Goal: Task Accomplishment & Management: Complete application form

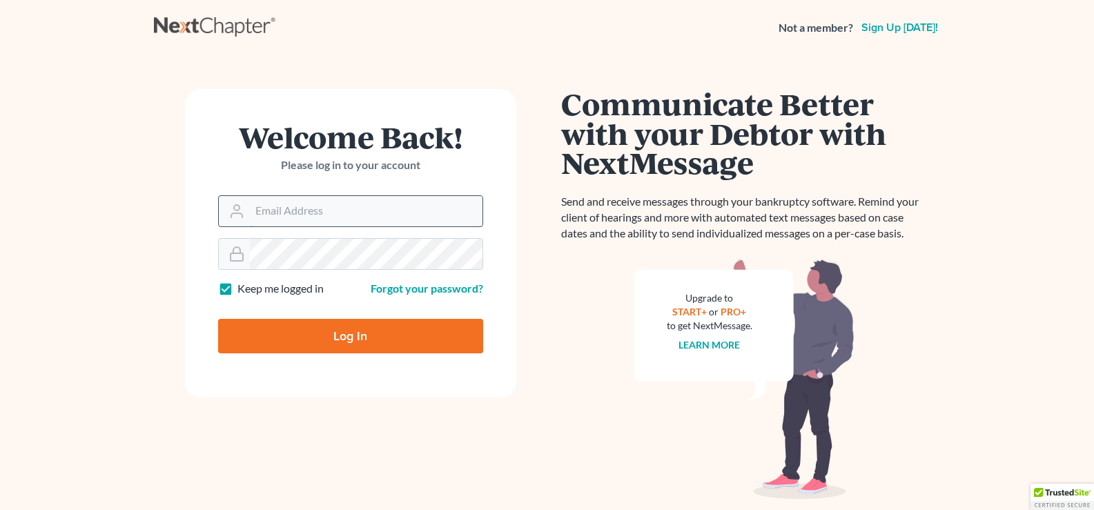
click at [289, 207] on input "Email Address" at bounding box center [366, 211] width 233 height 30
type input "[EMAIL_ADDRESS][DOMAIN_NAME]"
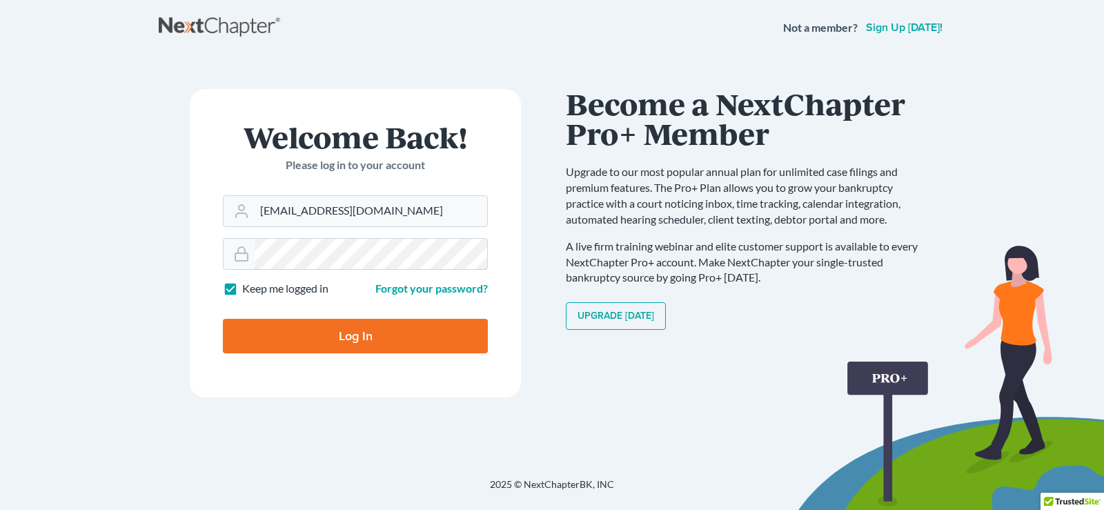
click at [223, 319] on input "Log In" at bounding box center [355, 336] width 265 height 35
type input "Thinking..."
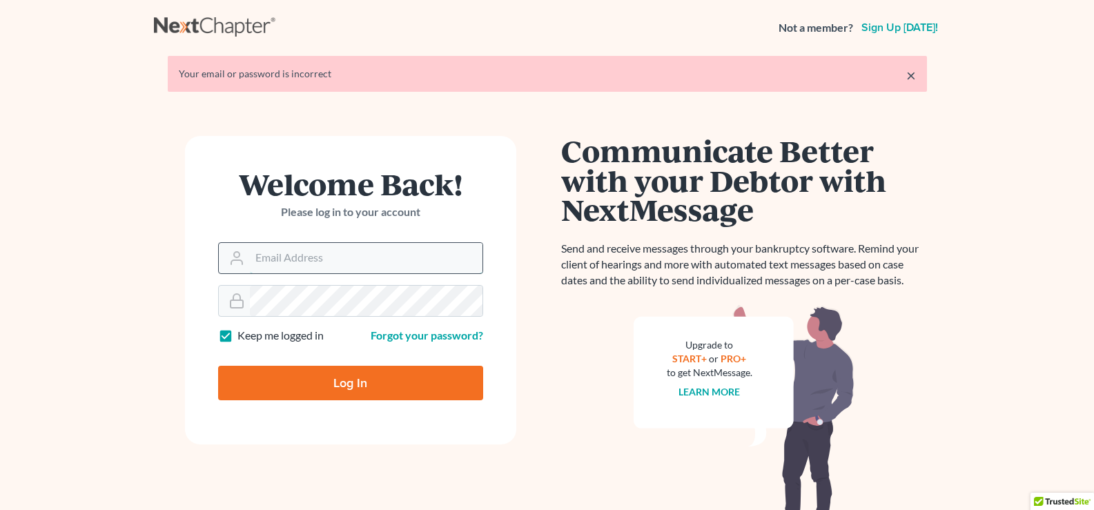
click at [296, 255] on input "Email Address" at bounding box center [366, 258] width 233 height 30
type input "[EMAIL_ADDRESS][DOMAIN_NAME]"
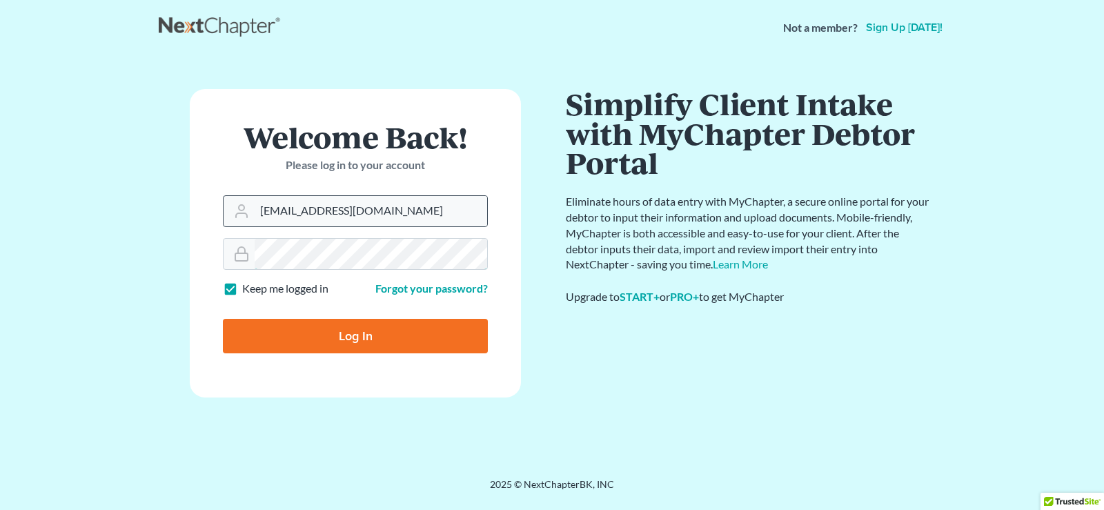
click at [223, 319] on input "Log In" at bounding box center [355, 336] width 265 height 35
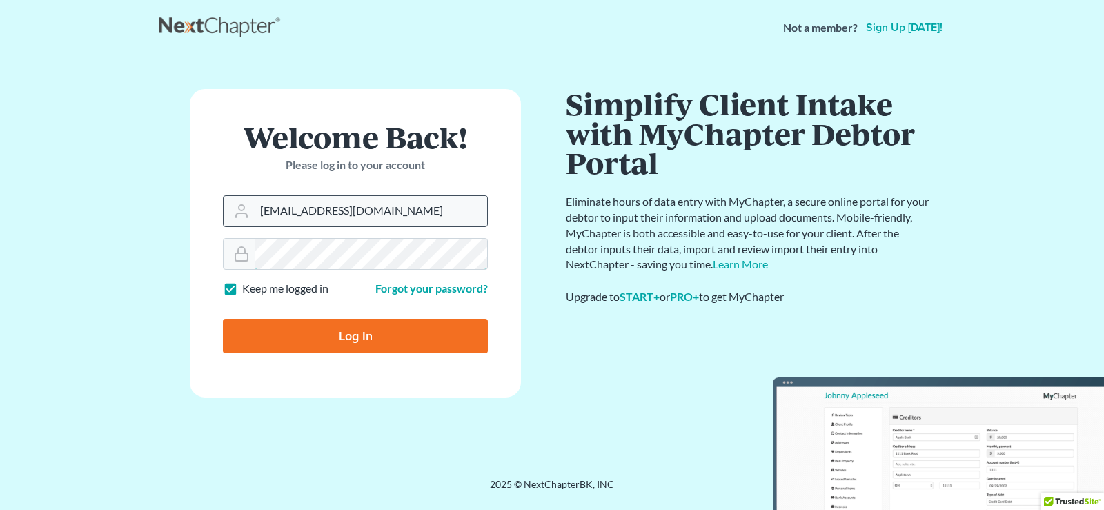
type input "Thinking..."
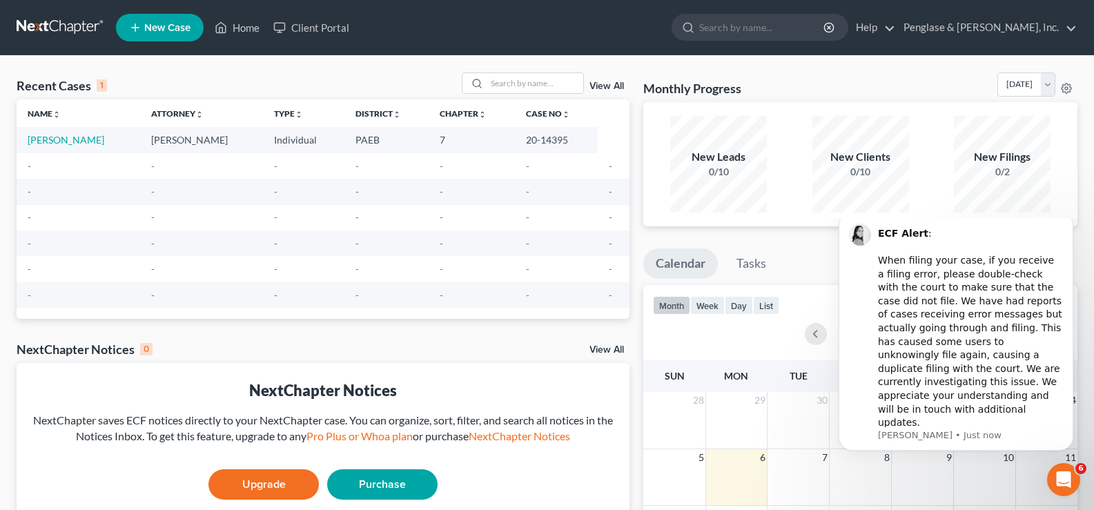
click at [155, 23] on span "New Case" at bounding box center [167, 28] width 46 height 10
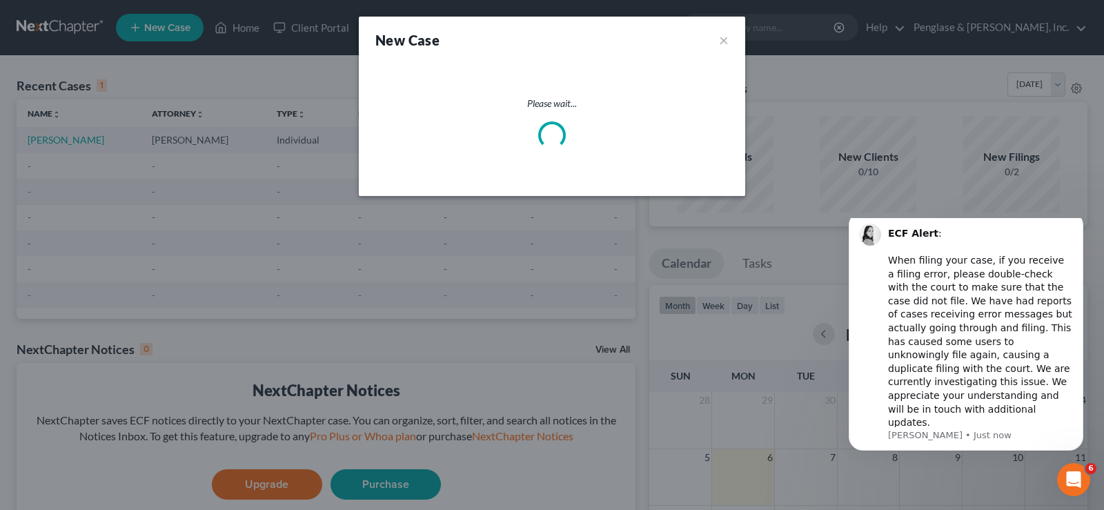
select select "67"
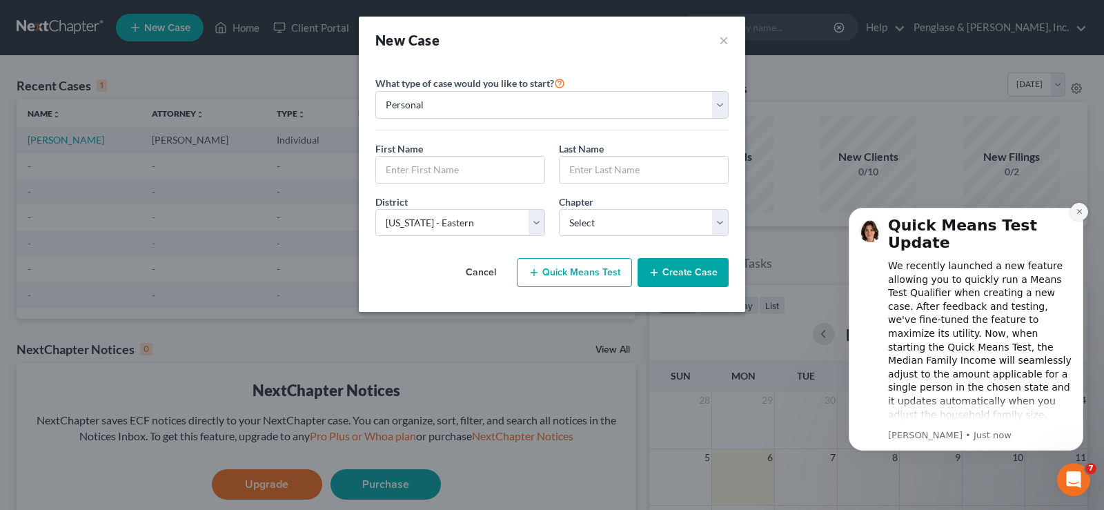
click at [1077, 211] on icon "Dismiss notification" at bounding box center [1080, 212] width 8 height 8
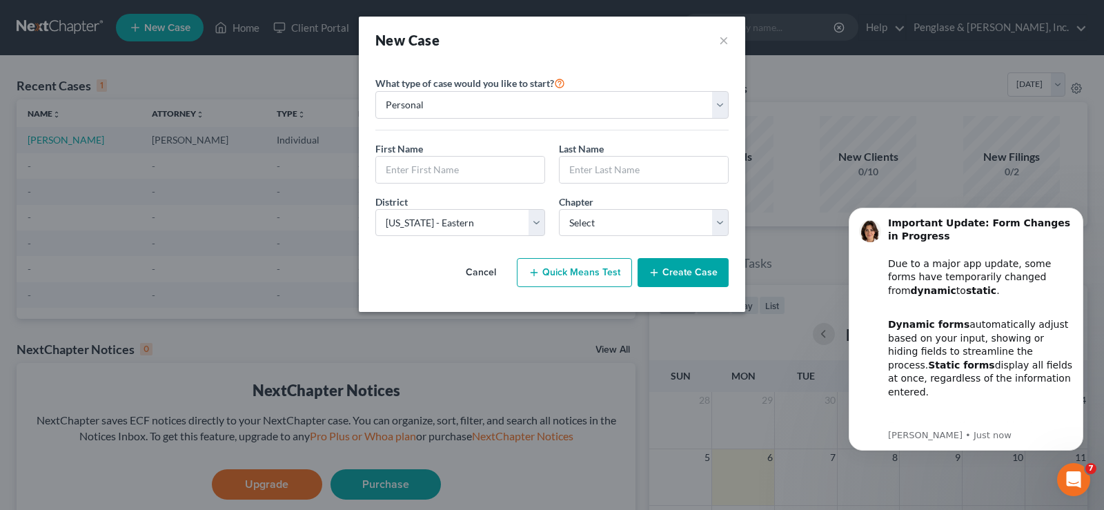
click at [1077, 211] on icon "Dismiss notification" at bounding box center [1080, 211] width 6 height 6
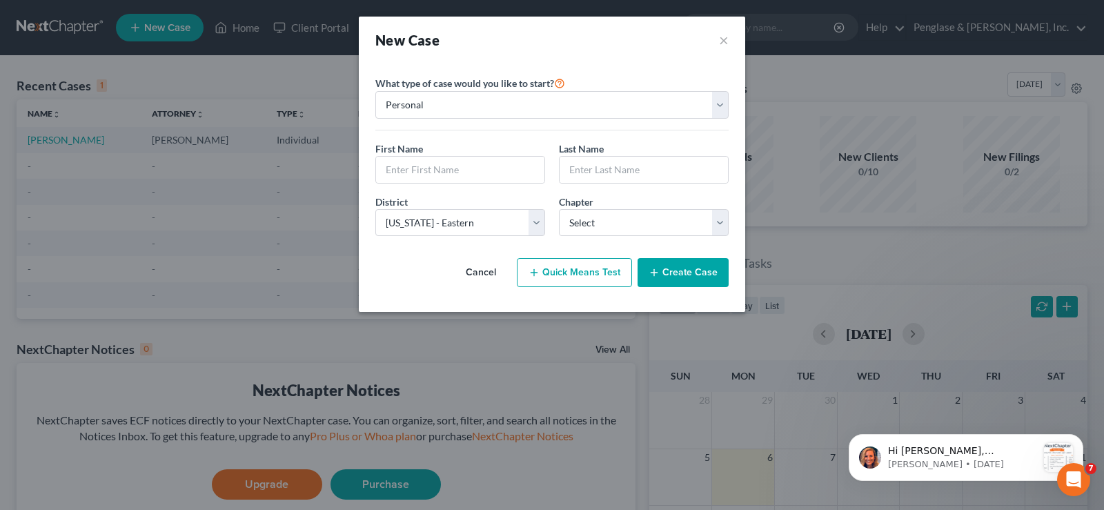
click at [574, 269] on button "Quick Means Test" at bounding box center [574, 272] width 115 height 29
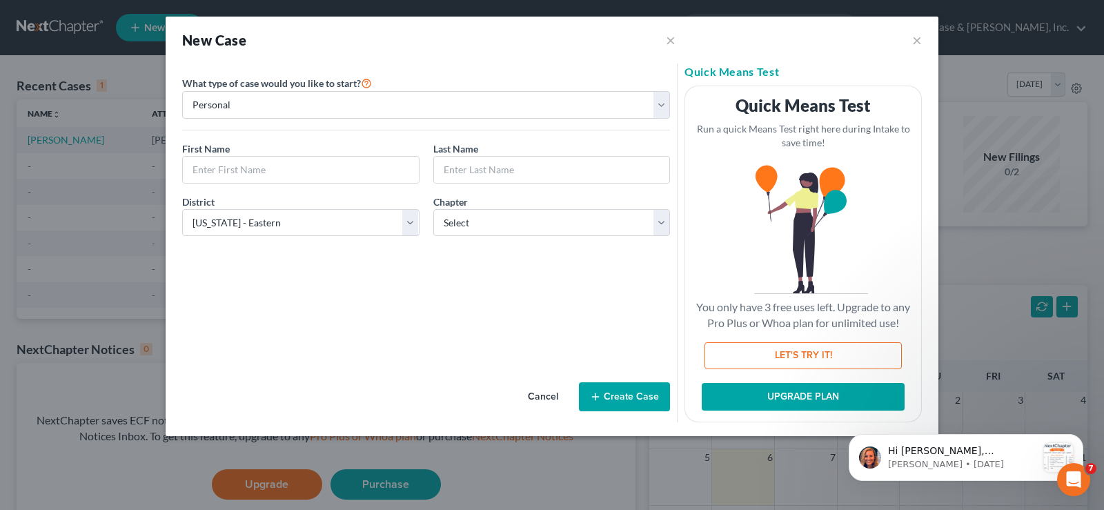
click at [793, 353] on button "LET'S TRY IT!" at bounding box center [803, 356] width 197 height 28
select select "39"
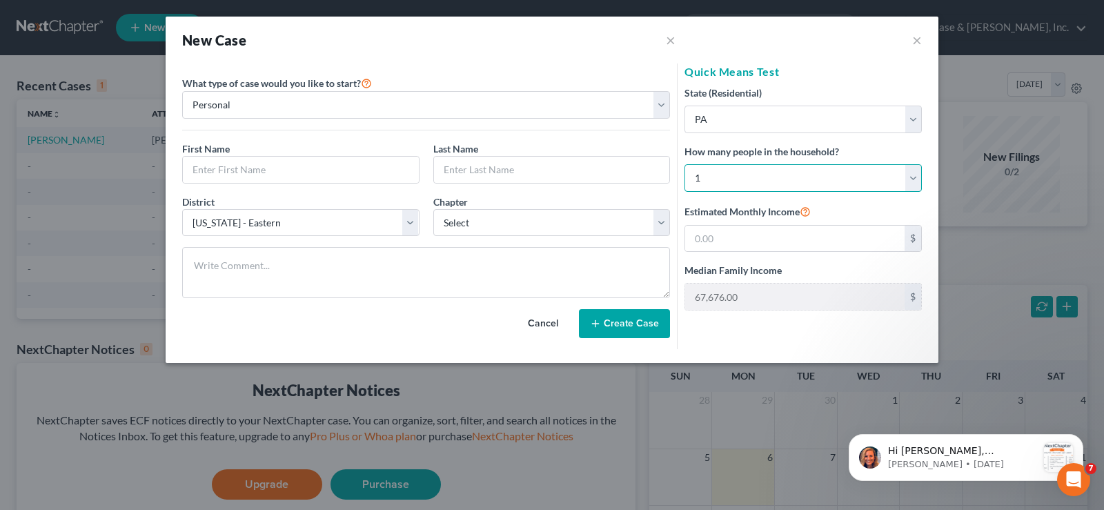
click at [725, 177] on select "Select 1 2 3 4 5 6 7 8 9 10 11 12 13 14 15 16 17 18 19 20" at bounding box center [803, 178] width 237 height 28
select select "1"
click at [685, 164] on select "Select 1 2 3 4 5 6 7 8 9 10 11 12 13 14 15 16 17 18 19 20" at bounding box center [803, 178] width 237 height 28
type input "83,249.00"
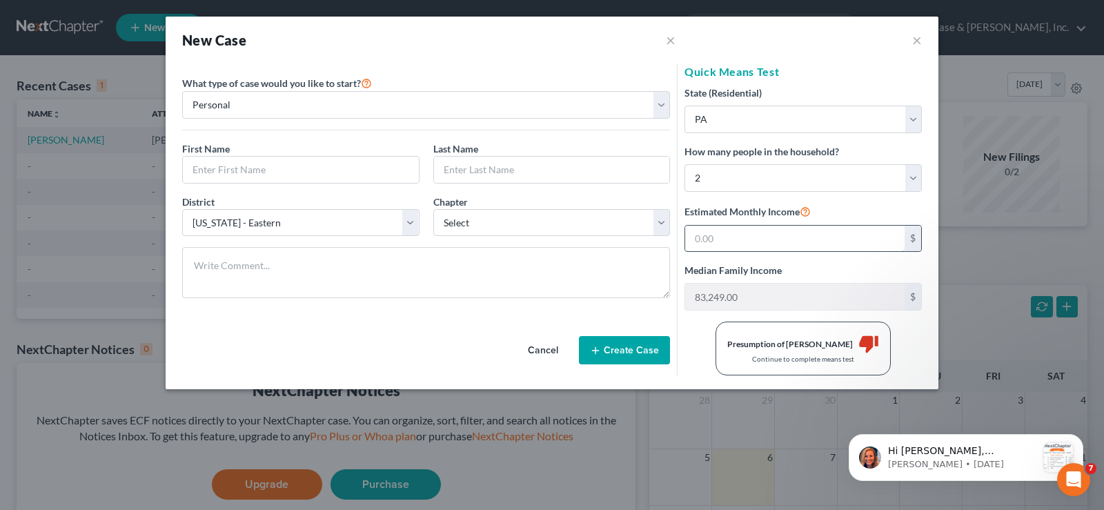
click at [750, 235] on input "text" at bounding box center [795, 239] width 220 height 26
click at [748, 240] on input "text" at bounding box center [795, 239] width 220 height 26
type input "11,583"
click at [823, 358] on div "Continue to complete means test" at bounding box center [804, 359] width 152 height 10
click at [859, 344] on icon "thumb_down" at bounding box center [869, 343] width 21 height 21
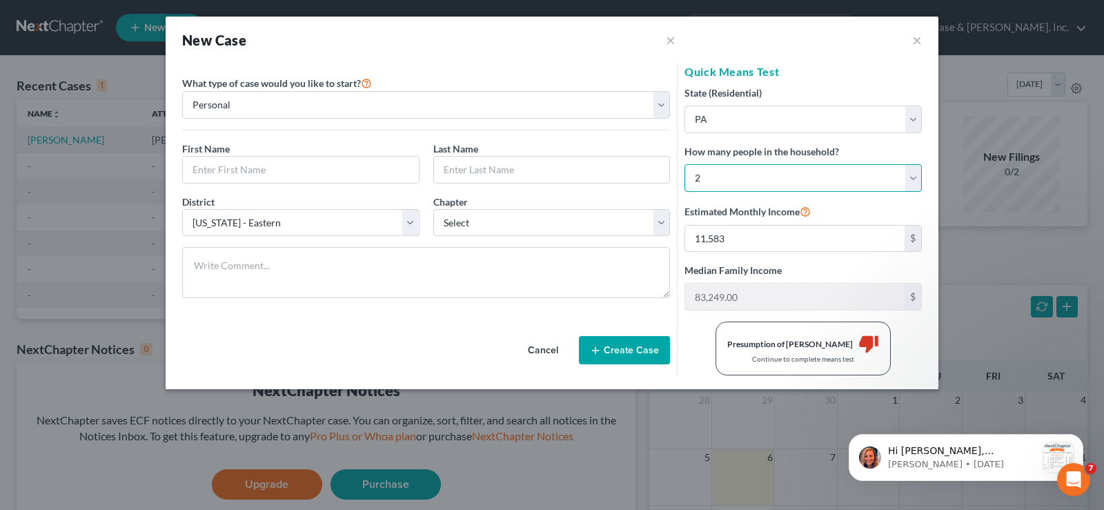
click at [888, 177] on select "Select 1 2 3 4 5 6 7 8 9 10 11 12 13 14 15 16 17 18 19 20" at bounding box center [803, 178] width 237 height 28
click at [685, 164] on select "Select 1 2 3 4 5 6 7 8 9 10 11 12 13 14 15 16 17 18 19 20" at bounding box center [803, 178] width 237 height 28
click at [737, 235] on input "11,583" at bounding box center [795, 239] width 220 height 26
click at [739, 235] on input "11,583" at bounding box center [795, 239] width 220 height 26
click at [859, 351] on icon "thumb_down" at bounding box center [869, 343] width 21 height 21
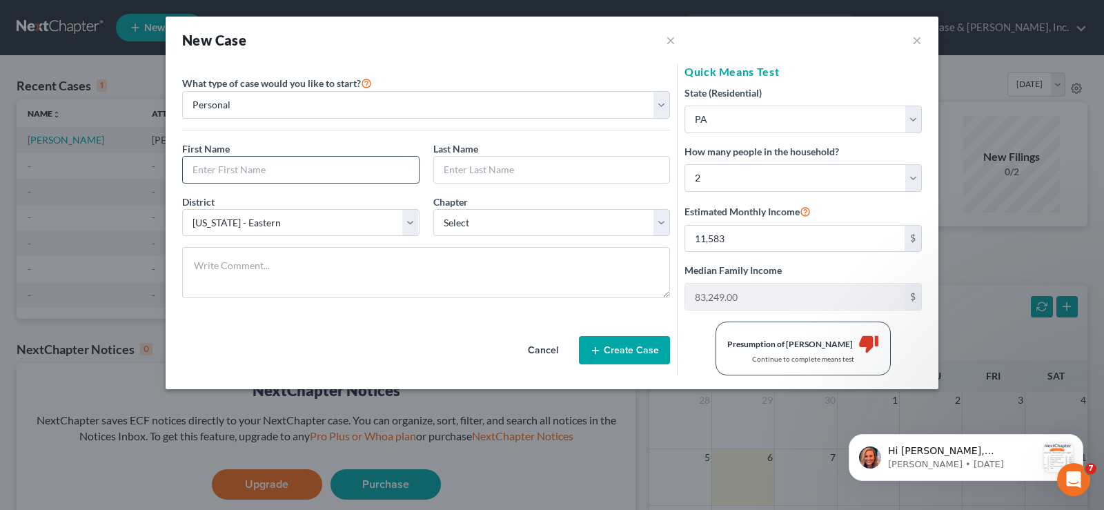
click at [235, 170] on input "text" at bounding box center [301, 170] width 236 height 26
type input "[PERSON_NAME]"
type input "Renson"
click at [642, 227] on select "Select 7 11 12 13" at bounding box center [551, 223] width 237 height 28
select select "0"
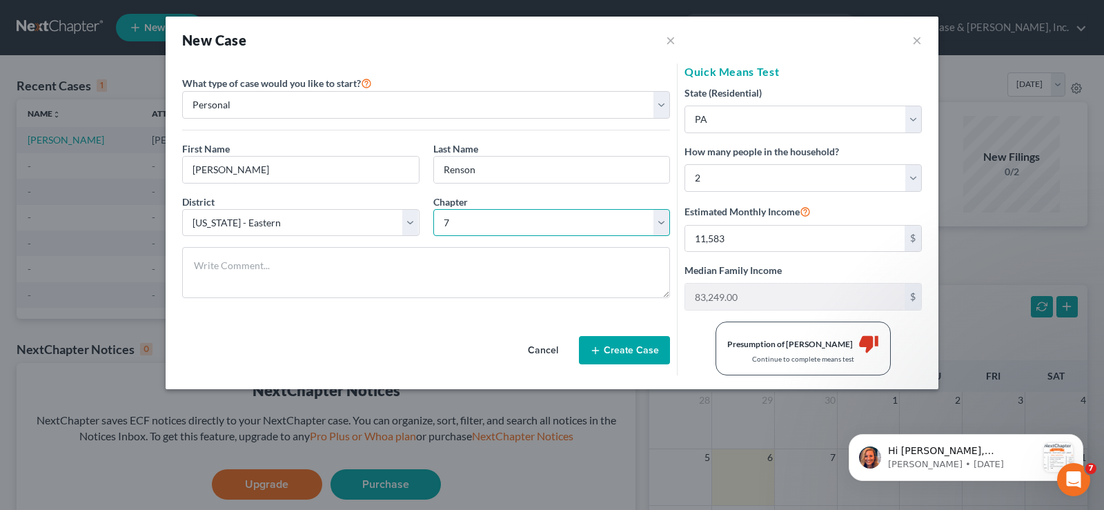
click at [433, 209] on select "Select 7 11 12 13" at bounding box center [551, 223] width 237 height 28
click at [625, 349] on button "Create Case" at bounding box center [624, 350] width 91 height 29
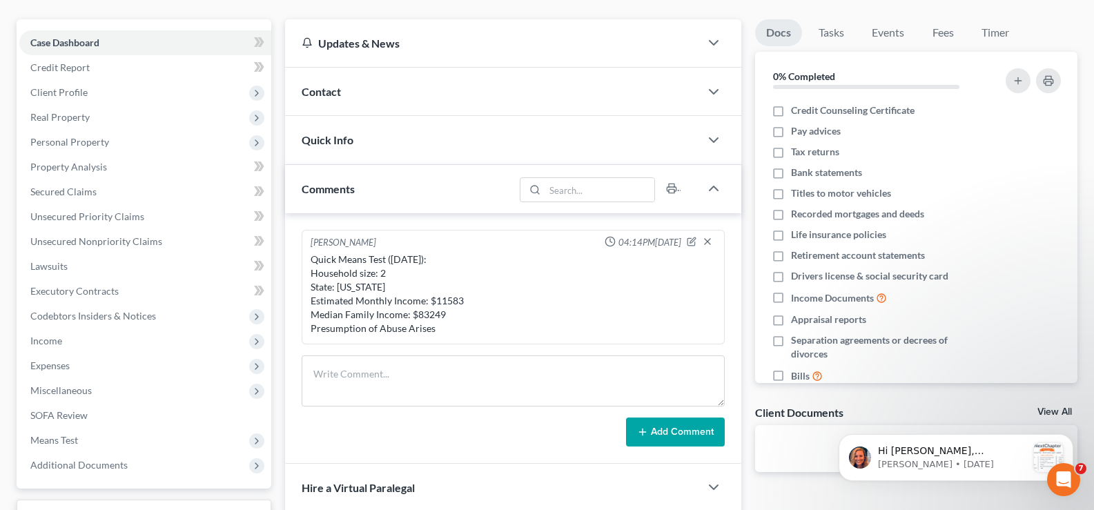
scroll to position [138, 0]
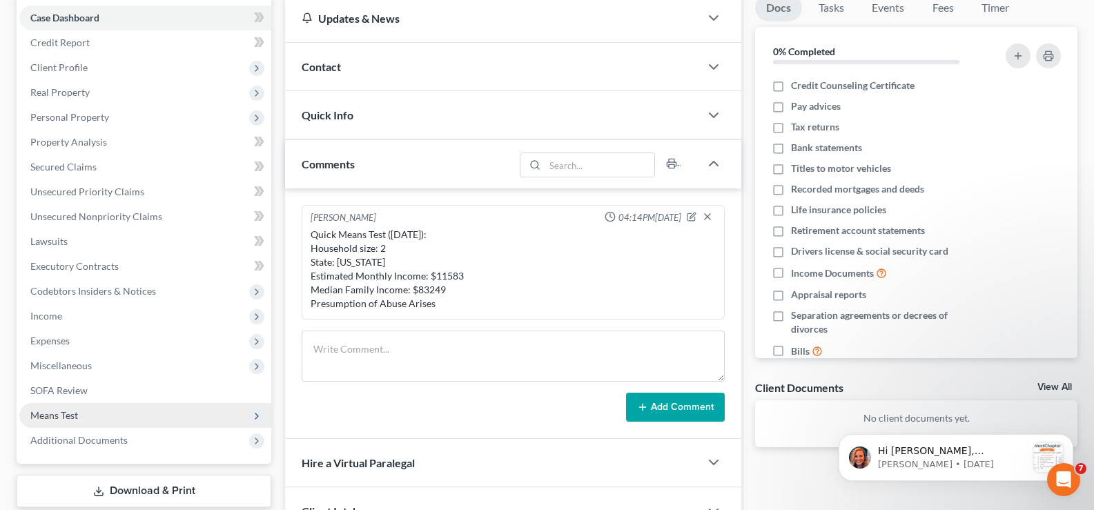
click at [50, 415] on span "Means Test" at bounding box center [54, 415] width 48 height 12
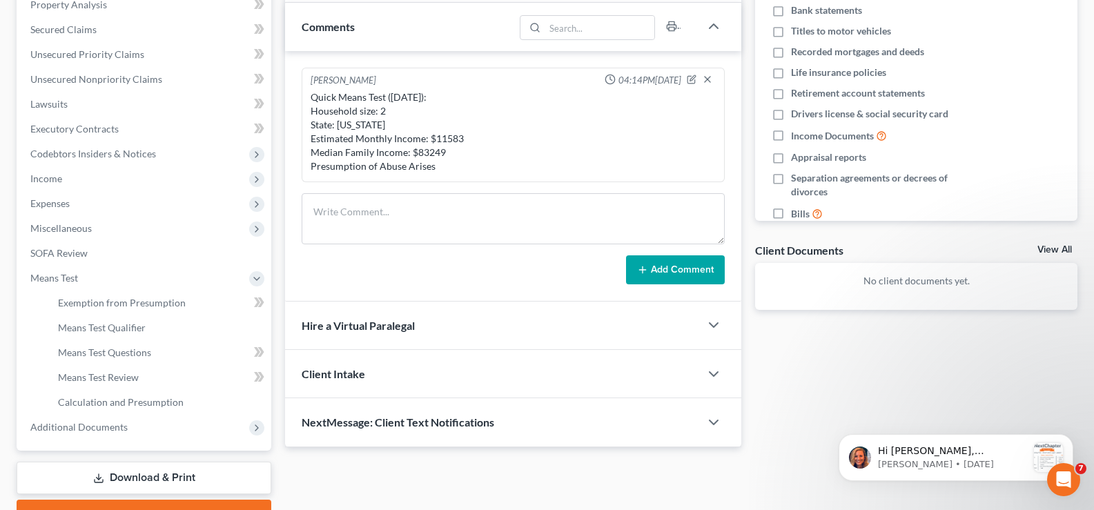
scroll to position [276, 0]
click at [107, 302] on span "Exemption from Presumption" at bounding box center [122, 302] width 128 height 12
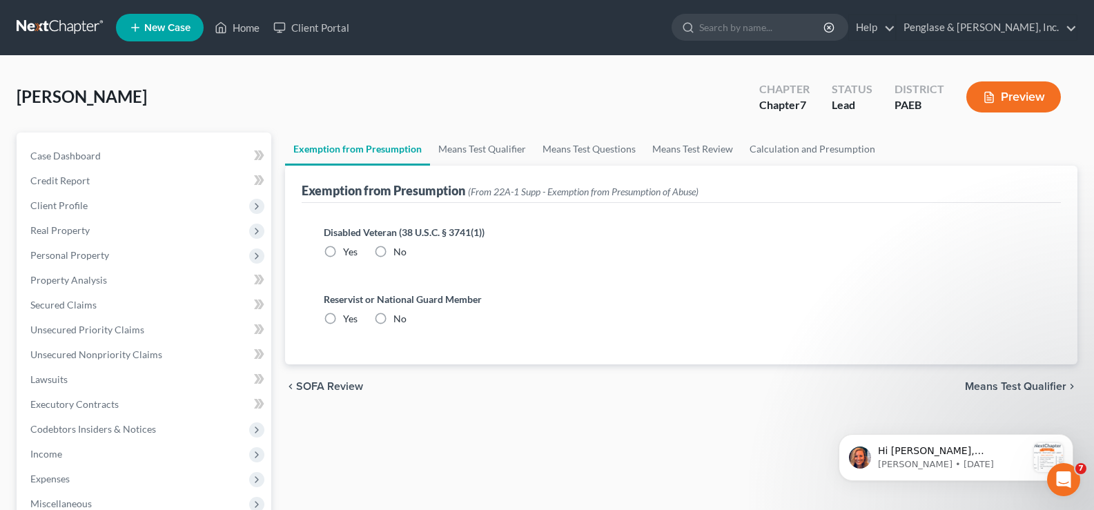
click at [393, 253] on label "No" at bounding box center [399, 252] width 13 height 14
click at [399, 253] on input "No" at bounding box center [403, 249] width 9 height 9
radio input "true"
click at [393, 319] on label "No" at bounding box center [399, 319] width 13 height 14
click at [399, 319] on input "No" at bounding box center [403, 316] width 9 height 9
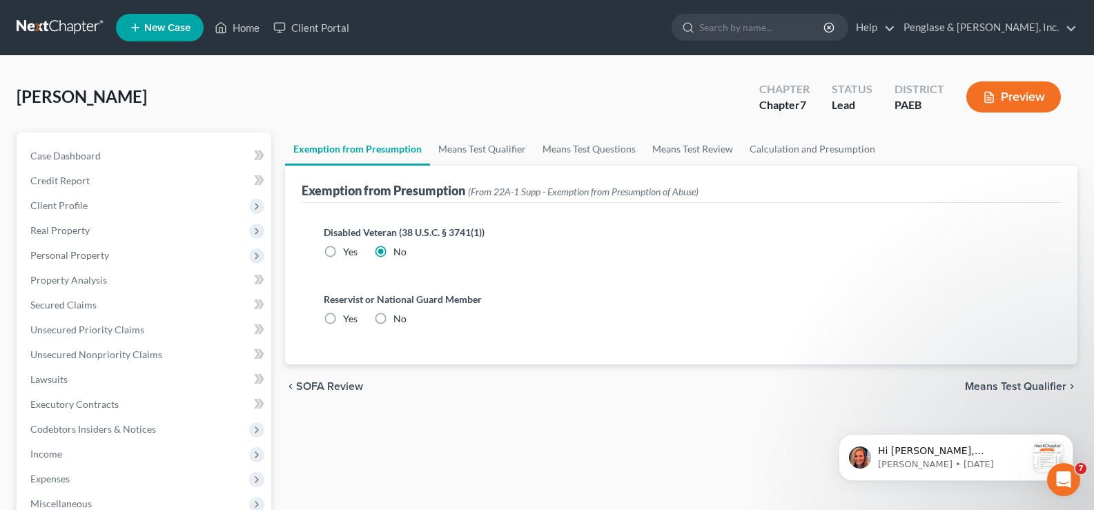
radio input "true"
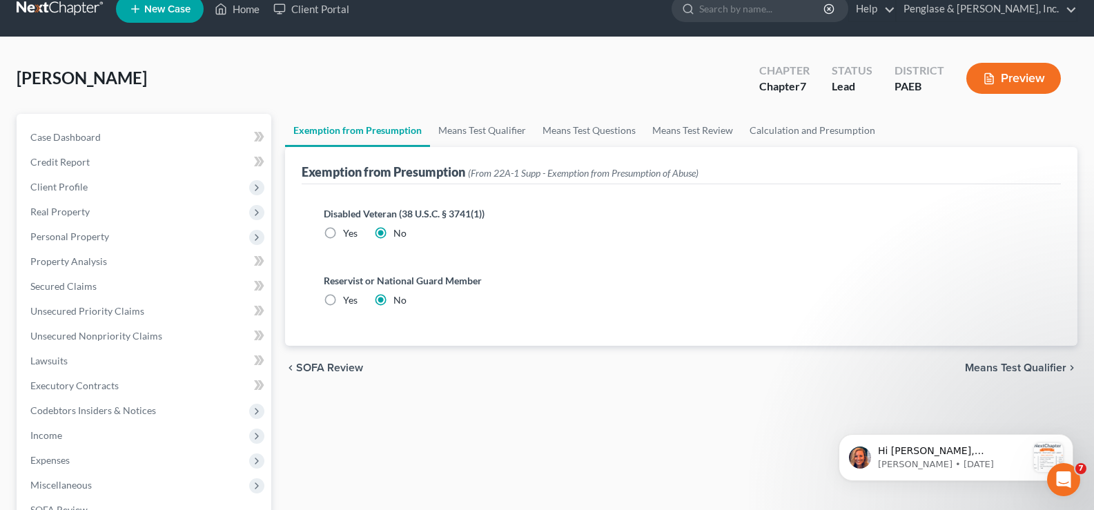
scroll to position [69, 0]
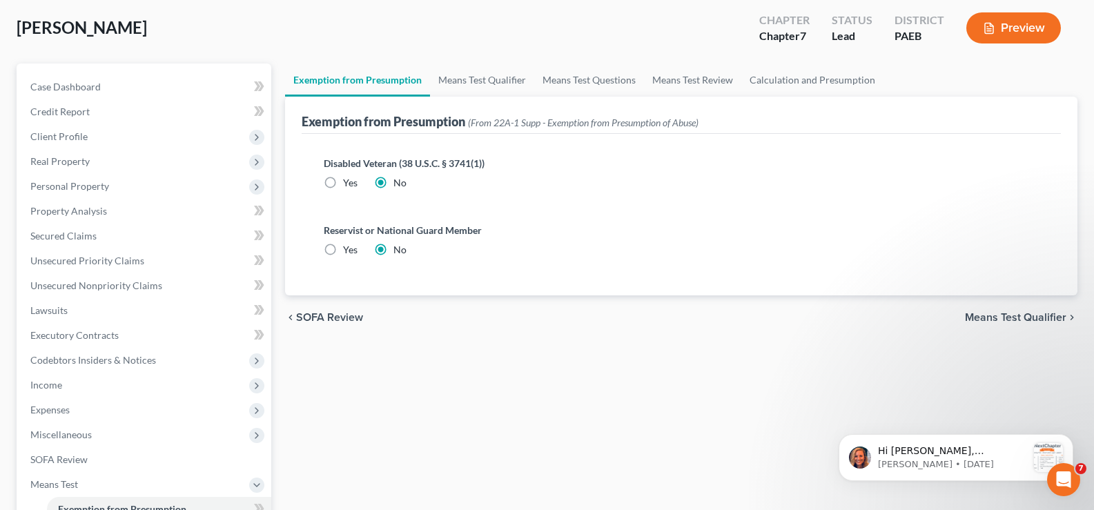
click at [1022, 316] on span "Means Test Qualifier" at bounding box center [1015, 317] width 101 height 11
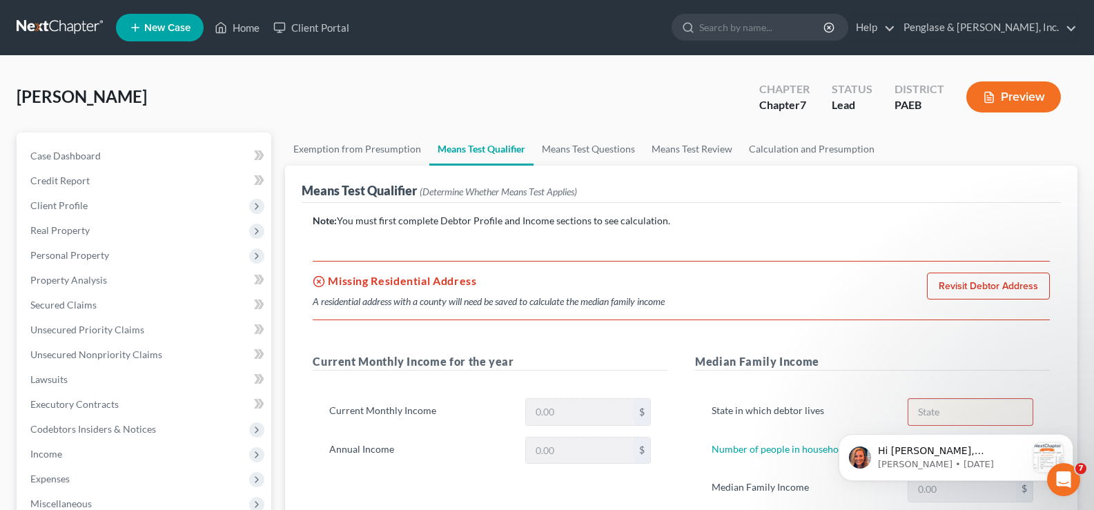
click at [991, 280] on link "Revisit Debtor Address" at bounding box center [988, 287] width 123 height 28
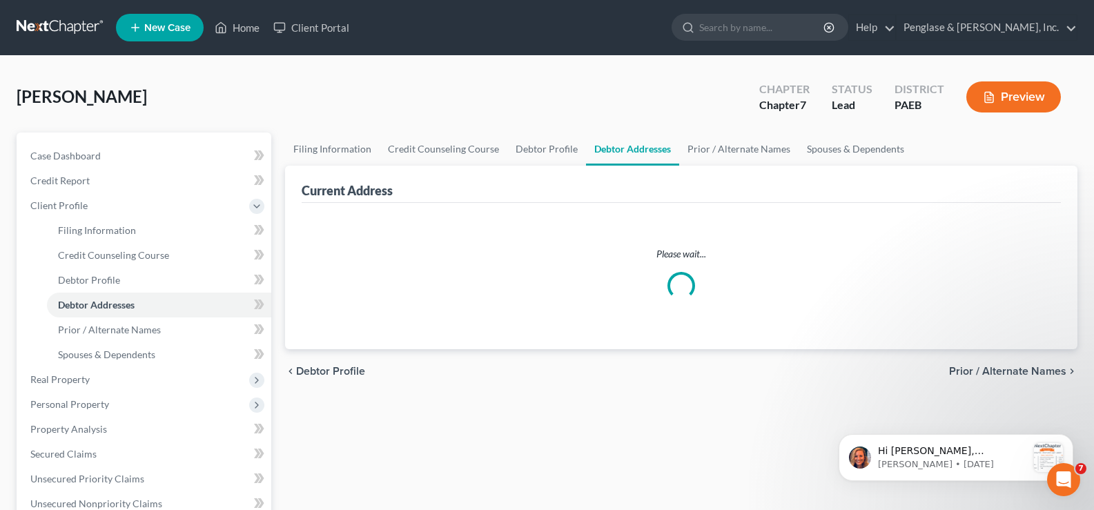
select select "0"
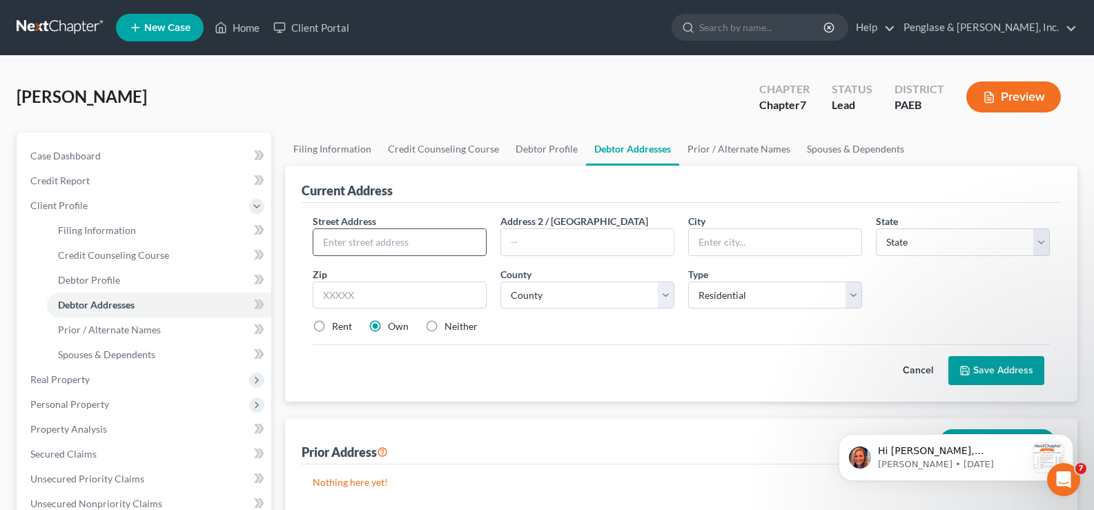
click at [391, 240] on input "text" at bounding box center [399, 242] width 173 height 26
type input "[STREET_ADDRESS]"
type input "Levittown"
select select "39"
type input "19056"
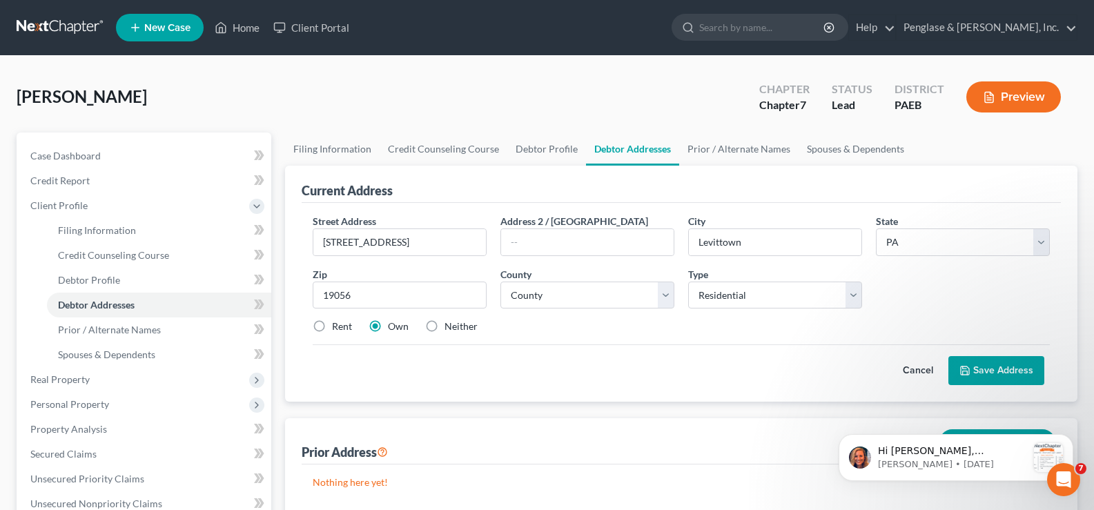
click at [1009, 367] on button "Save Address" at bounding box center [996, 370] width 96 height 29
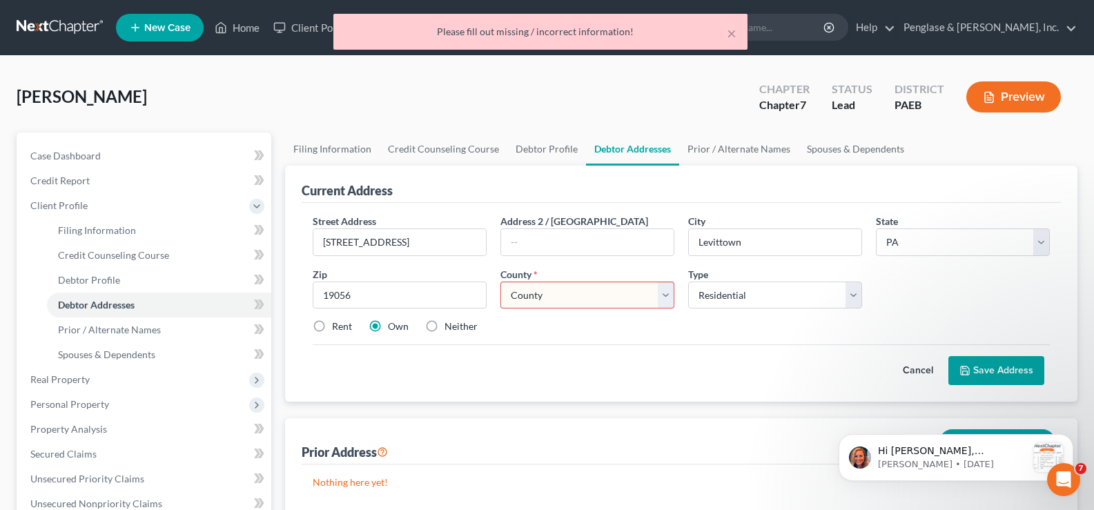
click at [558, 289] on select "County [GEOGRAPHIC_DATA] [GEOGRAPHIC_DATA] [GEOGRAPHIC_DATA] [GEOGRAPHIC_DATA] …" at bounding box center [587, 296] width 174 height 28
select select "8"
click at [500, 282] on select "County [GEOGRAPHIC_DATA] [GEOGRAPHIC_DATA] [GEOGRAPHIC_DATA] [GEOGRAPHIC_DATA] …" at bounding box center [587, 296] width 174 height 28
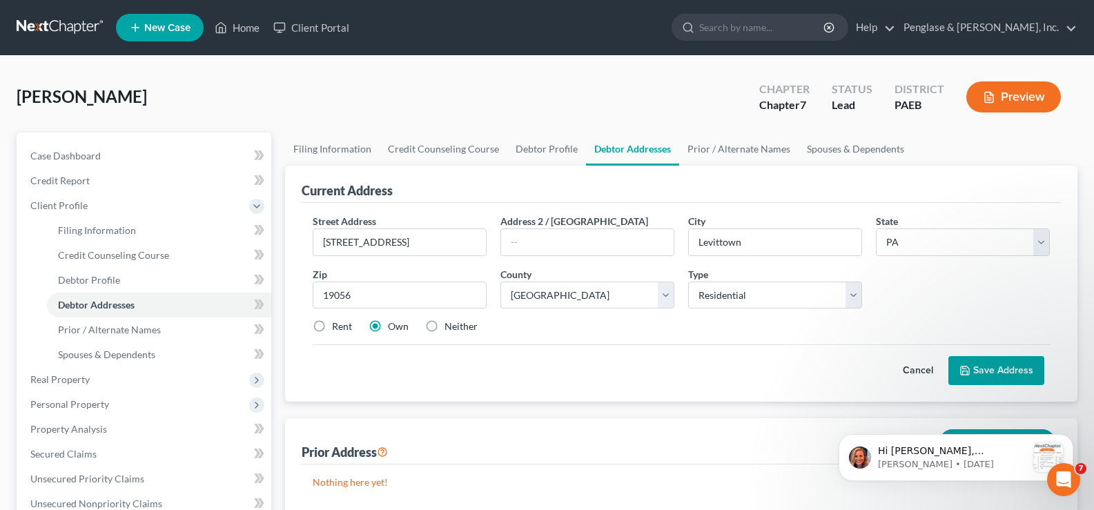
click at [996, 362] on button "Save Address" at bounding box center [996, 370] width 96 height 29
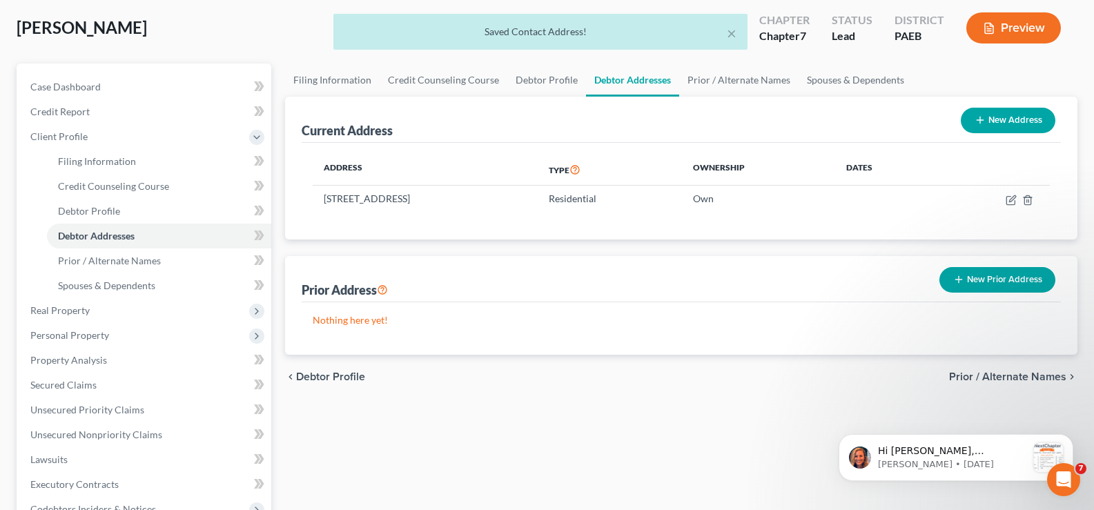
scroll to position [138, 0]
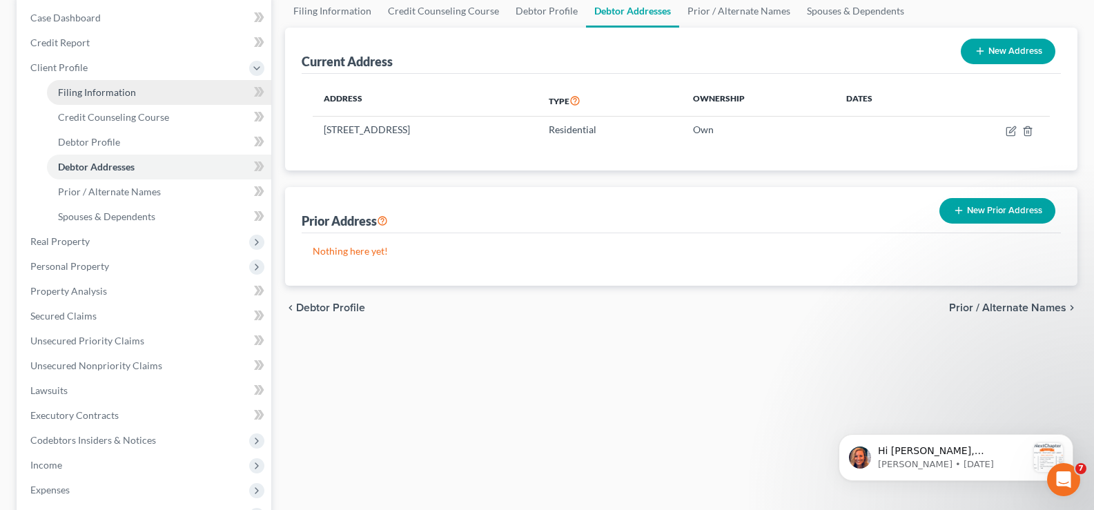
click at [109, 88] on span "Filing Information" at bounding box center [97, 92] width 78 height 12
select select "1"
select select "0"
select select "67"
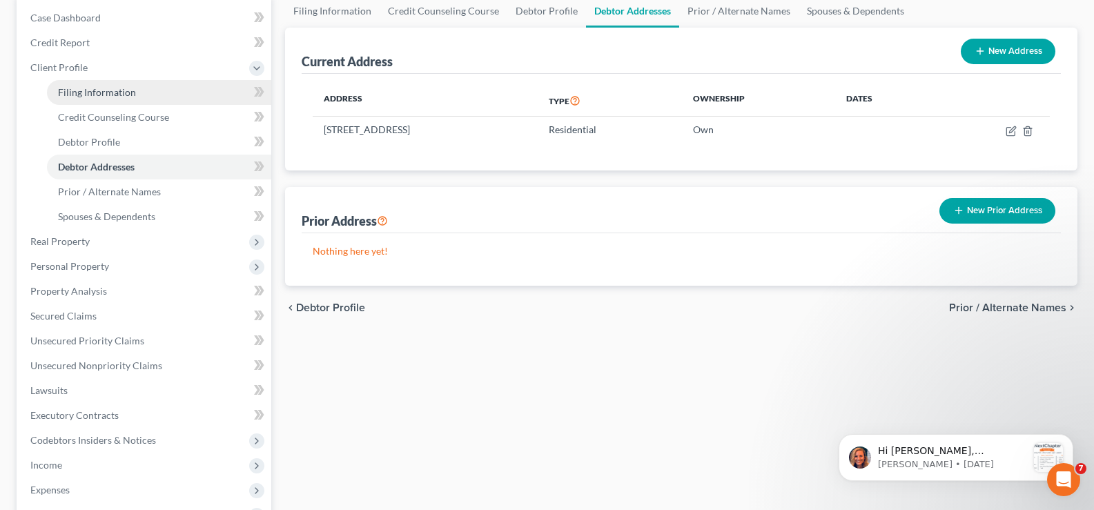
select select "39"
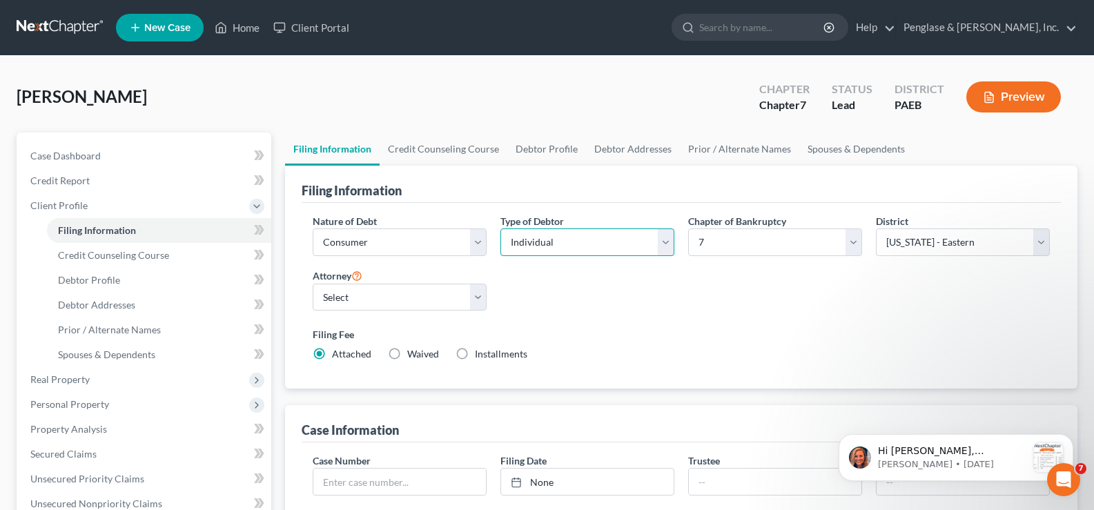
click at [573, 241] on select "Select Individual Joint" at bounding box center [587, 242] width 174 height 28
select select "1"
click at [500, 228] on select "Select Individual Joint" at bounding box center [587, 242] width 174 height 28
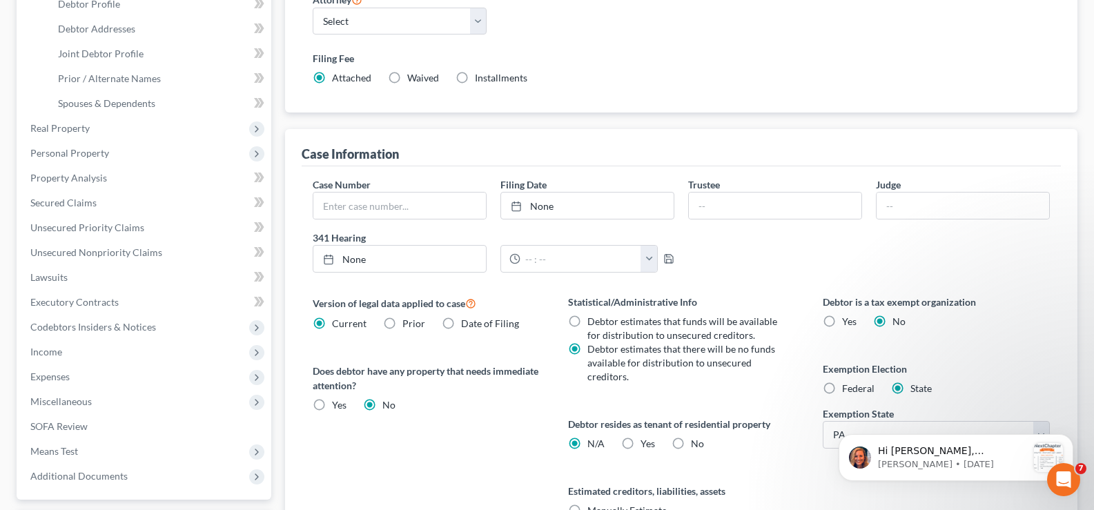
scroll to position [345, 0]
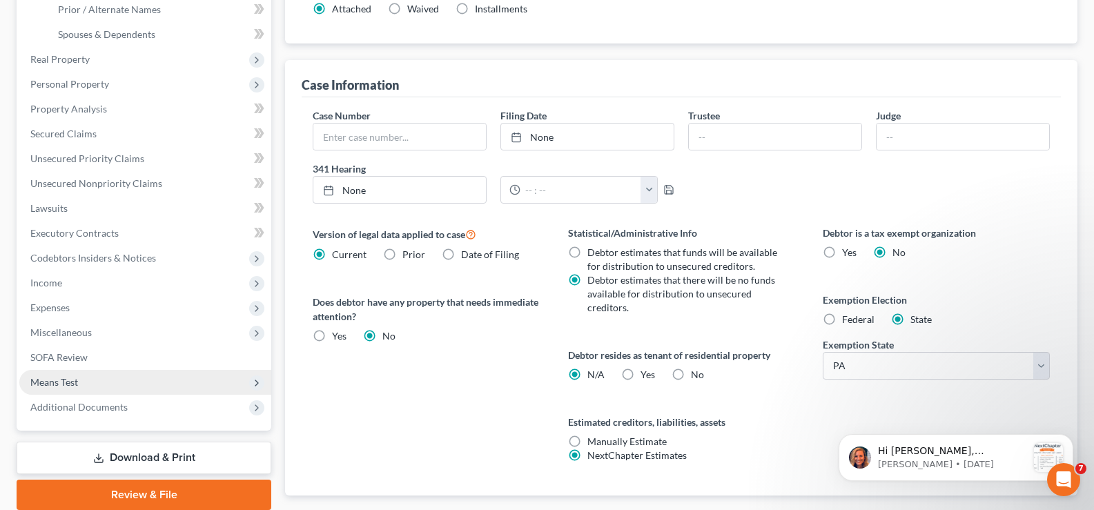
click at [61, 380] on span "Means Test" at bounding box center [54, 382] width 48 height 12
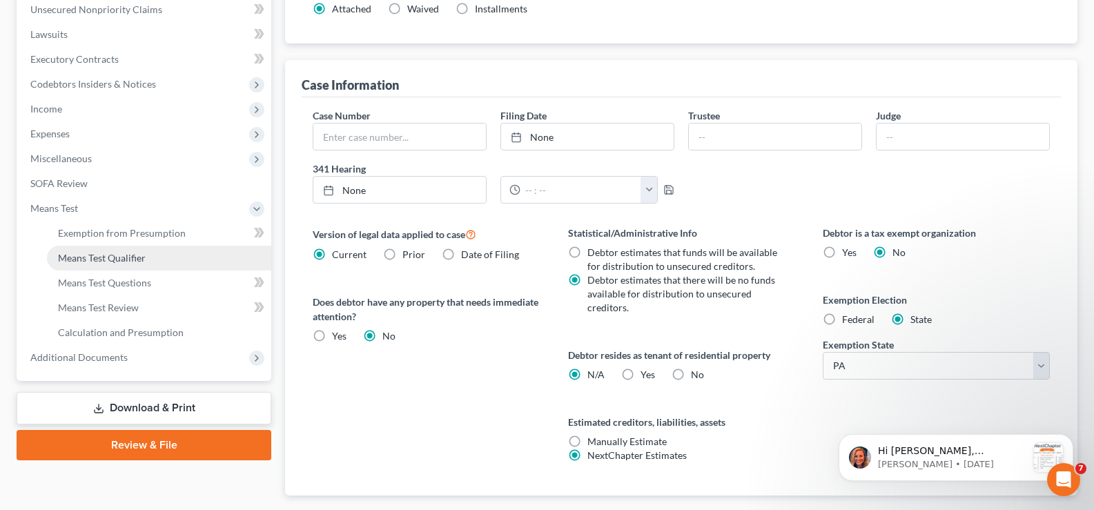
click at [104, 253] on span "Means Test Qualifier" at bounding box center [102, 258] width 88 height 12
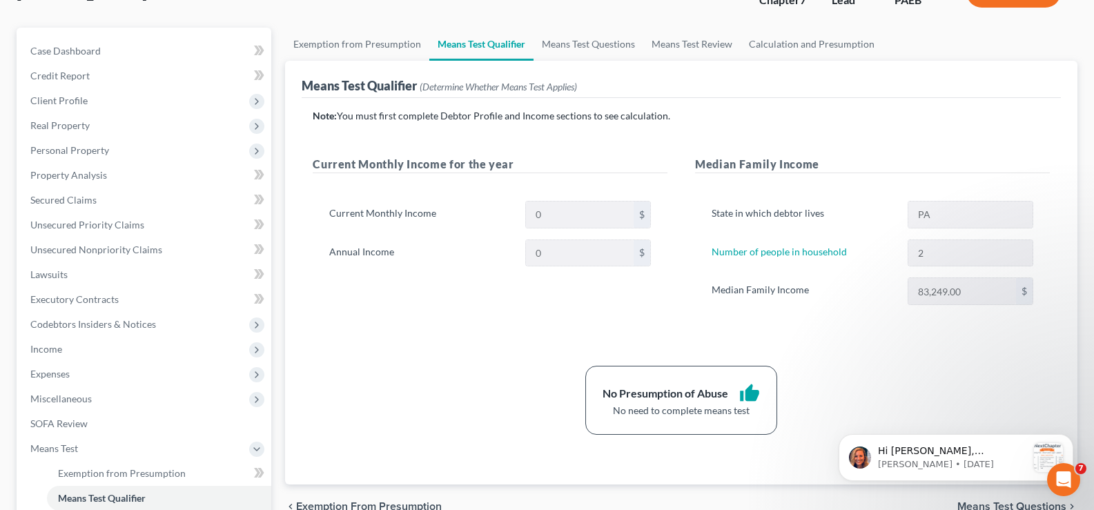
scroll to position [138, 0]
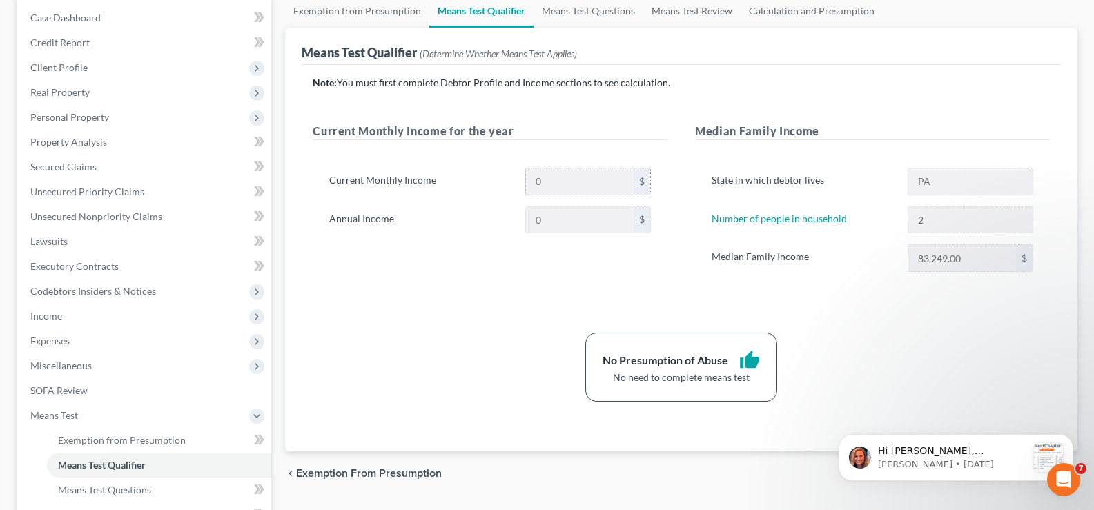
click at [638, 182] on div "$" at bounding box center [642, 181] width 17 height 26
click at [469, 282] on div "Current Monthly Income for the year Current Monthly Income 0 $ Annual Income 0 $" at bounding box center [490, 211] width 382 height 177
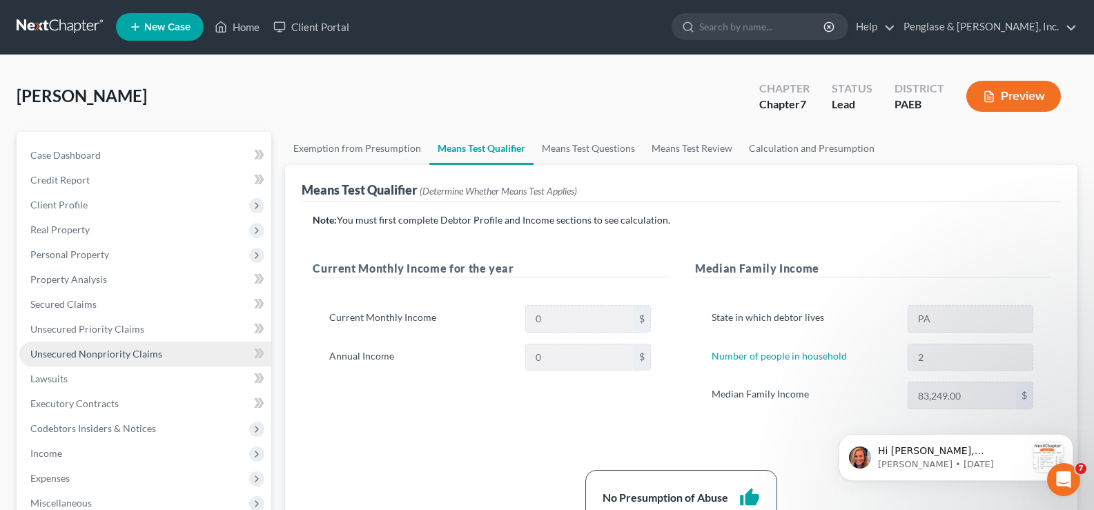
scroll to position [0, 0]
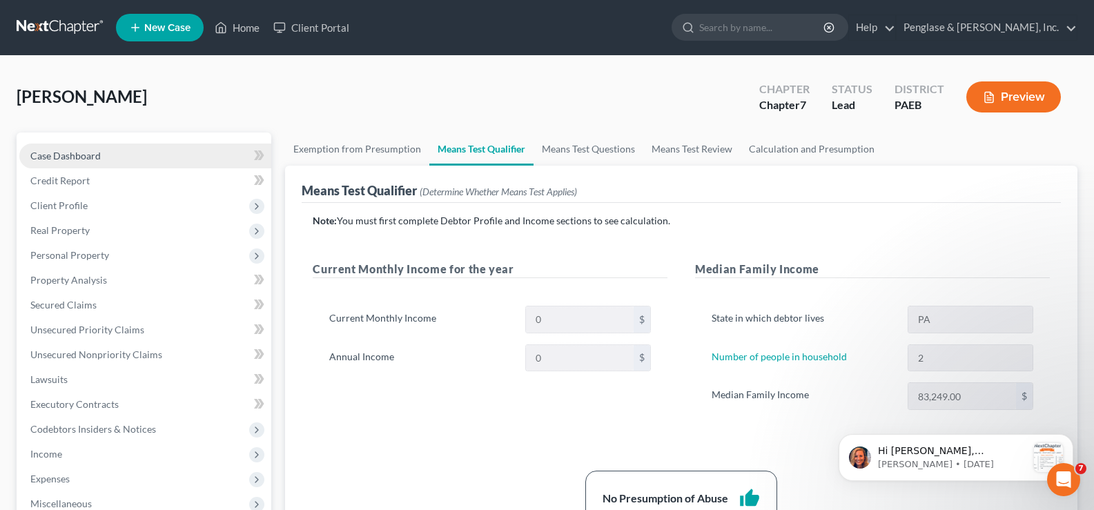
click at [52, 157] on span "Case Dashboard" at bounding box center [65, 156] width 70 height 12
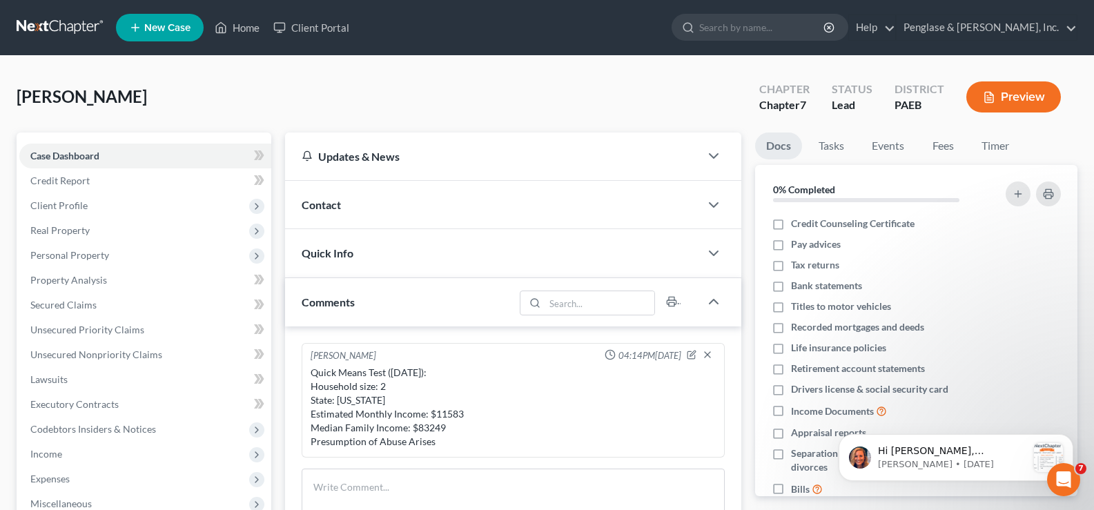
click at [322, 199] on span "Contact" at bounding box center [321, 204] width 39 height 13
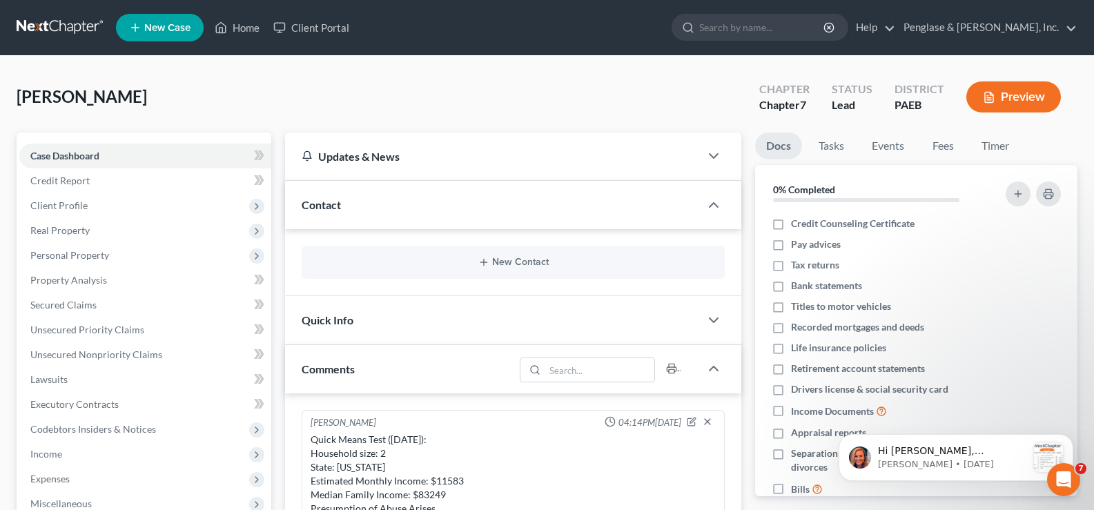
click at [398, 326] on div "Quick Info" at bounding box center [492, 320] width 415 height 48
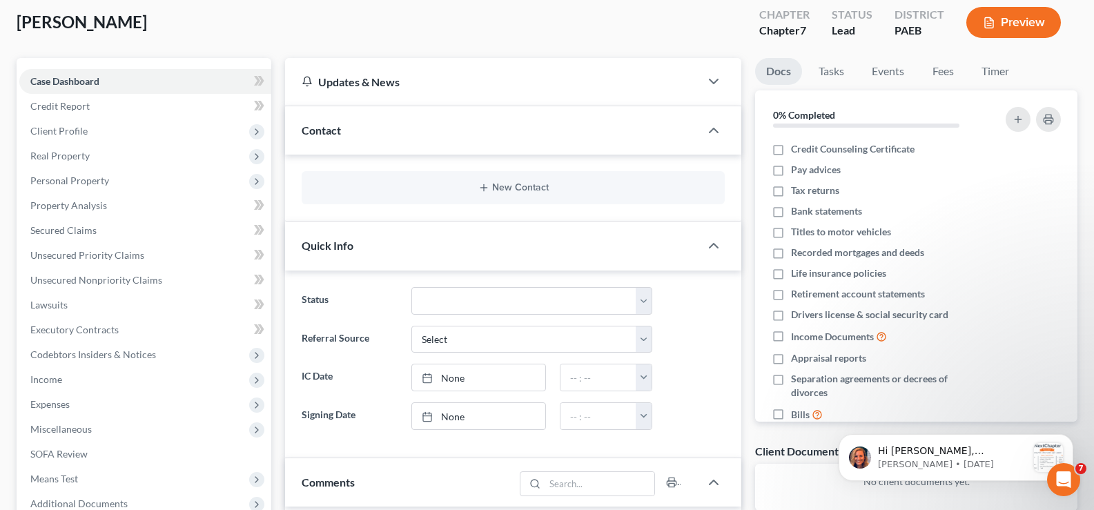
scroll to position [69, 0]
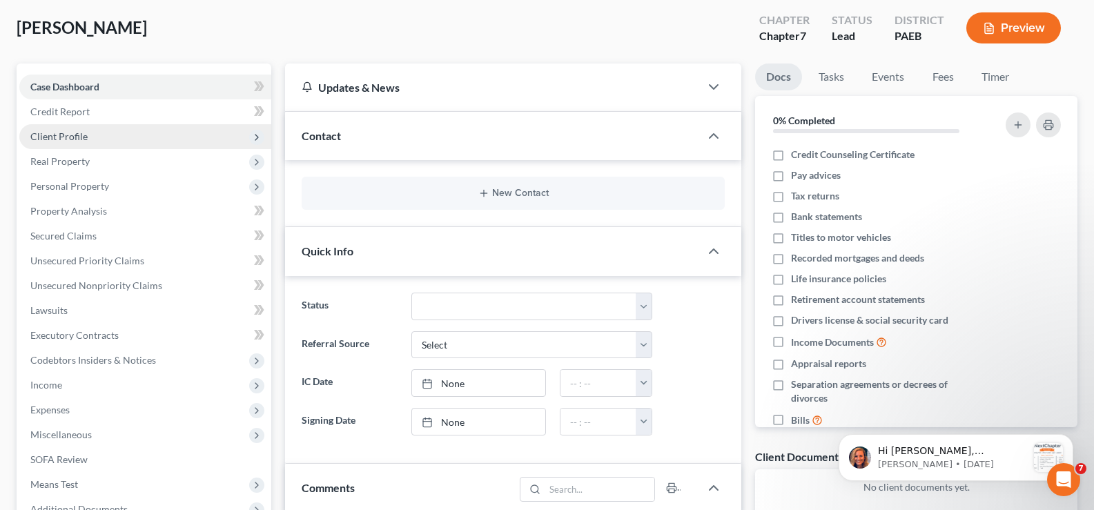
click at [72, 134] on span "Client Profile" at bounding box center [58, 136] width 57 height 12
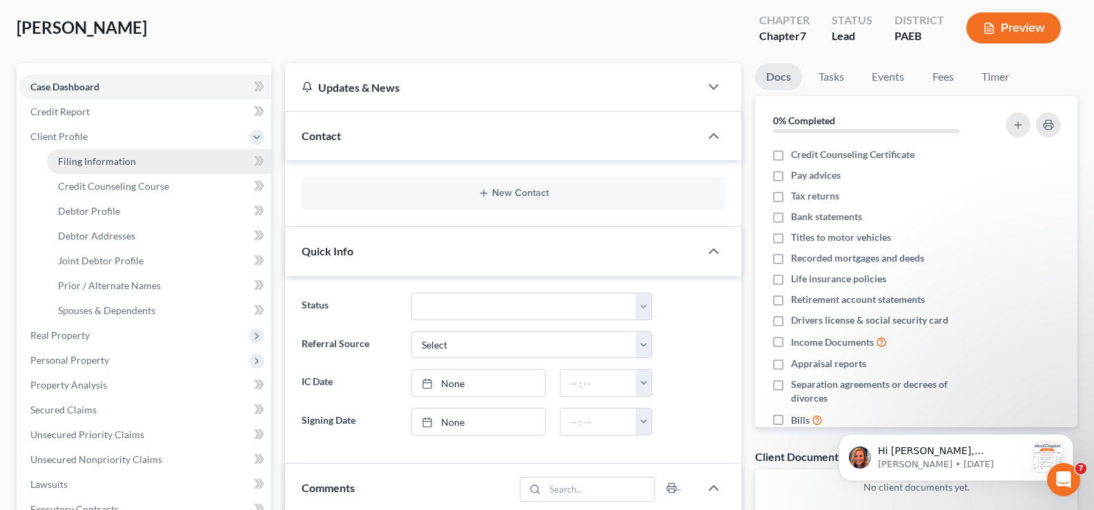
click at [101, 165] on span "Filing Information" at bounding box center [97, 161] width 78 height 12
select select "1"
select select "0"
select select "67"
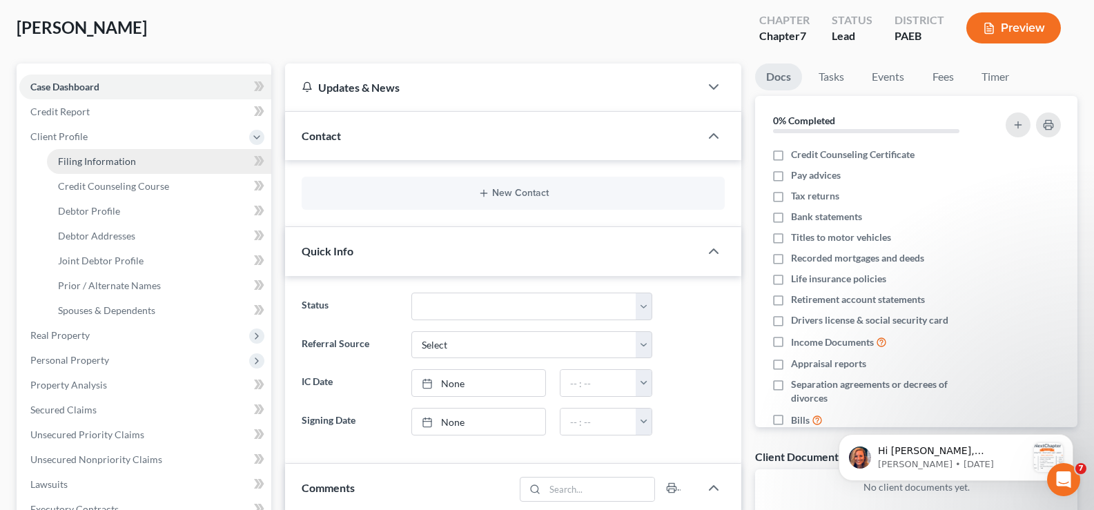
select select "0"
select select "39"
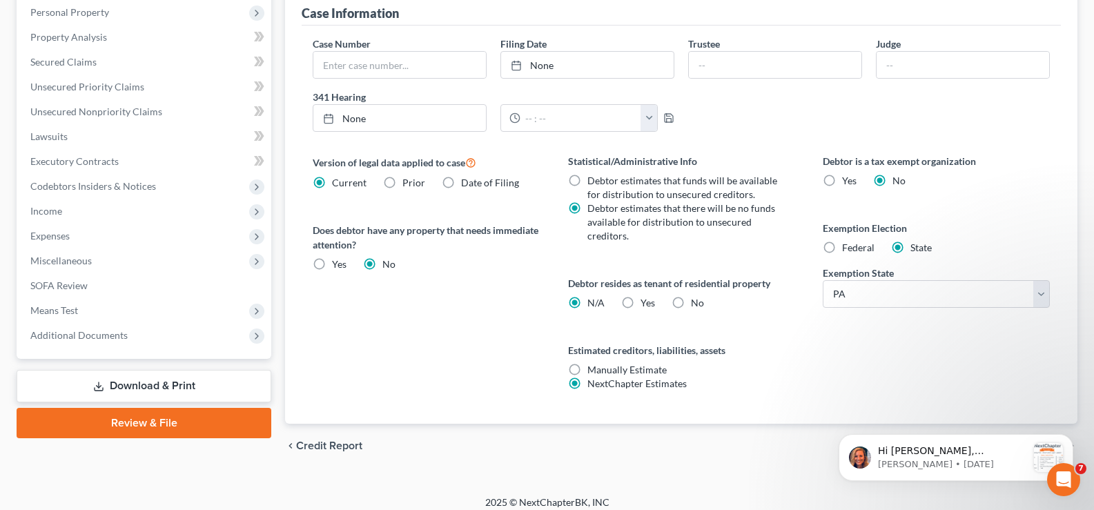
scroll to position [427, 0]
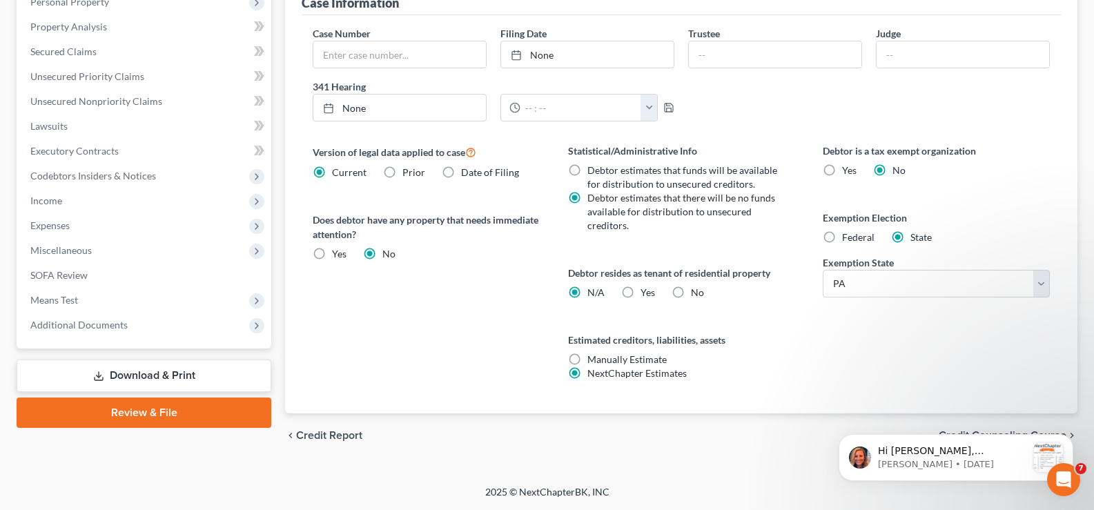
click at [691, 291] on label "No" at bounding box center [697, 293] width 13 height 14
click at [696, 291] on input "No" at bounding box center [700, 290] width 9 height 9
radio input "true"
radio input "false"
click at [332, 253] on label "Yes Yes" at bounding box center [339, 254] width 14 height 14
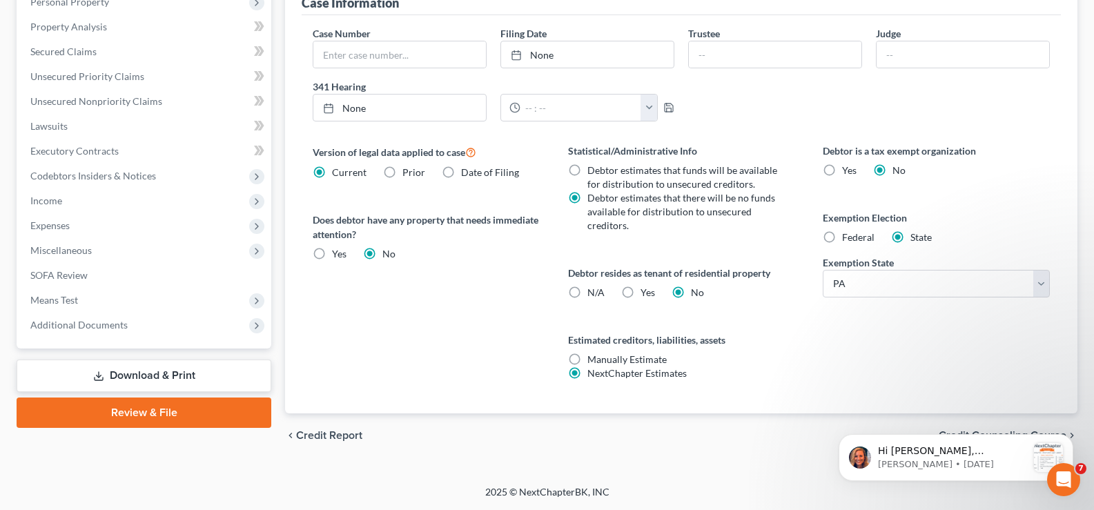
click at [338, 253] on input "Yes Yes" at bounding box center [342, 251] width 9 height 9
radio input "true"
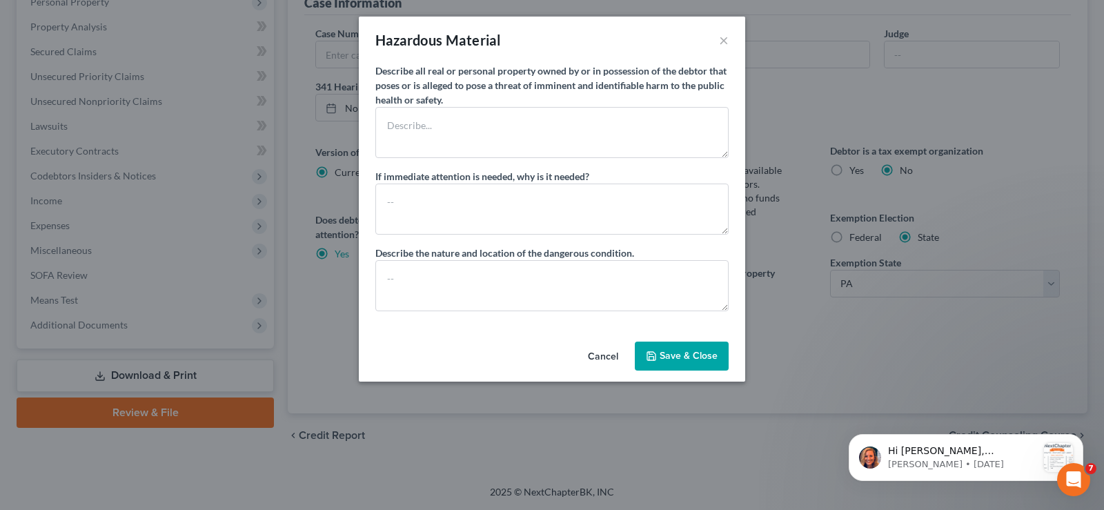
click at [604, 352] on button "Cancel" at bounding box center [603, 357] width 52 height 28
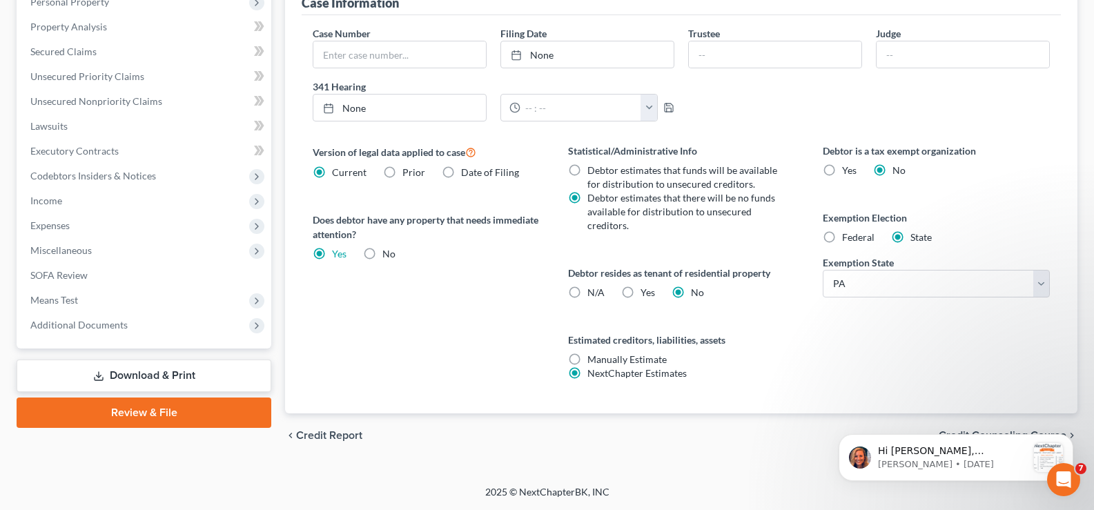
click at [382, 252] on label "No" at bounding box center [388, 254] width 13 height 14
click at [388, 252] on input "No" at bounding box center [392, 251] width 9 height 9
radio input "true"
radio input "false"
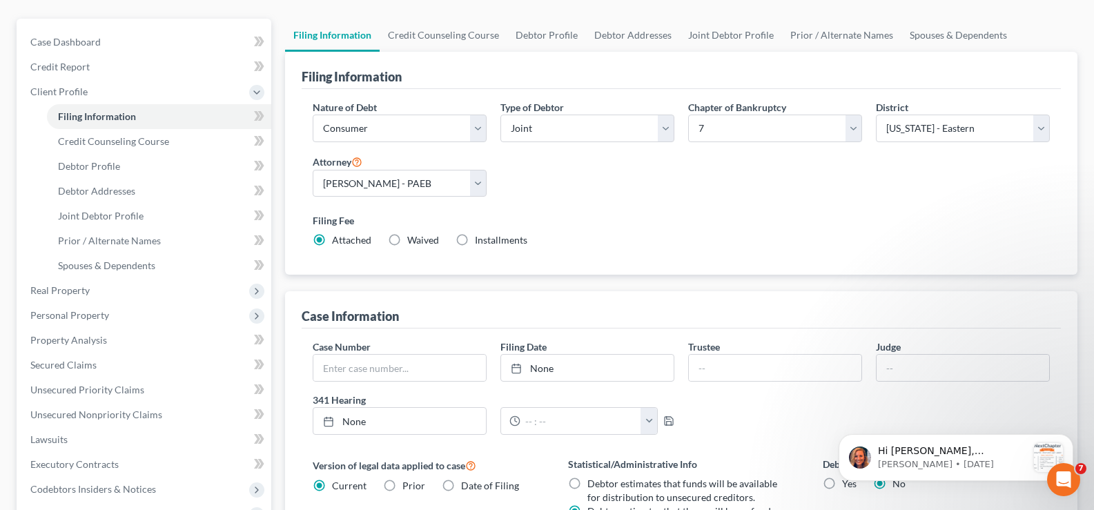
scroll to position [82, 0]
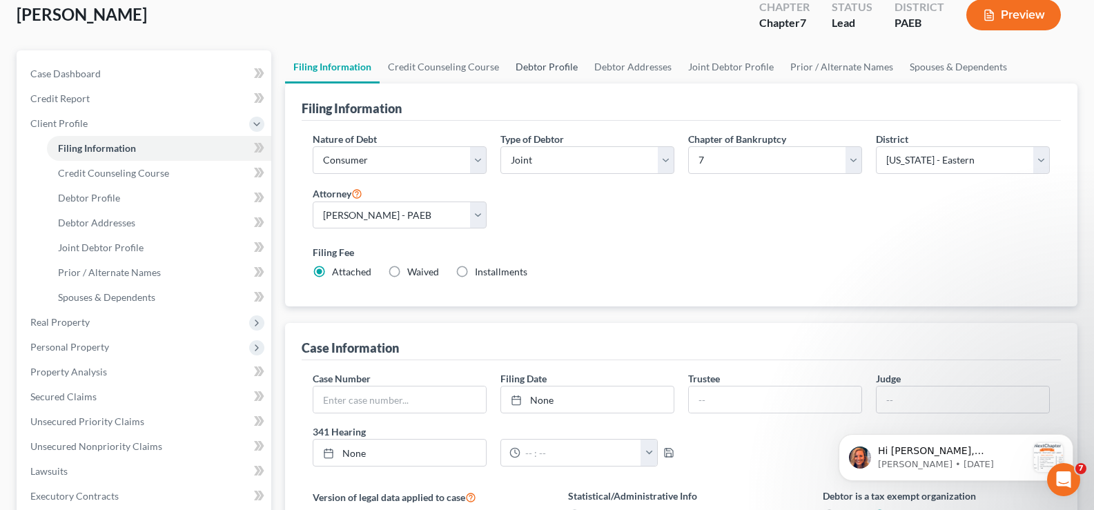
click at [536, 64] on link "Debtor Profile" at bounding box center [546, 66] width 79 height 33
select select "1"
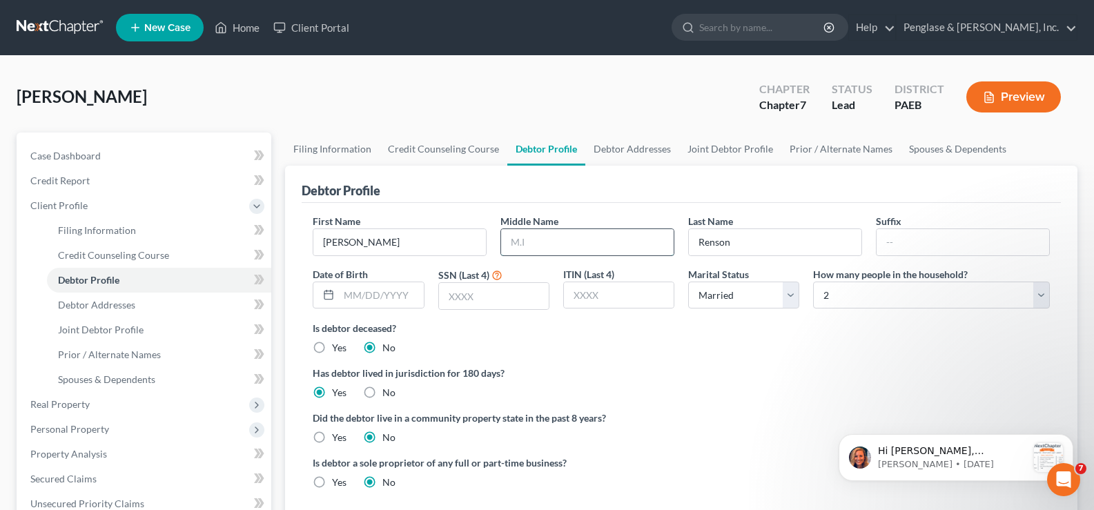
click at [548, 242] on input "text" at bounding box center [587, 242] width 173 height 26
type input "B"
click at [381, 294] on input "text" at bounding box center [381, 295] width 84 height 26
click at [353, 245] on input "[PERSON_NAME]" at bounding box center [399, 242] width 173 height 26
type input "[PERSON_NAME]"
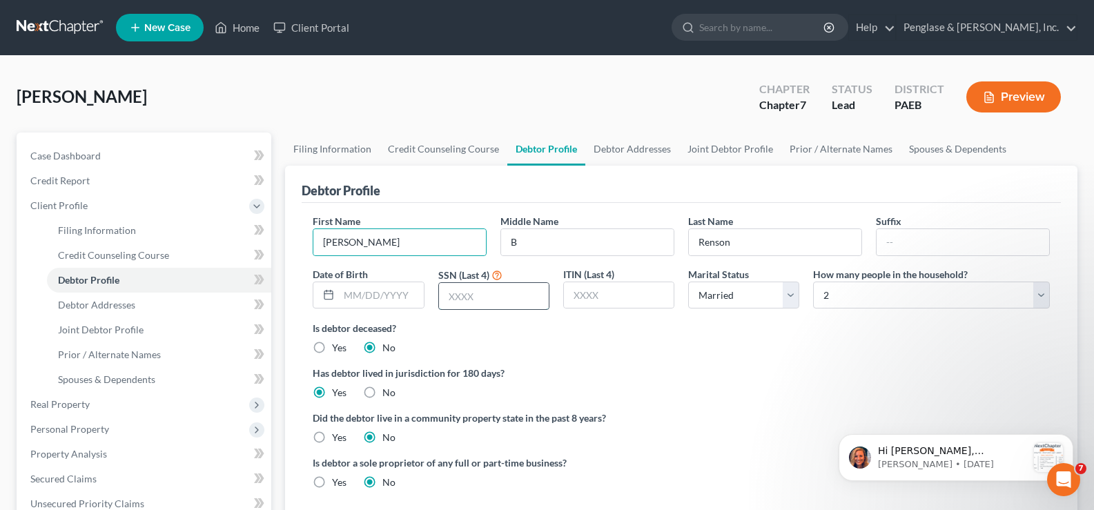
click at [469, 303] on input "text" at bounding box center [494, 296] width 110 height 26
type input "3958"
click at [1038, 298] on select "Select 1 2 3 4 5 6 7 8 9 10 11 12 13 14 15 16 17 18 19 20" at bounding box center [931, 296] width 237 height 28
select select "3"
click at [813, 282] on select "Select 1 2 3 4 5 6 7 8 9 10 11 12 13 14 15 16 17 18 19 20" at bounding box center [931, 296] width 237 height 28
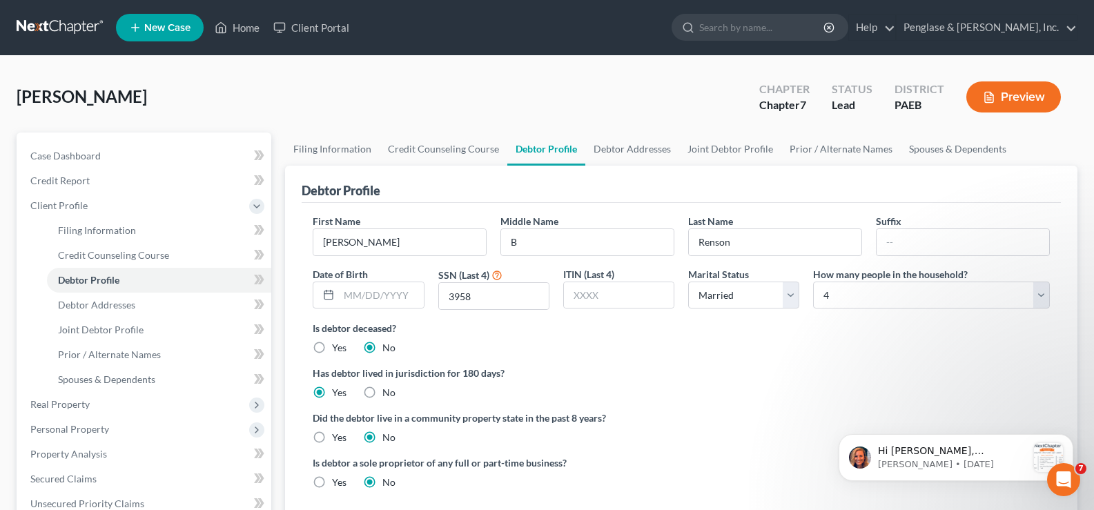
click at [844, 362] on ng-include "First Name [PERSON_NAME] Middle Name B Last Name [PERSON_NAME] Date of Birth SS…" at bounding box center [681, 357] width 737 height 286
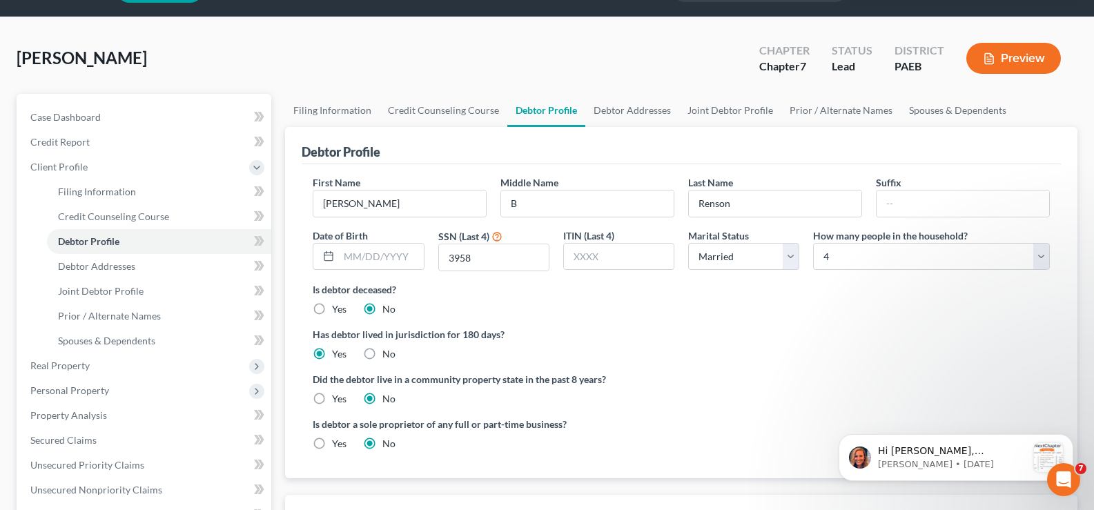
scroll to position [69, 0]
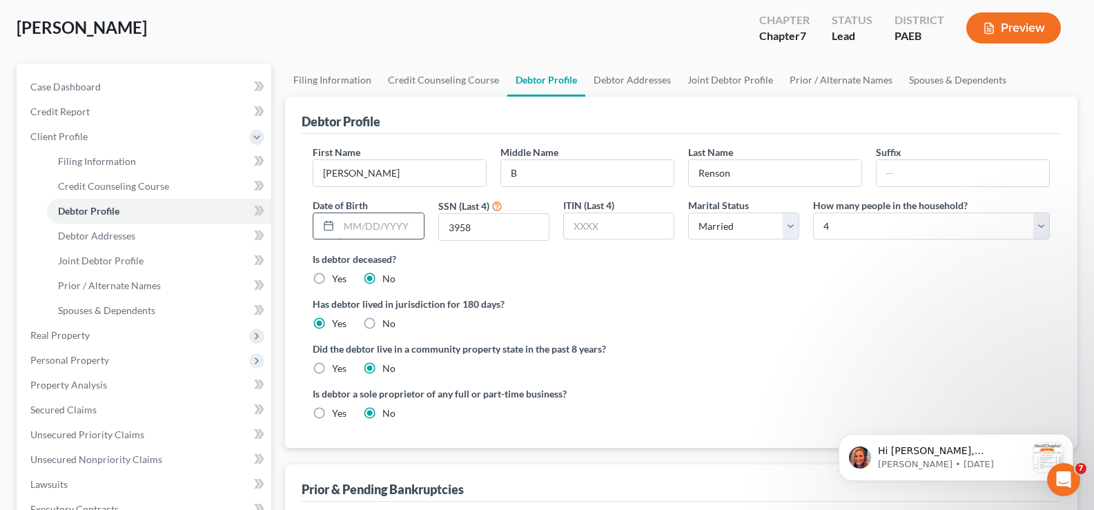
click at [373, 231] on input "text" at bounding box center [381, 226] width 84 height 26
click at [627, 82] on link "Debtor Addresses" at bounding box center [632, 80] width 94 height 33
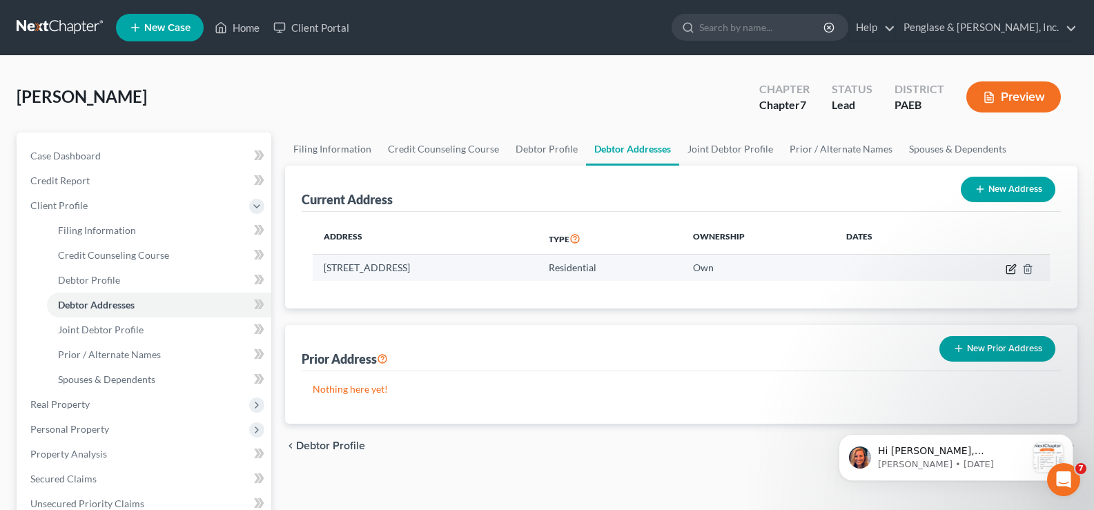
click at [1012, 269] on icon "button" at bounding box center [1011, 269] width 11 height 11
select select "39"
select select "8"
select select "0"
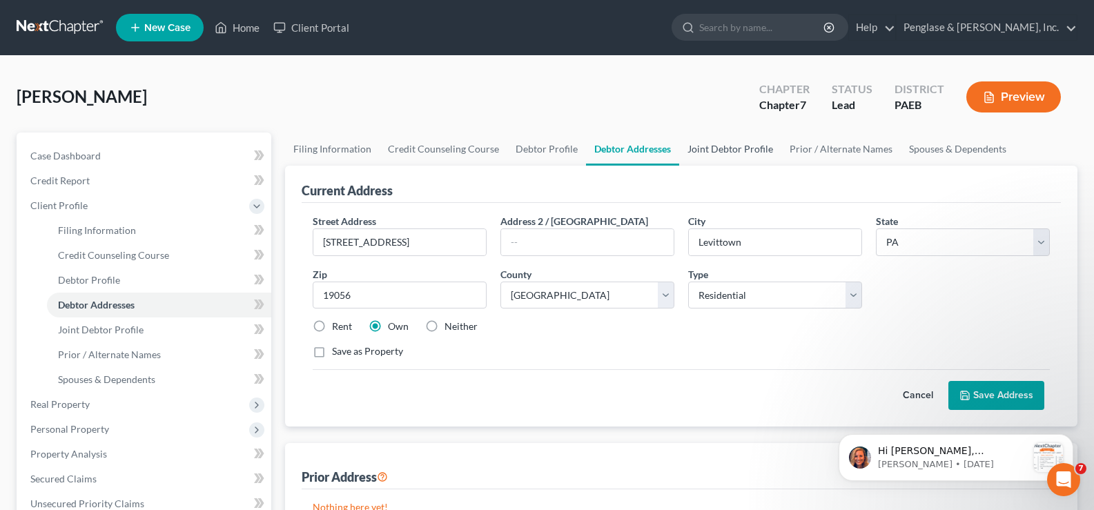
click at [730, 150] on link "Joint Debtor Profile" at bounding box center [730, 149] width 102 height 33
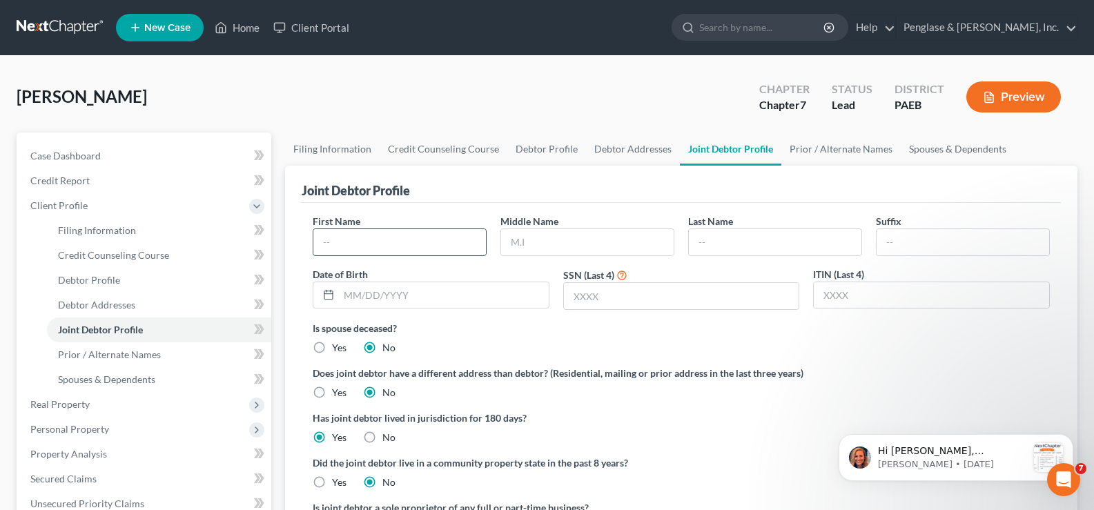
click at [423, 240] on input "text" at bounding box center [399, 242] width 173 height 26
type input "[PERSON_NAME]"
type input "M"
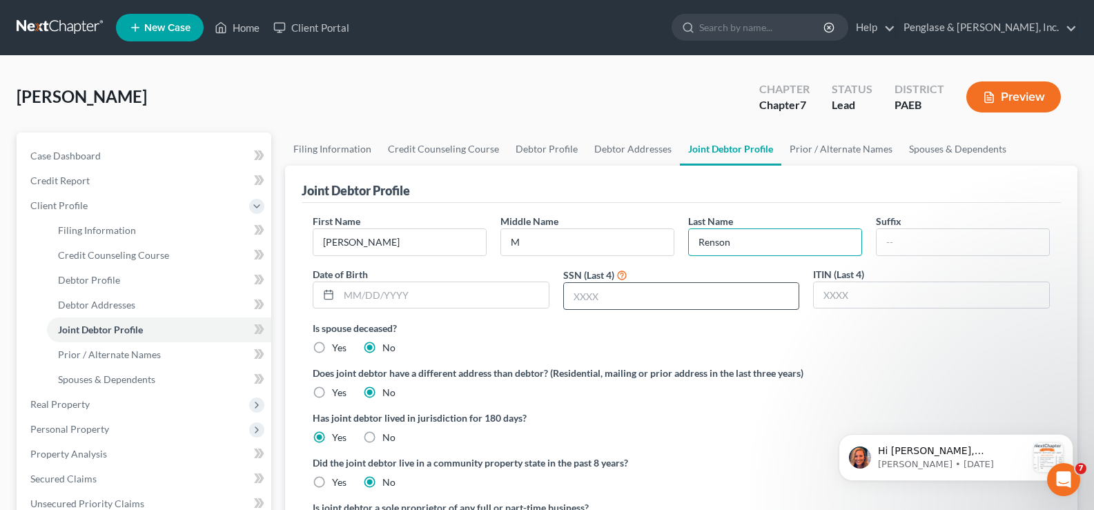
type input "Renson"
click at [604, 295] on input "text" at bounding box center [681, 296] width 235 height 26
type input "7246"
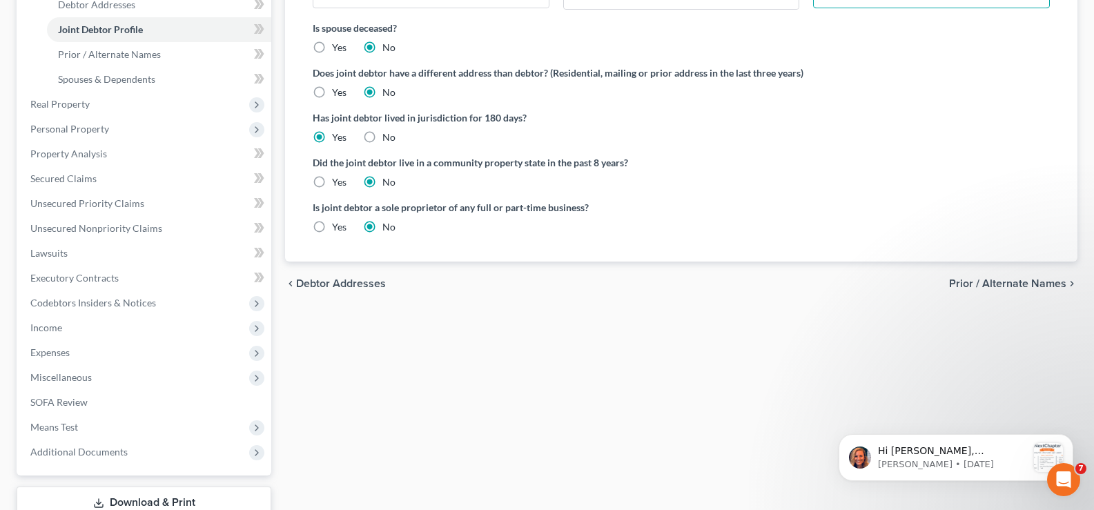
scroll to position [276, 0]
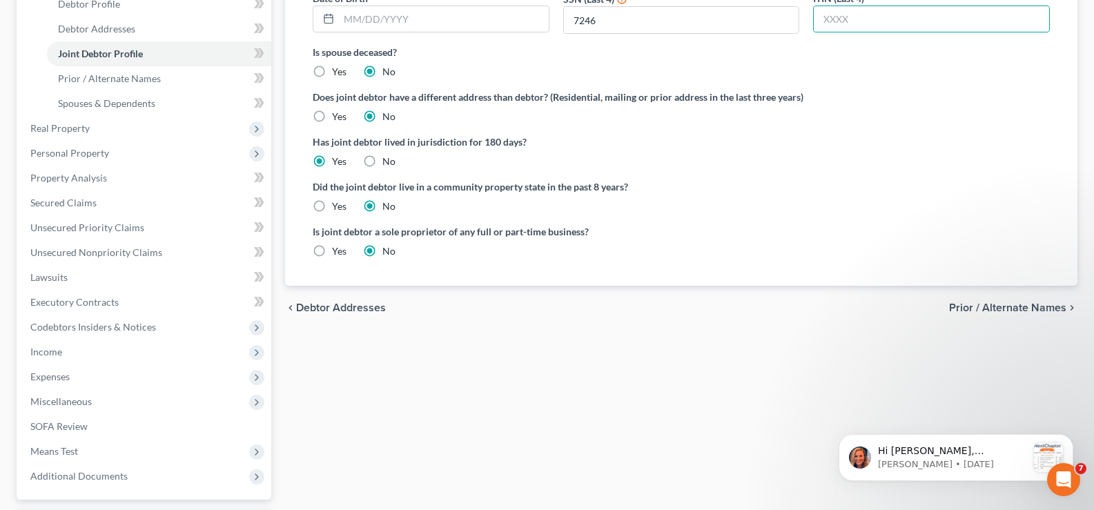
click at [1051, 308] on span "Prior / Alternate Names" at bounding box center [1007, 307] width 117 height 11
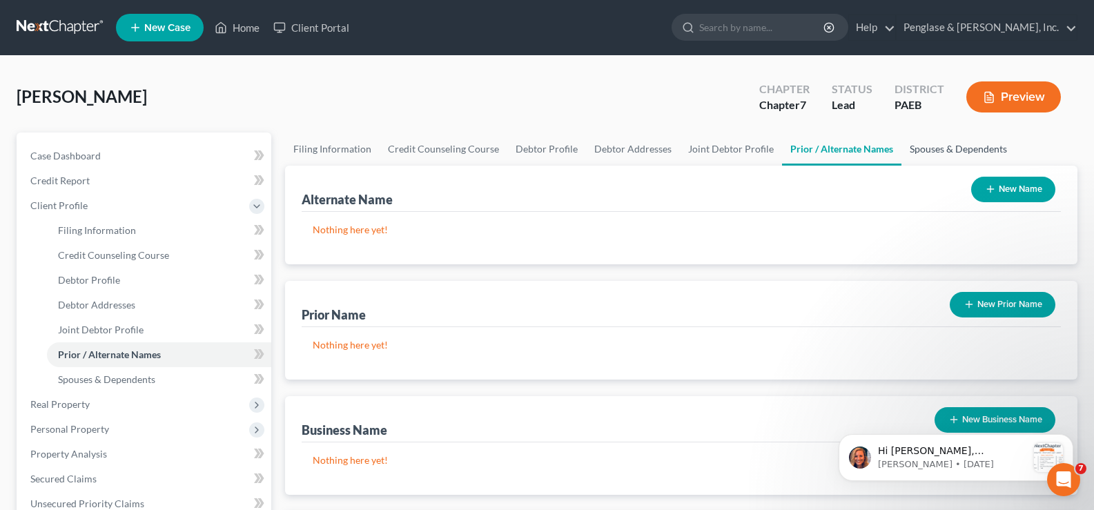
click at [963, 148] on link "Spouses & Dependents" at bounding box center [959, 149] width 114 height 33
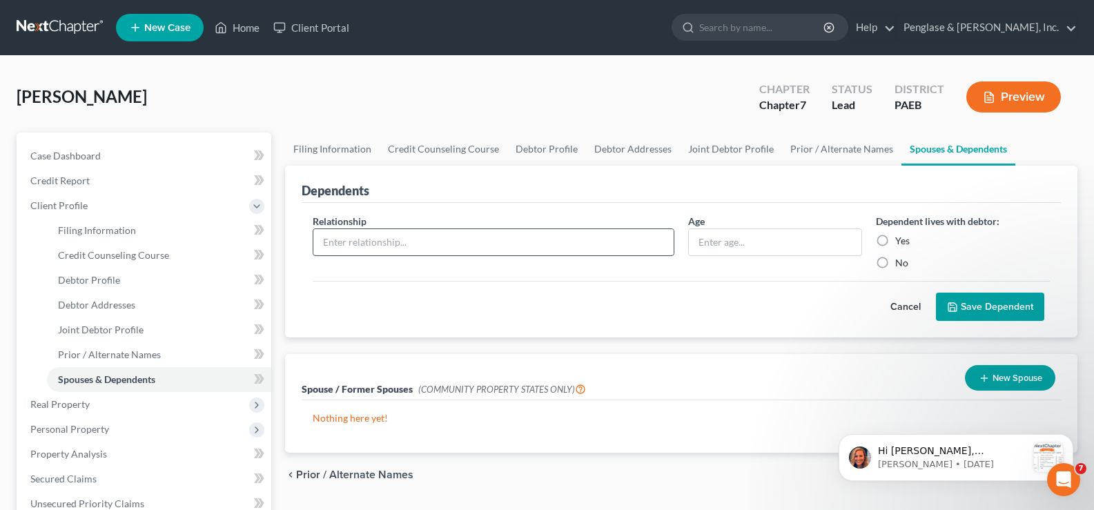
click at [384, 244] on input "text" at bounding box center [493, 242] width 360 height 26
type input "Daughter"
click at [895, 240] on label "Yes" at bounding box center [902, 241] width 14 height 14
click at [901, 240] on input "Yes" at bounding box center [905, 238] width 9 height 9
radio input "true"
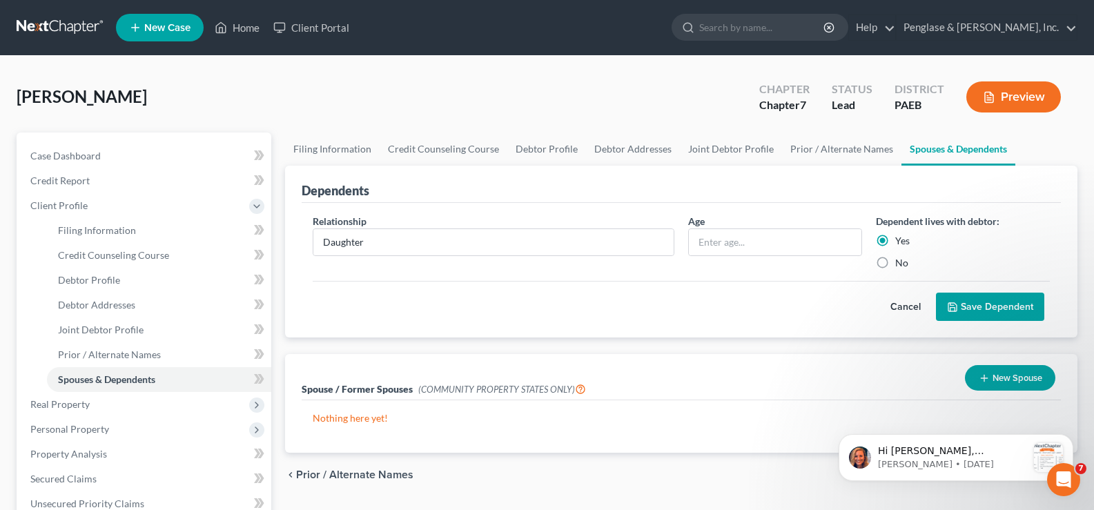
click at [983, 310] on button "Save Dependent" at bounding box center [990, 307] width 108 height 29
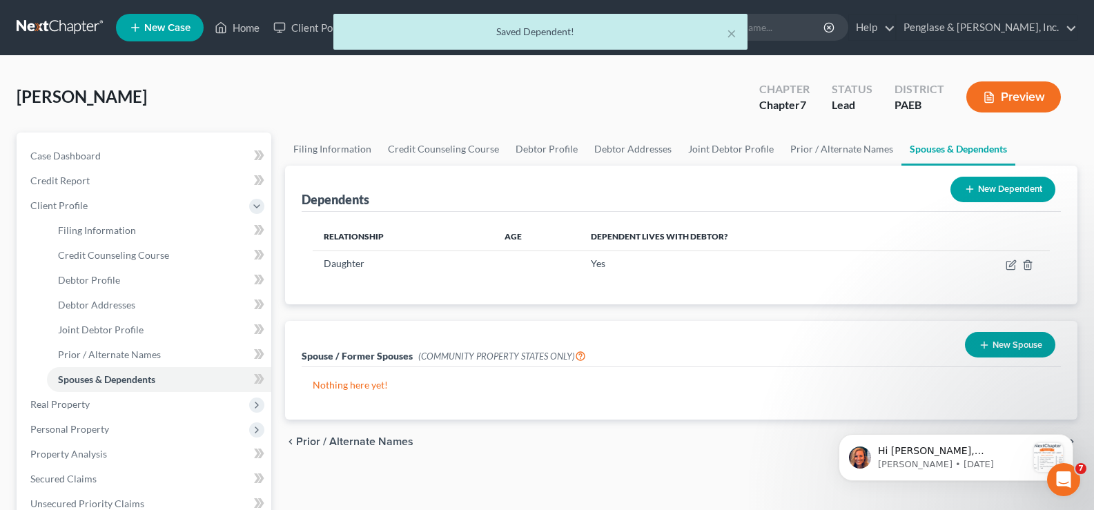
click at [979, 186] on button "New Dependent" at bounding box center [1003, 190] width 105 height 26
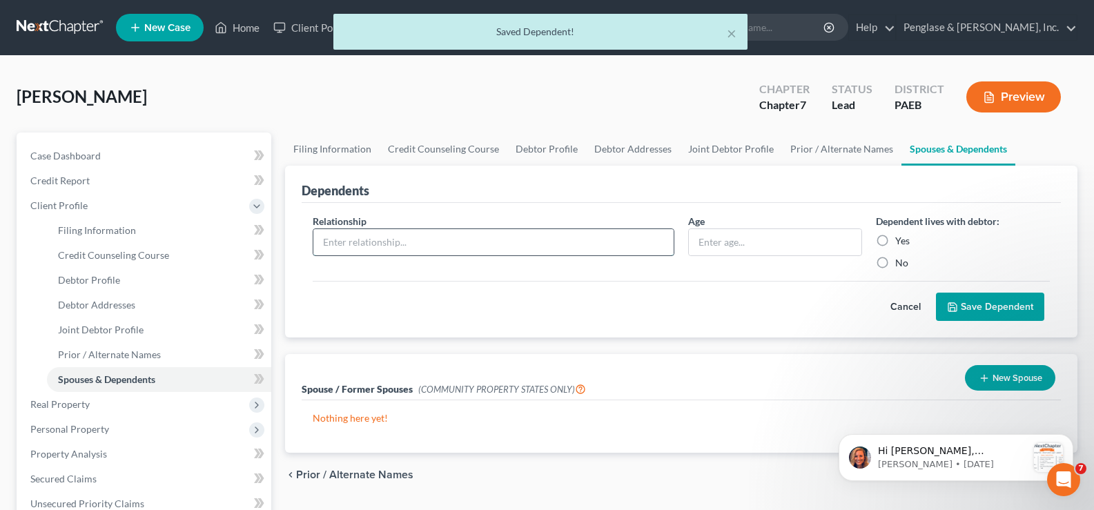
click at [419, 242] on input "text" at bounding box center [493, 242] width 360 height 26
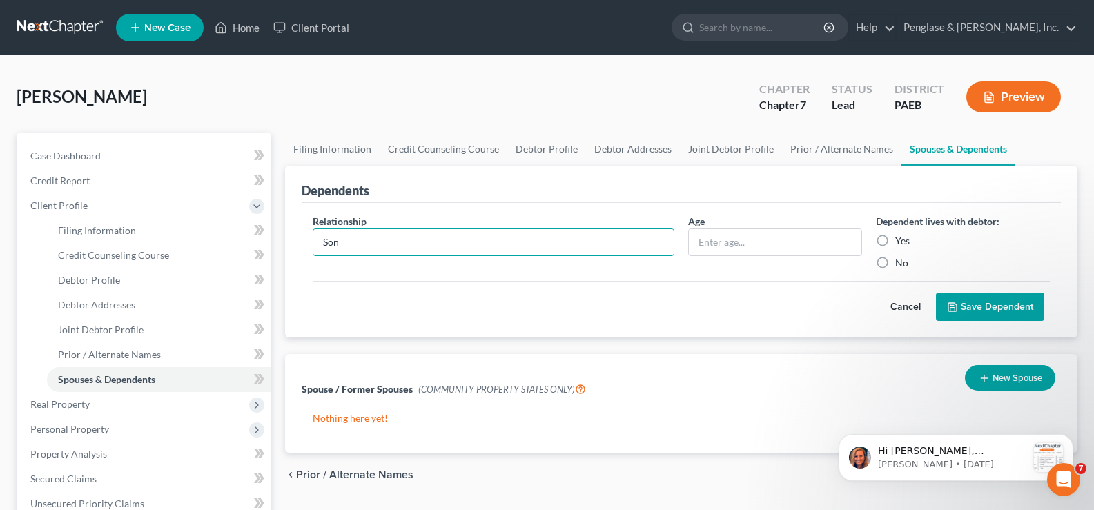
type input "Son"
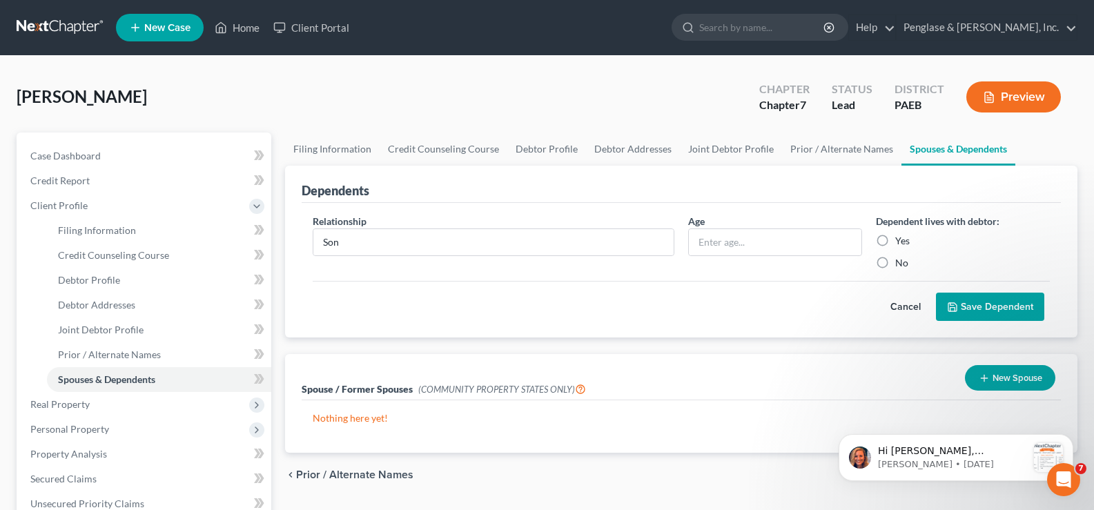
click at [895, 240] on label "Yes" at bounding box center [902, 241] width 14 height 14
click at [901, 240] on input "Yes" at bounding box center [905, 238] width 9 height 9
radio input "true"
click at [986, 302] on button "Save Dependent" at bounding box center [990, 307] width 108 height 29
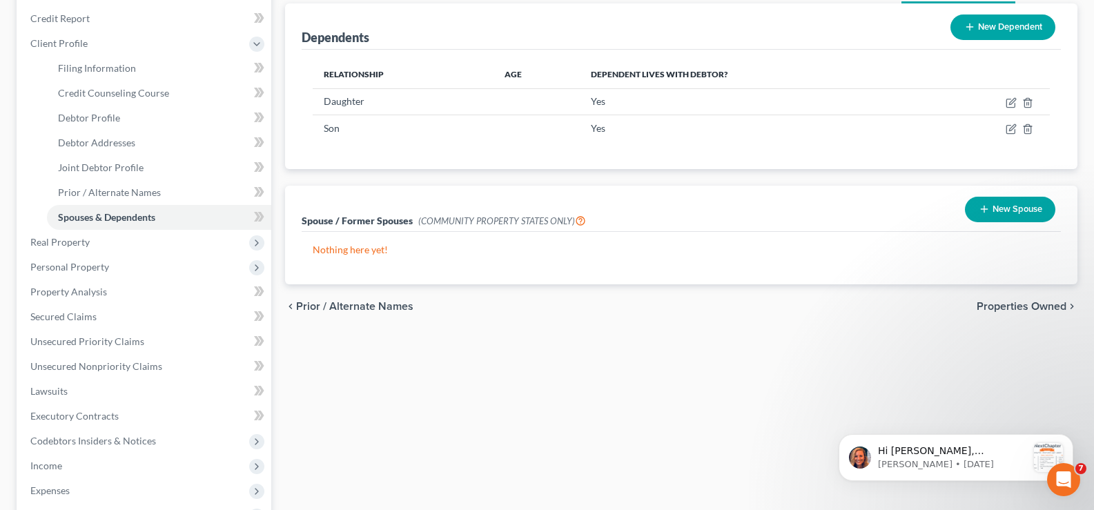
scroll to position [138, 0]
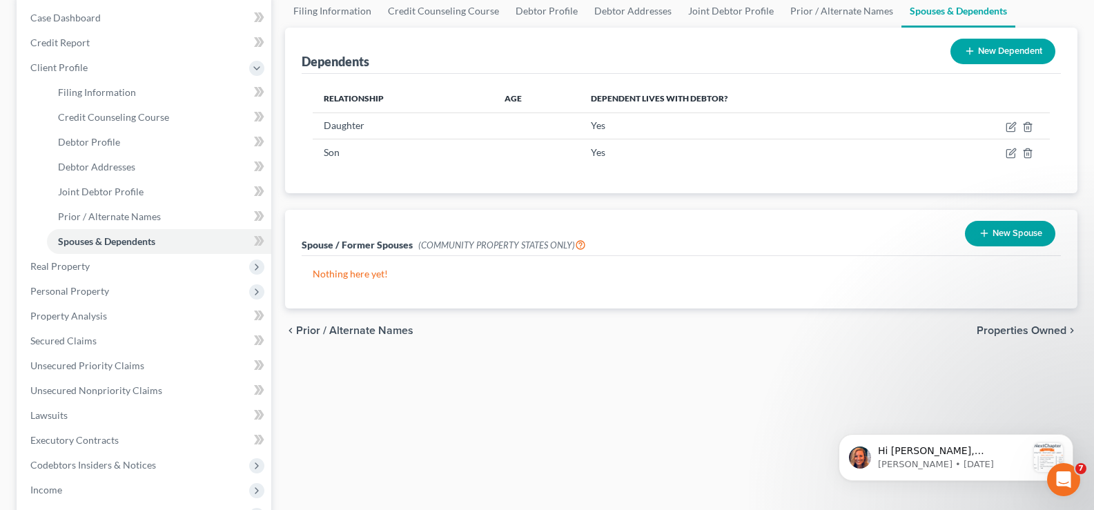
click at [1031, 331] on span "Properties Owned" at bounding box center [1022, 330] width 90 height 11
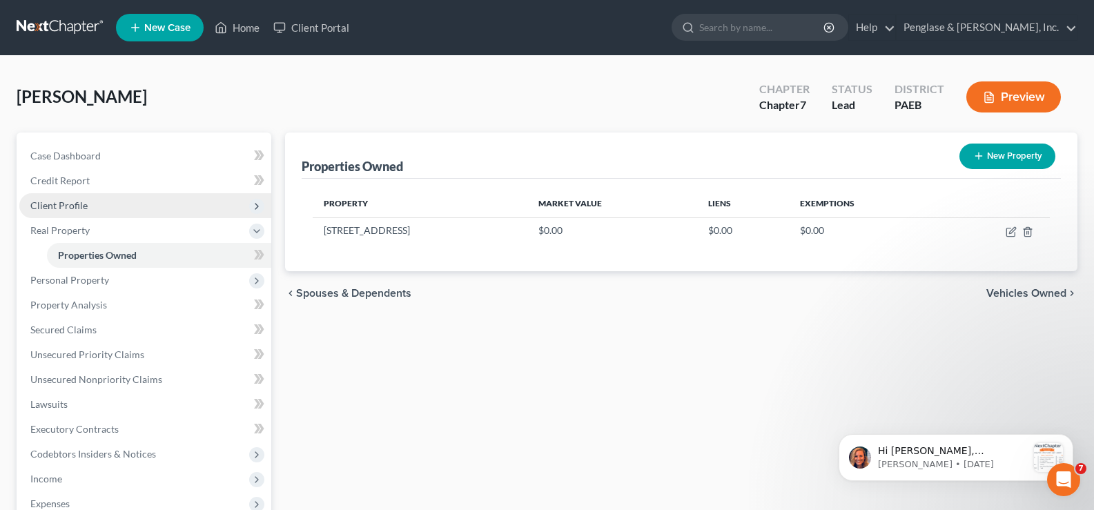
click at [68, 206] on span "Client Profile" at bounding box center [58, 205] width 57 height 12
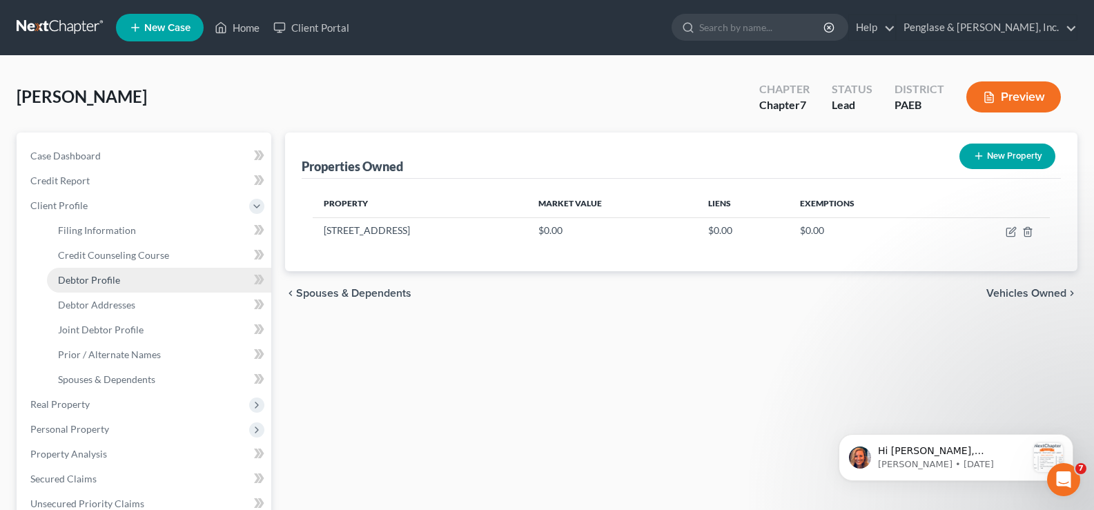
click at [94, 275] on span "Debtor Profile" at bounding box center [89, 280] width 62 height 12
select select "1"
select select "3"
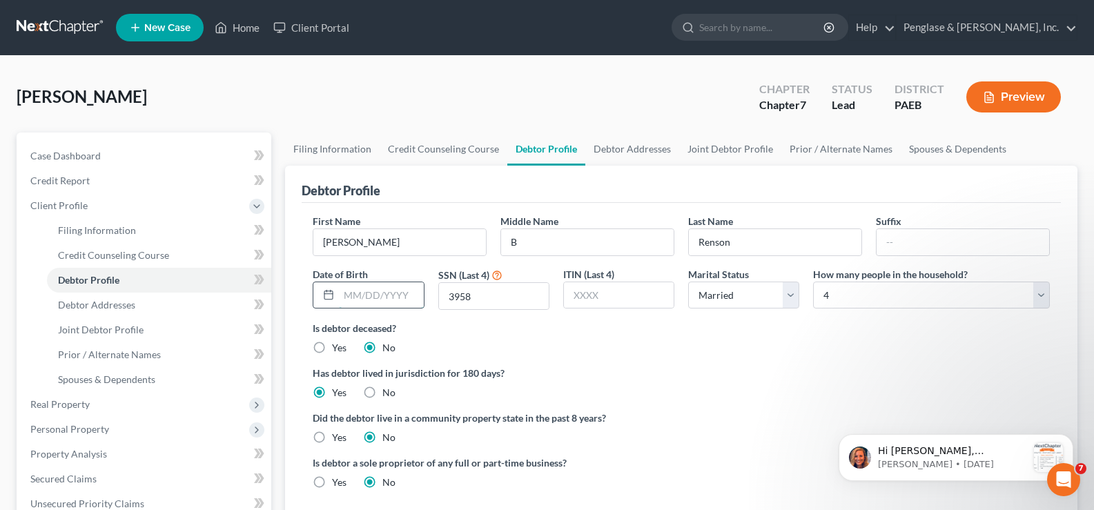
click at [358, 295] on input "text" at bounding box center [381, 295] width 84 height 26
type input "[DATE]"
click at [722, 153] on link "Joint Debtor Profile" at bounding box center [730, 149] width 102 height 33
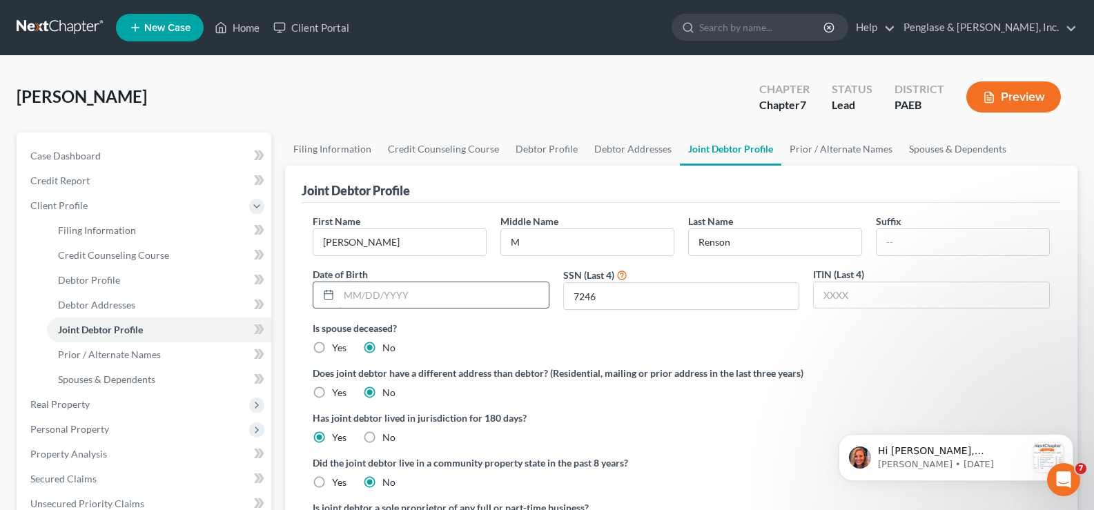
click at [402, 293] on input "text" at bounding box center [444, 295] width 210 height 26
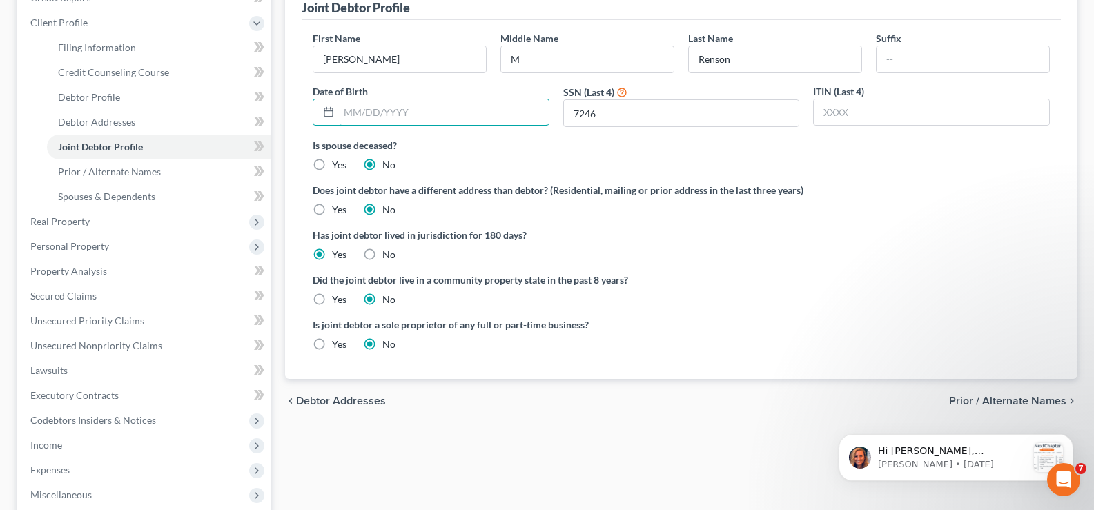
scroll to position [207, 0]
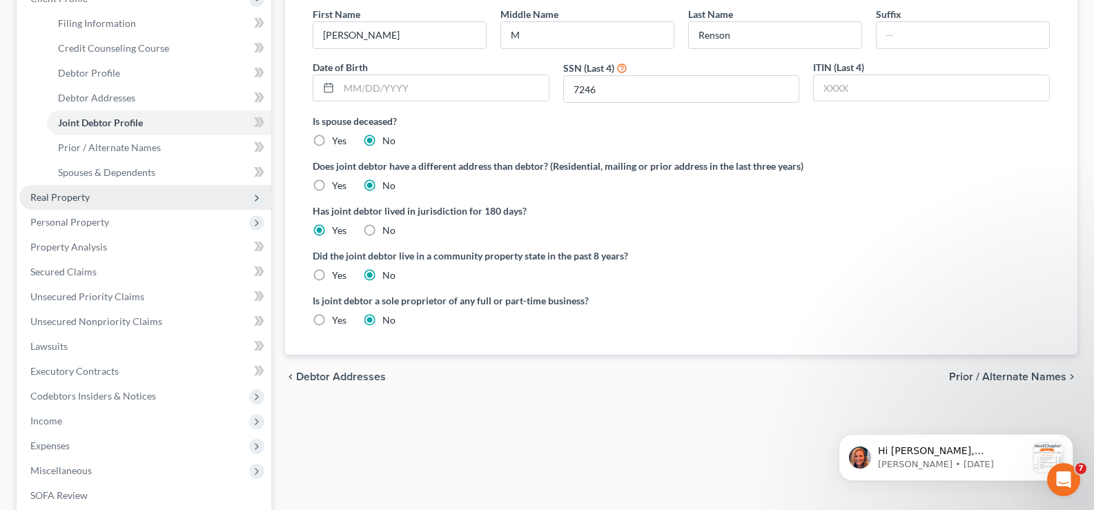
click at [72, 199] on span "Real Property" at bounding box center [59, 197] width 59 height 12
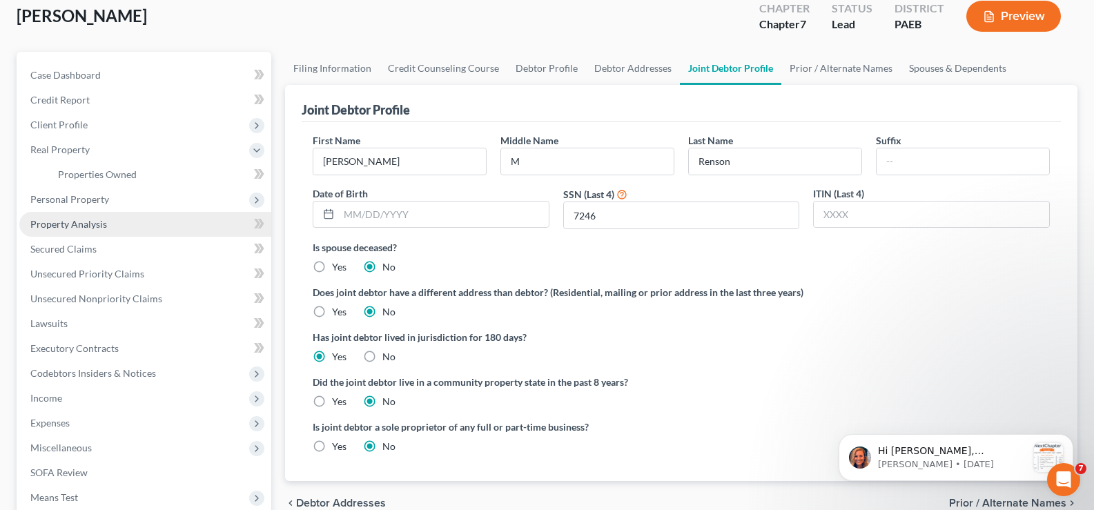
scroll to position [69, 0]
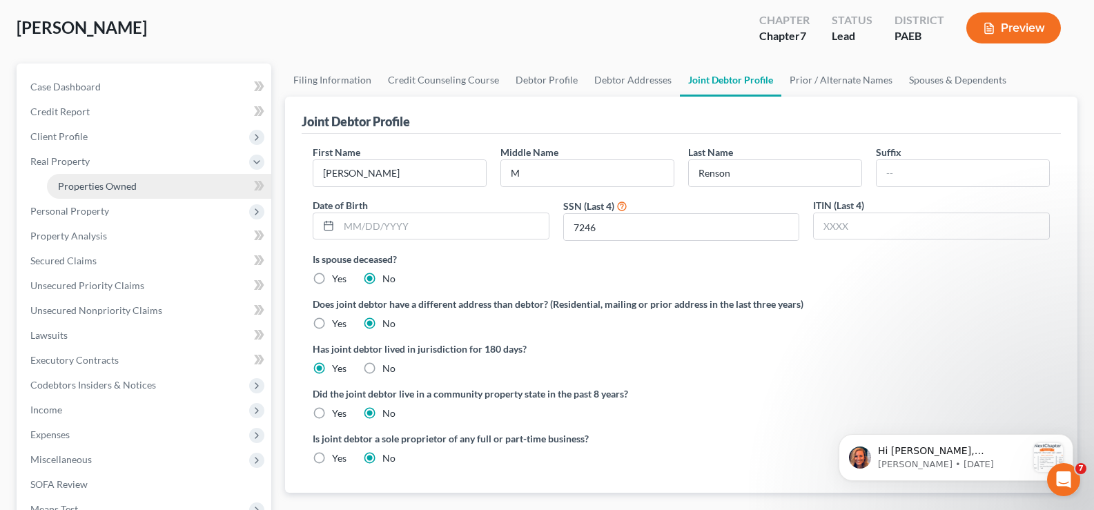
click at [123, 184] on span "Properties Owned" at bounding box center [97, 186] width 79 height 12
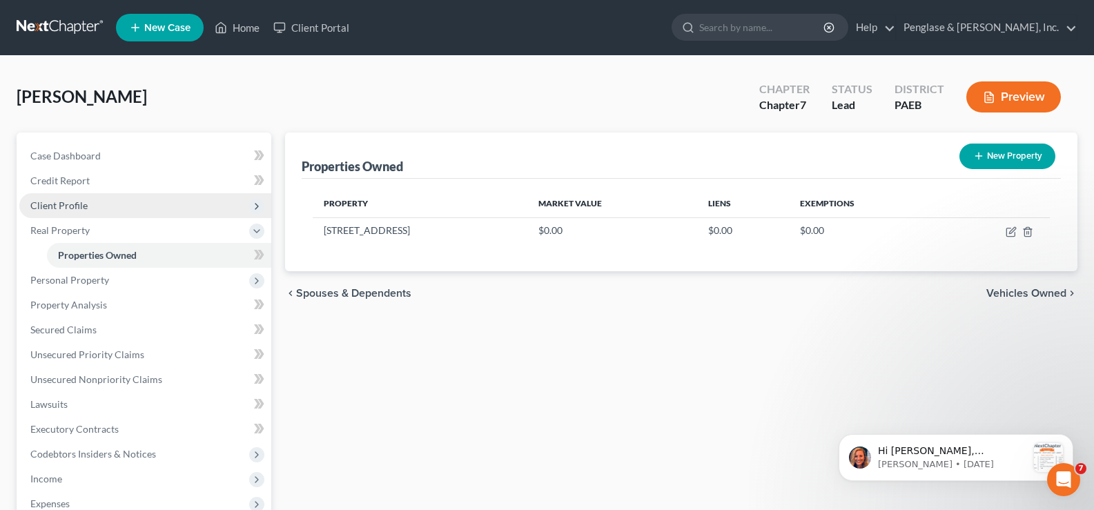
click at [66, 204] on span "Client Profile" at bounding box center [58, 205] width 57 height 12
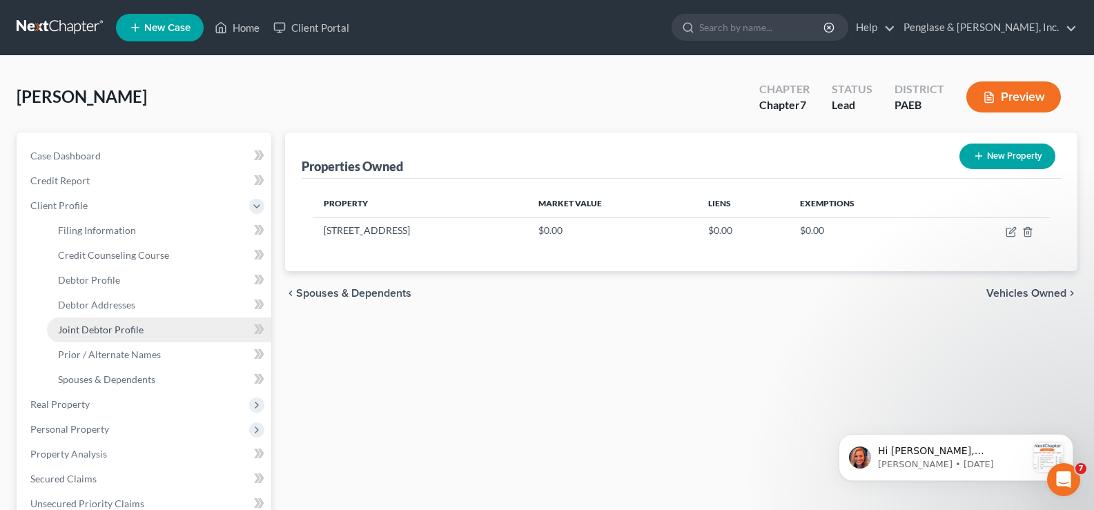
click at [97, 327] on span "Joint Debtor Profile" at bounding box center [101, 330] width 86 height 12
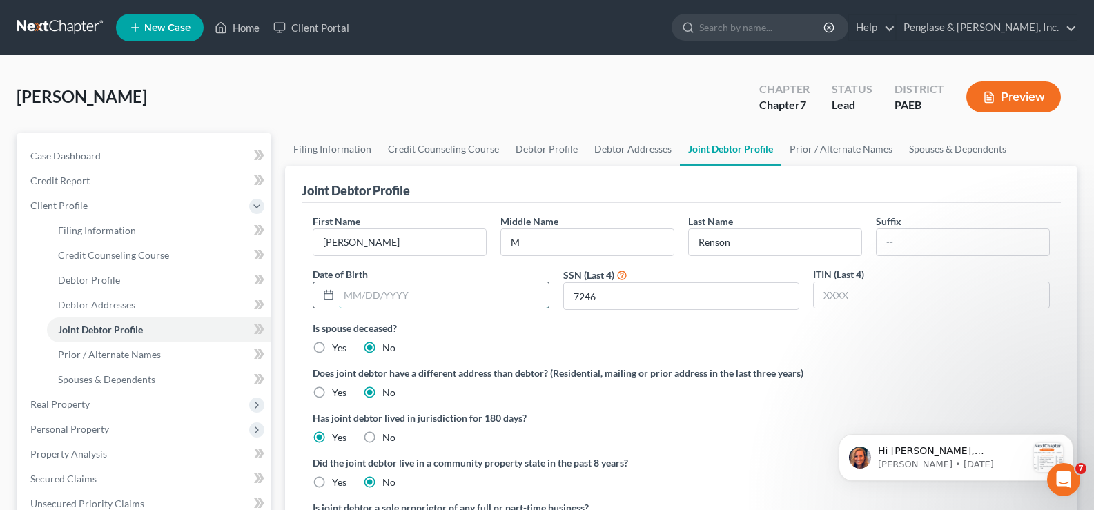
click at [342, 304] on input "text" at bounding box center [444, 295] width 210 height 26
type input "[DATE]"
click at [86, 402] on span "Real Property" at bounding box center [59, 404] width 59 height 12
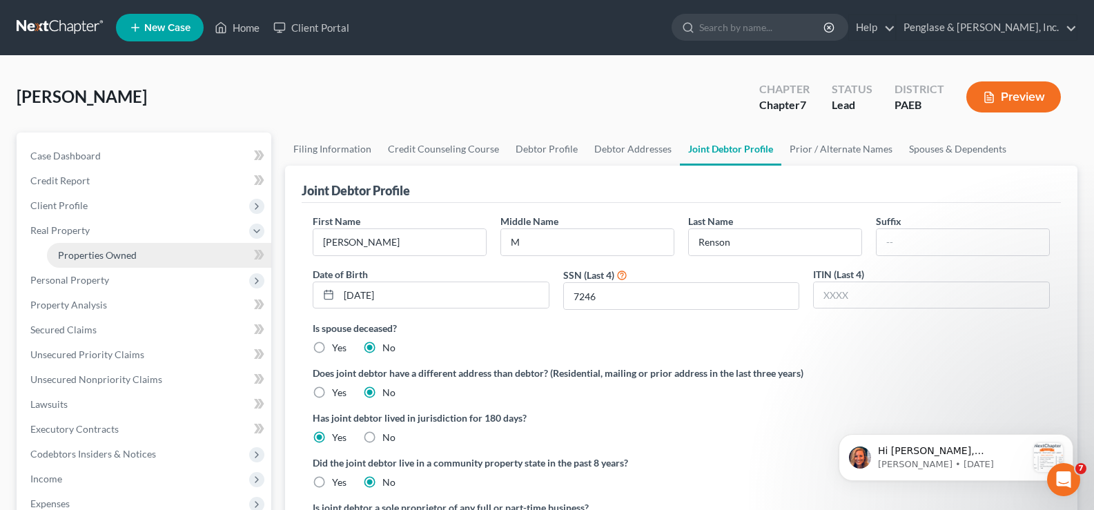
click at [122, 246] on link "Properties Owned" at bounding box center [159, 255] width 224 height 25
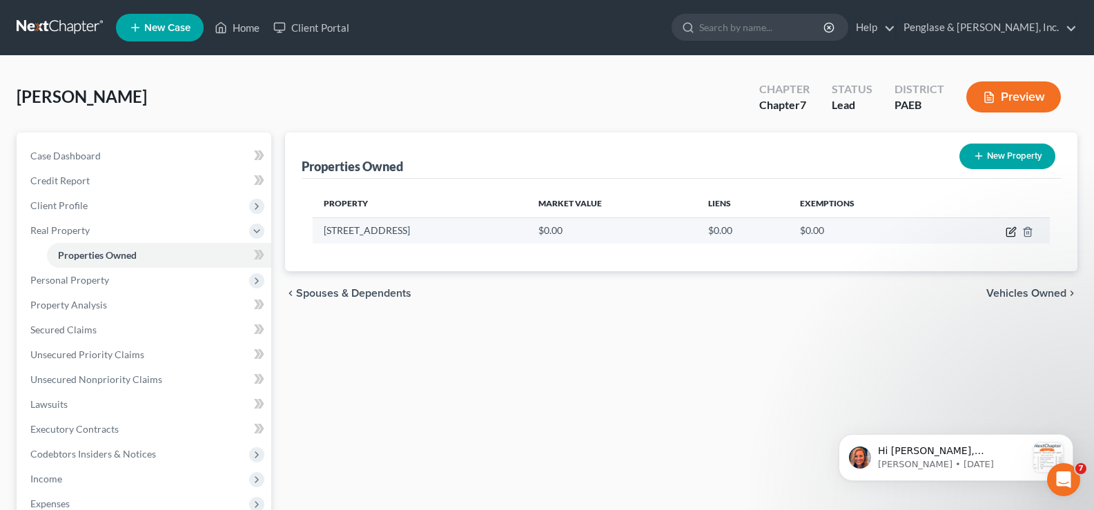
click at [1011, 231] on icon "button" at bounding box center [1012, 230] width 6 height 6
select select "39"
select select "8"
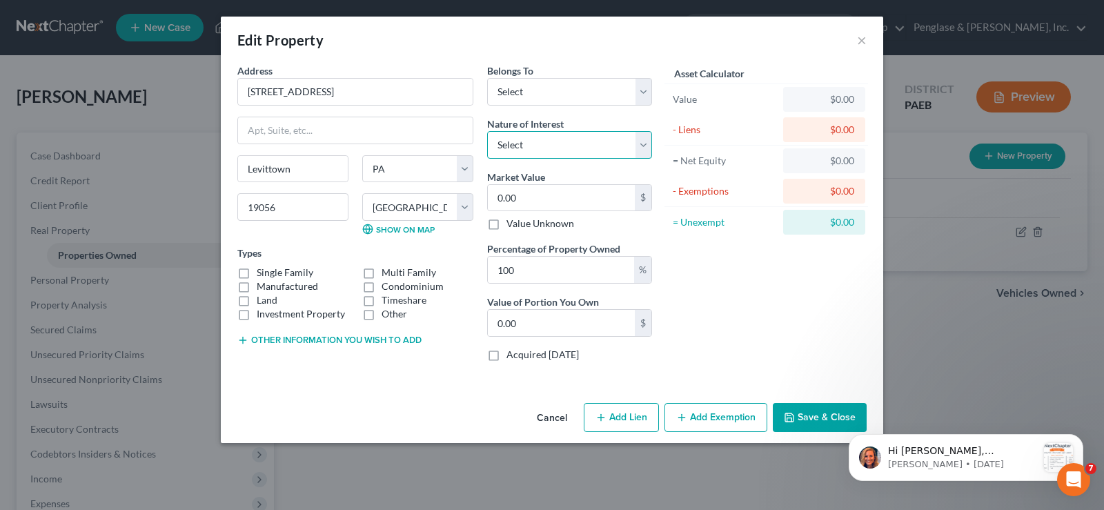
click at [641, 146] on select "Select Fee Simple Joint Tenant Life Estate Equitable Interest Future Interest T…" at bounding box center [569, 145] width 165 height 28
select select "0"
click at [487, 131] on select "Select Fee Simple Joint Tenant Life Estate Equitable Interest Future Interest T…" at bounding box center [569, 145] width 165 height 28
click at [643, 90] on select "Select Debtor 1 Only Debtor 2 Only Debtor 1 And Debtor 2 Only At Least One Of T…" at bounding box center [569, 92] width 165 height 28
select select "2"
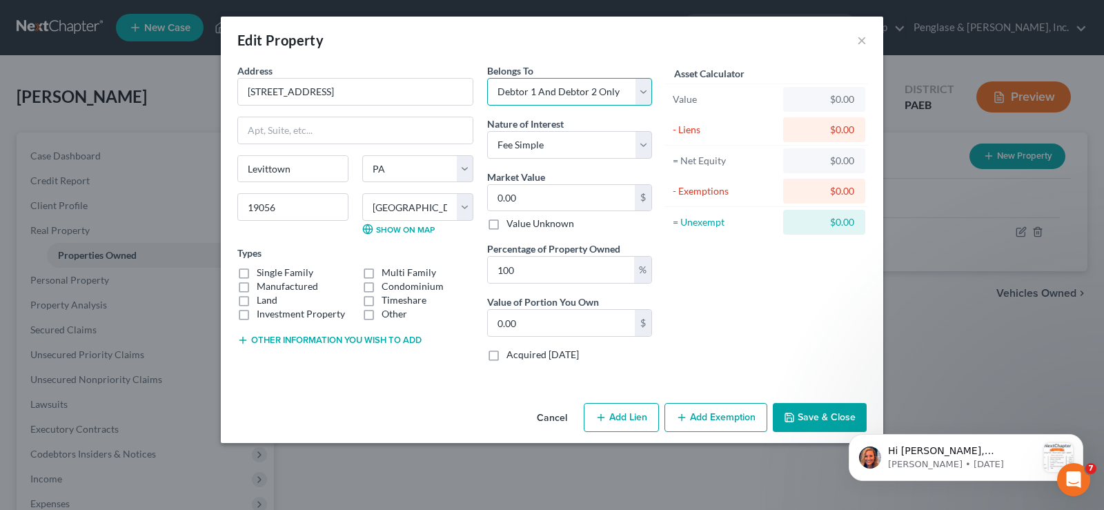
click at [487, 78] on select "Select Debtor 1 Only Debtor 2 Only Debtor 1 And Debtor 2 Only At Least One Of T…" at bounding box center [569, 92] width 165 height 28
click at [605, 202] on input "0.00" at bounding box center [561, 198] width 147 height 26
type input "3"
type input "3.00"
type input "30"
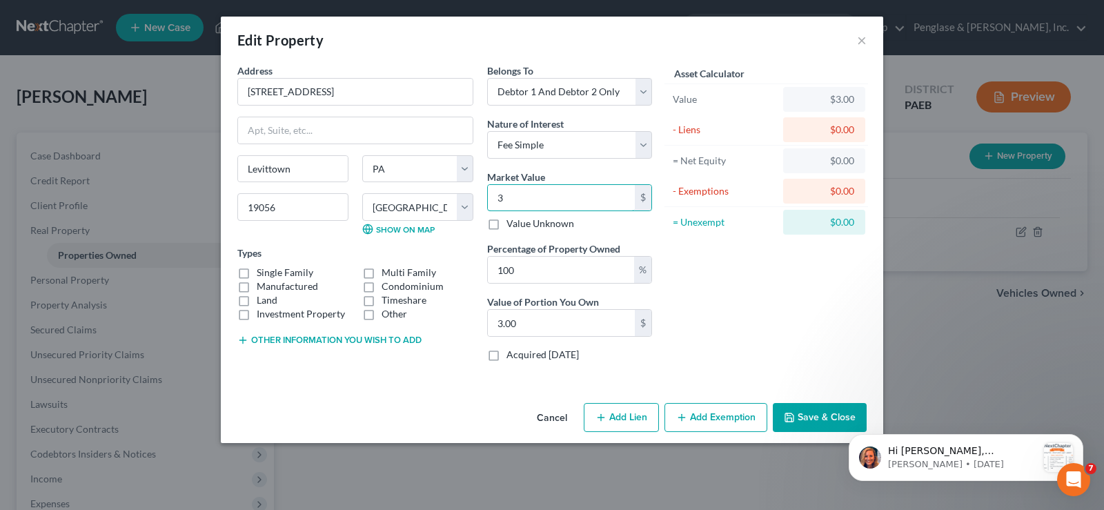
type input "30.00"
type input "309"
type input "309.00"
type input "3090"
type input "3,090.00"
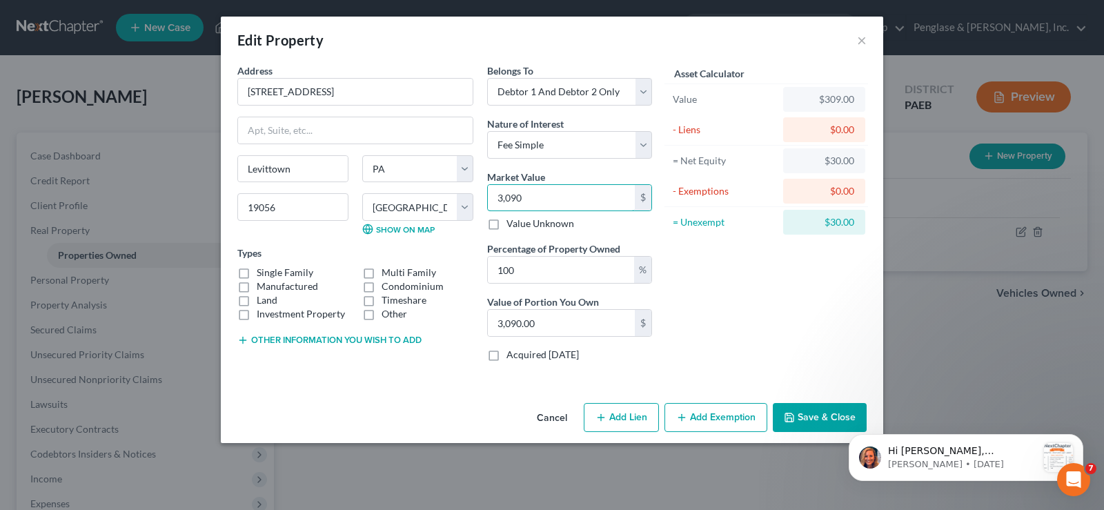
type input "3,0900"
type input "30,900.00"
type input "30,9000"
type input "309,000.00"
type input "309,000"
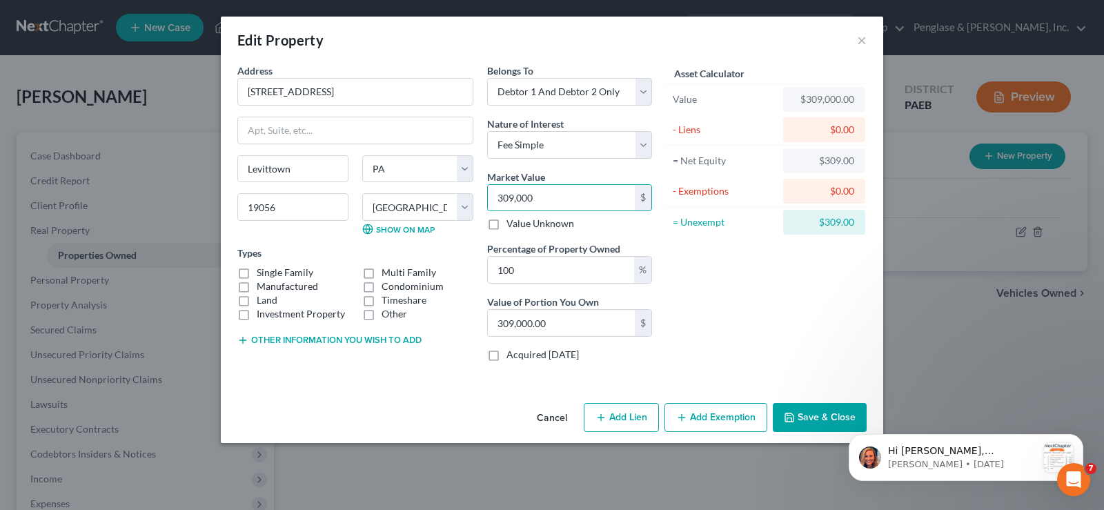
click at [257, 273] on label "Single Family" at bounding box center [285, 273] width 57 height 14
click at [262, 273] on input "Single Family" at bounding box center [266, 270] width 9 height 9
checkbox input "true"
click at [612, 418] on button "Add Lien" at bounding box center [621, 417] width 75 height 29
select select "2"
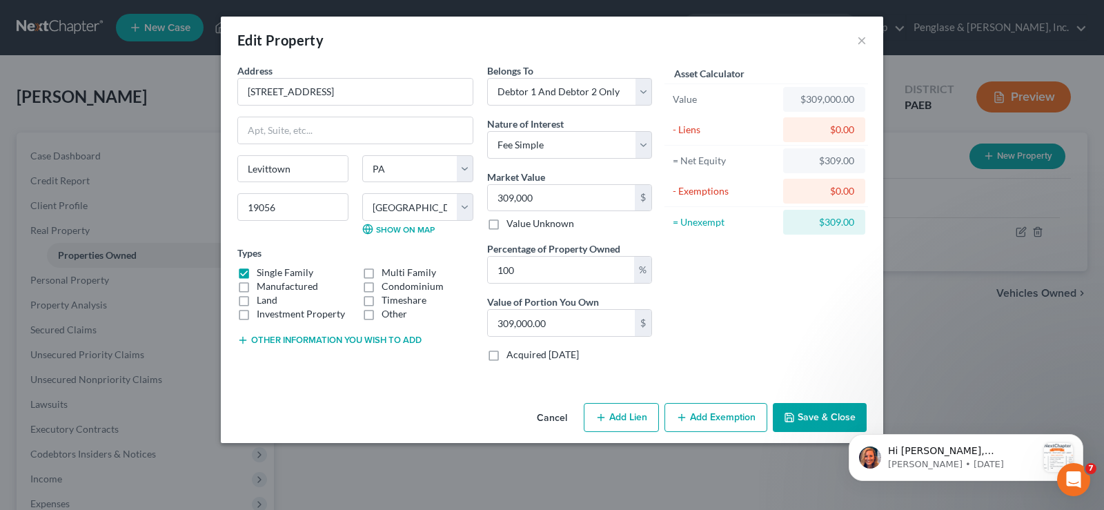
select select "0"
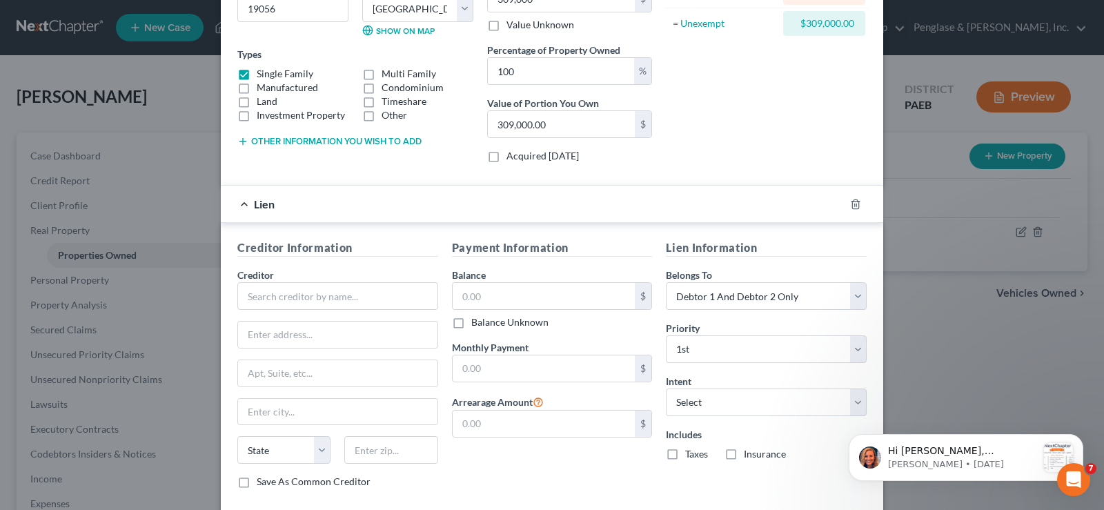
scroll to position [207, 0]
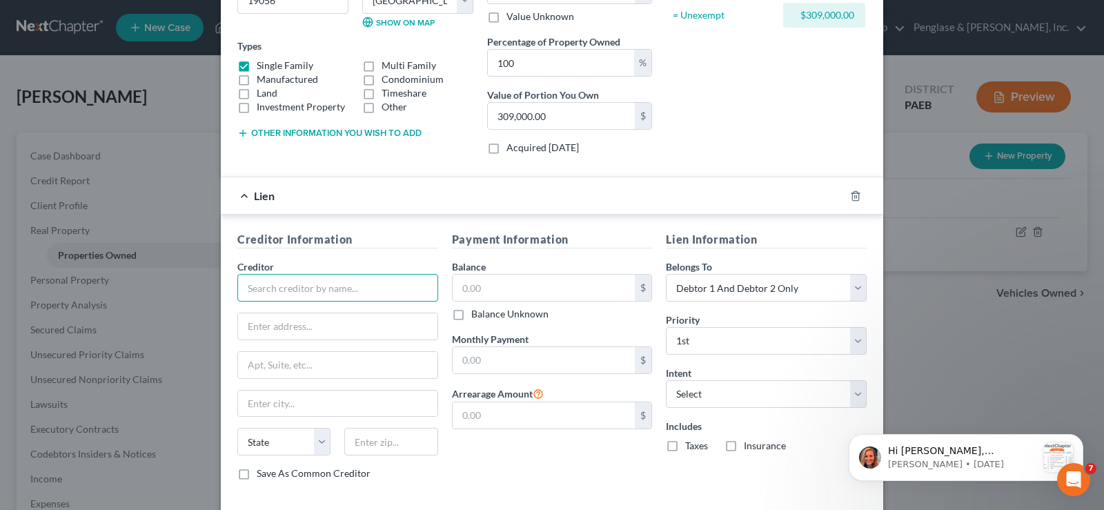
click at [330, 284] on input "text" at bounding box center [337, 288] width 201 height 28
type input "Inspire Federal Credit Union"
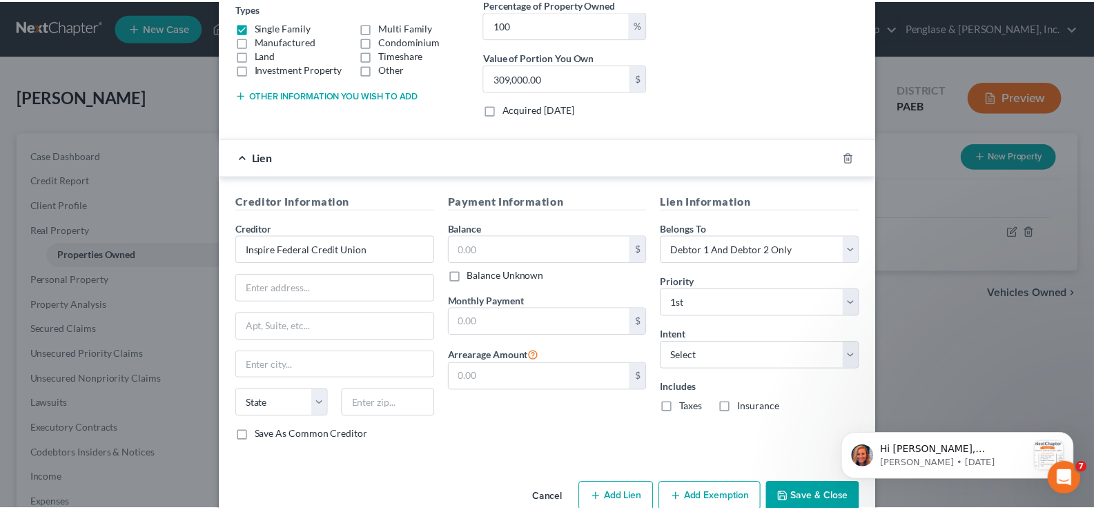
scroll to position [275, 0]
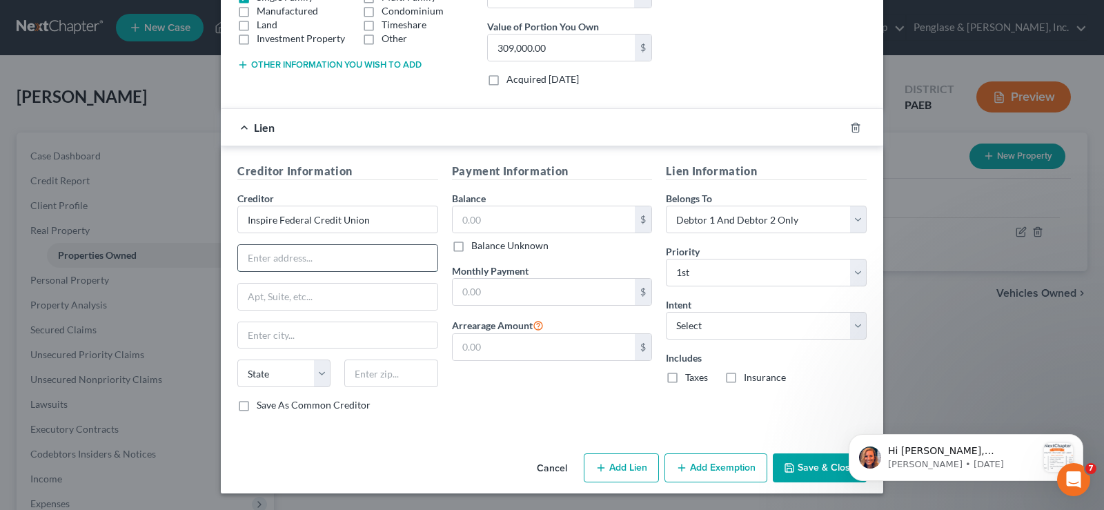
click at [364, 254] on input "text" at bounding box center [337, 258] width 199 height 26
type input "[STREET_ADDRESS]"
click at [300, 341] on input "text" at bounding box center [337, 335] width 199 height 26
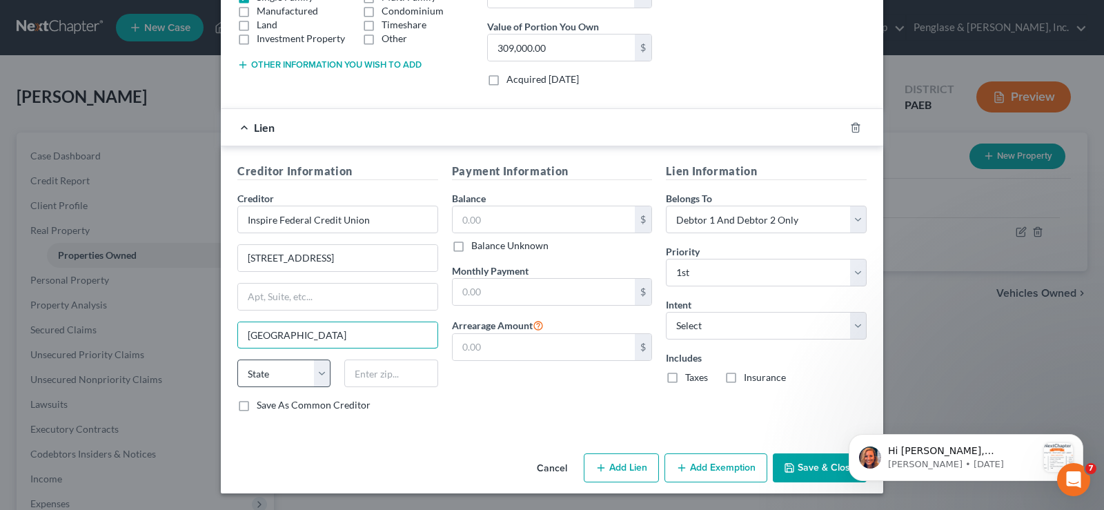
type input "[GEOGRAPHIC_DATA]"
click at [286, 373] on select "State [US_STATE] AK AR AZ CA CO CT DE DC [GEOGRAPHIC_DATA] [GEOGRAPHIC_DATA] GU…" at bounding box center [283, 374] width 93 height 28
select select "39"
click at [237, 360] on select "State [US_STATE] AK AR AZ CA CO CT DE DC [GEOGRAPHIC_DATA] [GEOGRAPHIC_DATA] GU…" at bounding box center [283, 374] width 93 height 28
click at [361, 376] on input "text" at bounding box center [390, 374] width 93 height 28
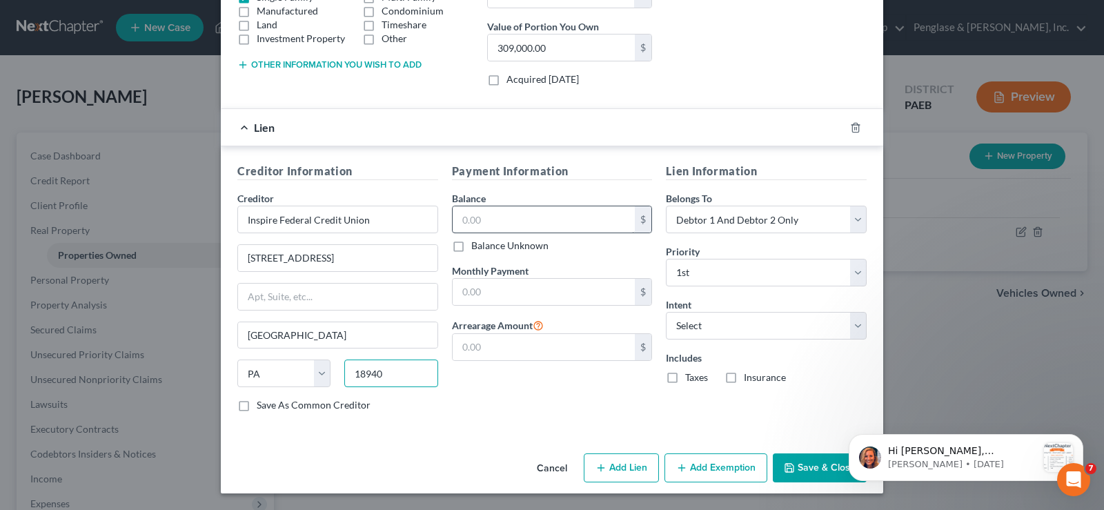
type input "18940"
click at [524, 222] on input "text" at bounding box center [544, 219] width 183 height 26
type input "227,196.75"
click at [737, 327] on select "Select Surrender Redeem Reaffirm Avoid Other" at bounding box center [766, 326] width 201 height 28
select select "2"
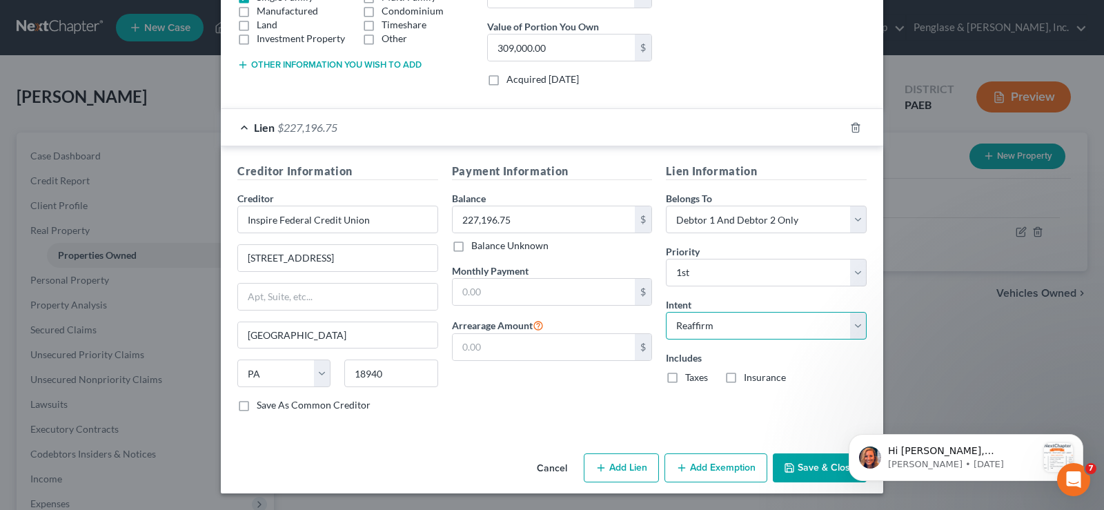
click at [666, 312] on select "Select Surrender Redeem Reaffirm Avoid Other" at bounding box center [766, 326] width 201 height 28
click at [533, 288] on input "text" at bounding box center [544, 292] width 183 height 26
drag, startPoint x: 533, startPoint y: 288, endPoint x: 518, endPoint y: 299, distance: 18.2
click at [518, 299] on input "text" at bounding box center [544, 292] width 183 height 26
type input "2,084.33"
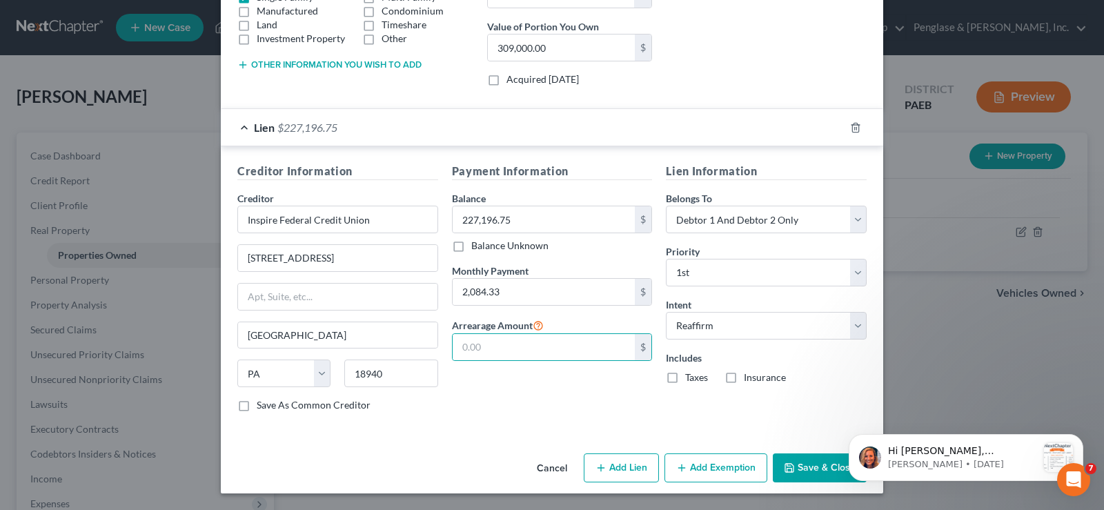
click at [813, 462] on button "Save & Close" at bounding box center [820, 468] width 94 height 29
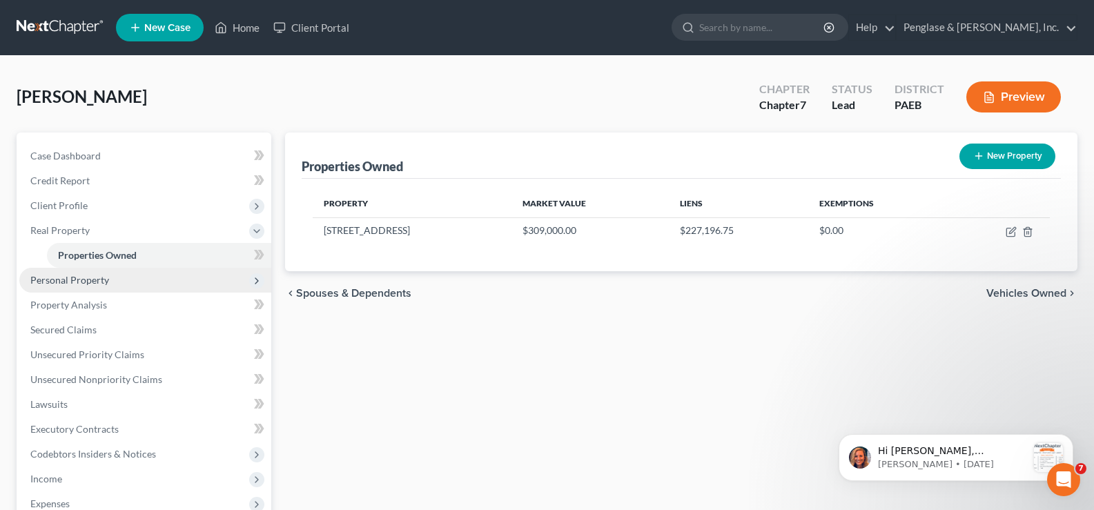
click at [75, 276] on span "Personal Property" at bounding box center [69, 280] width 79 height 12
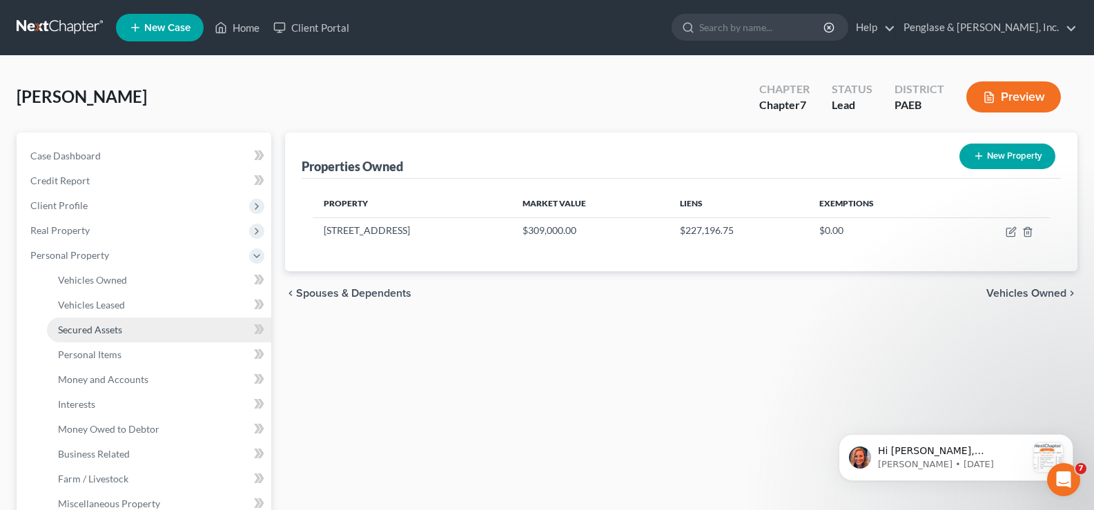
click at [114, 331] on span "Secured Assets" at bounding box center [90, 330] width 64 height 12
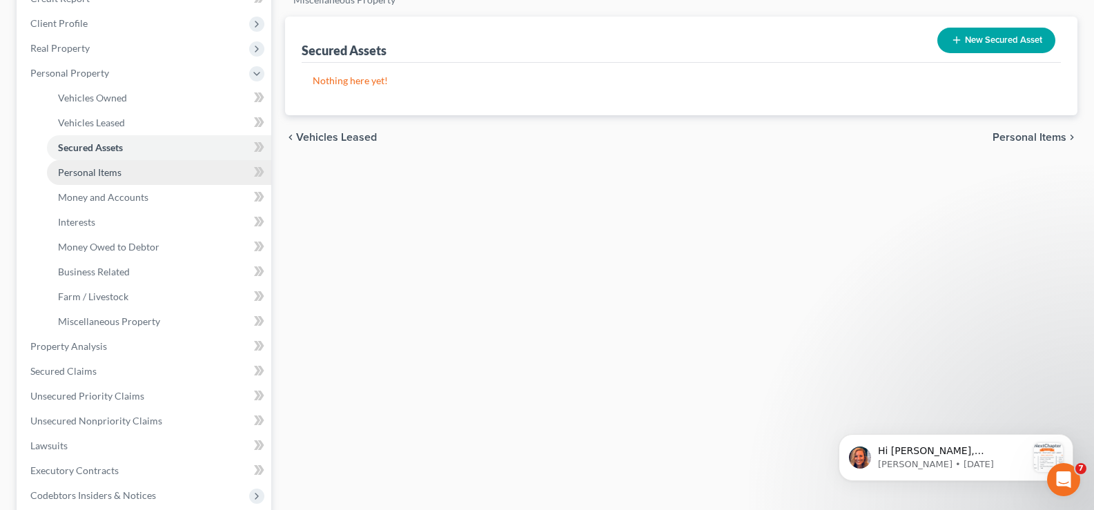
scroll to position [207, 0]
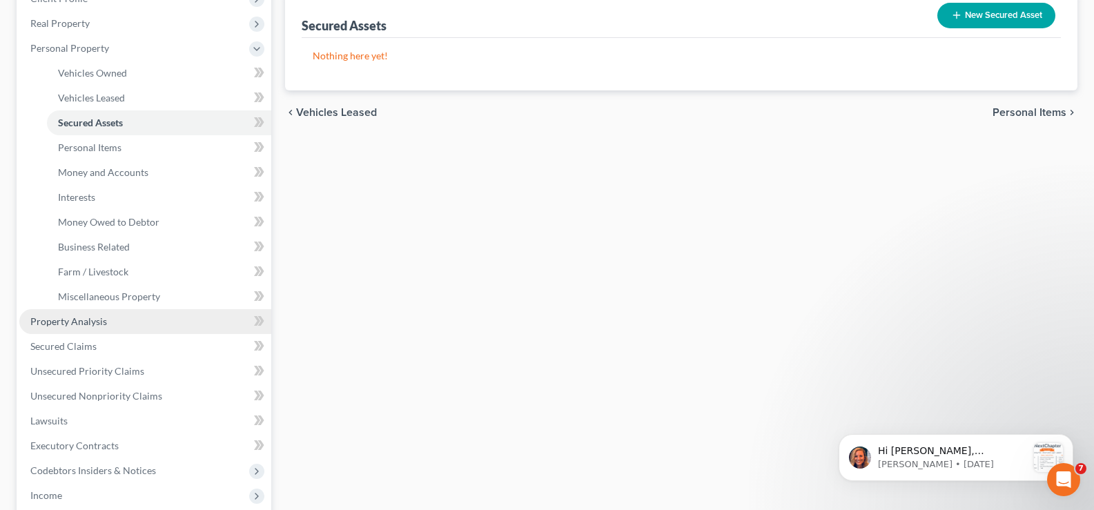
click at [81, 320] on span "Property Analysis" at bounding box center [68, 321] width 77 height 12
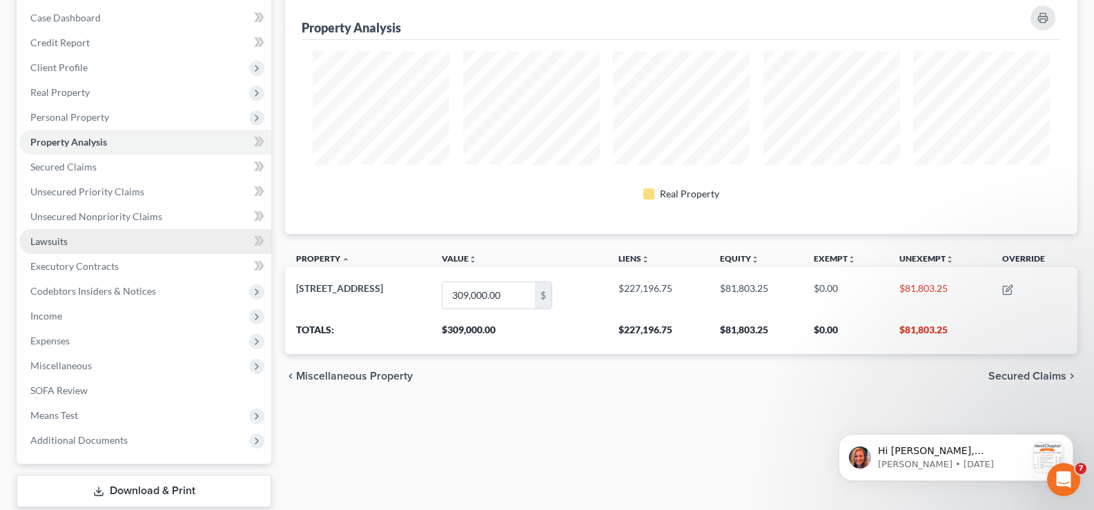
scroll to position [207, 0]
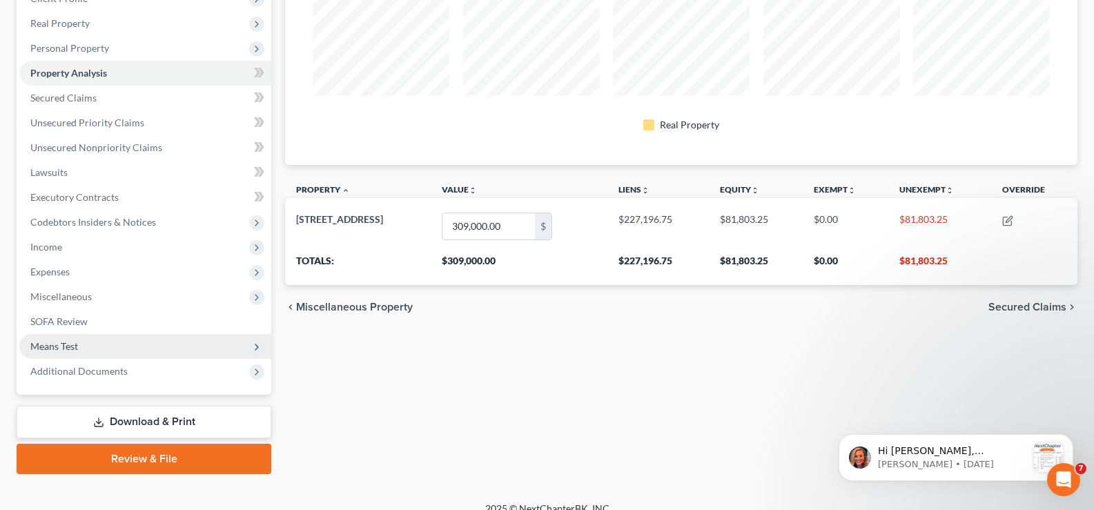
click at [70, 347] on span "Means Test" at bounding box center [54, 346] width 48 height 12
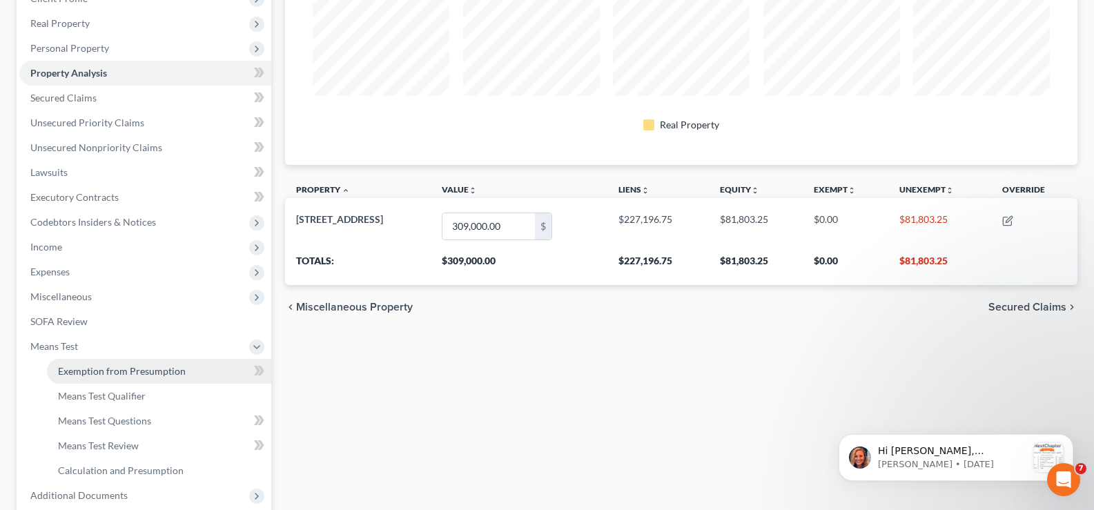
click at [77, 371] on span "Exemption from Presumption" at bounding box center [122, 371] width 128 height 12
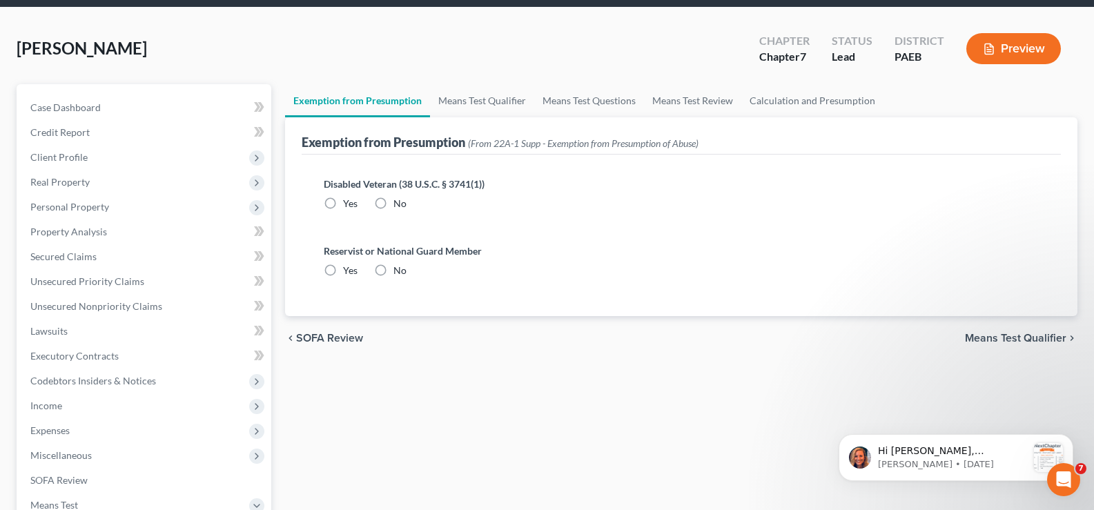
scroll to position [3, 0]
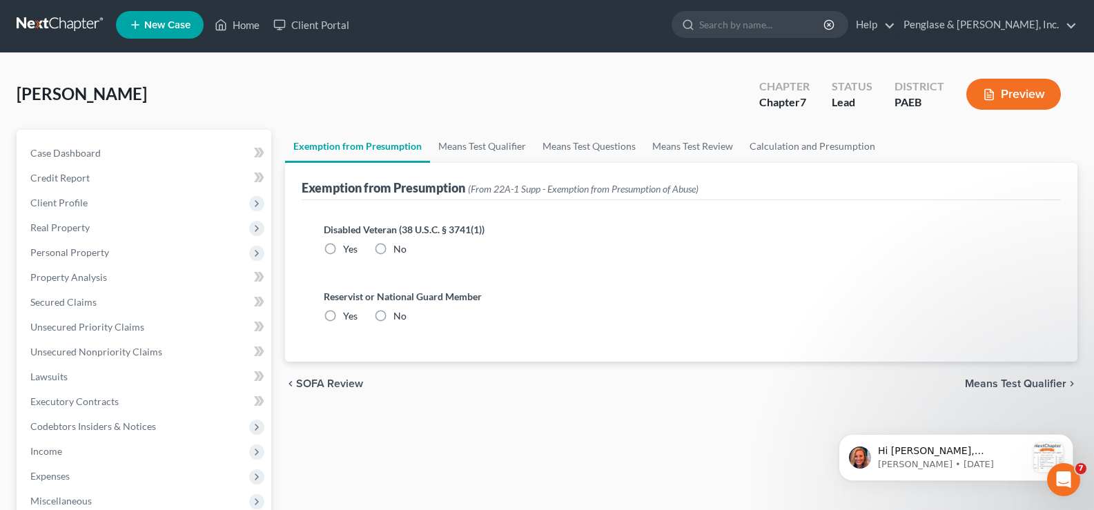
radio input "true"
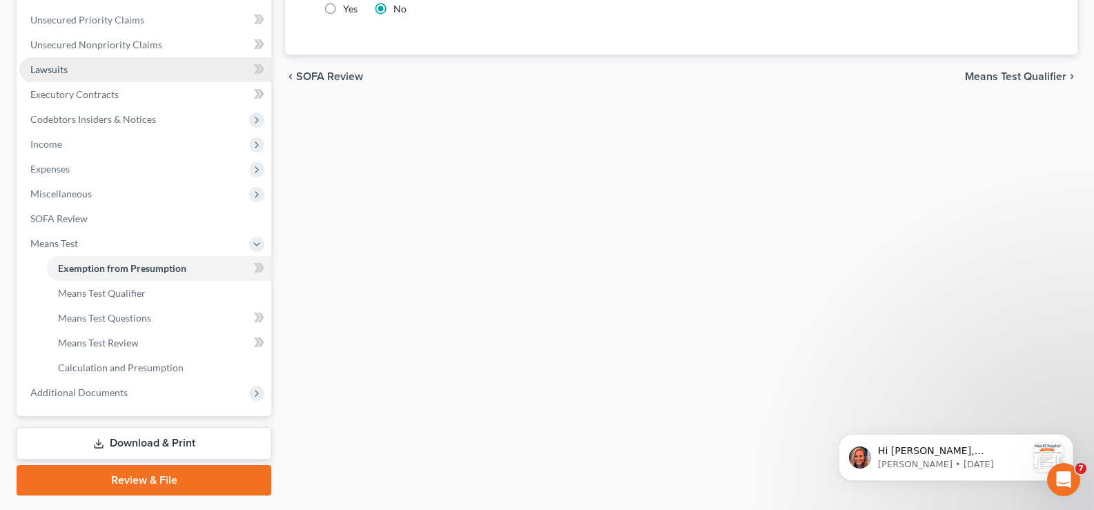
scroll to position [345, 0]
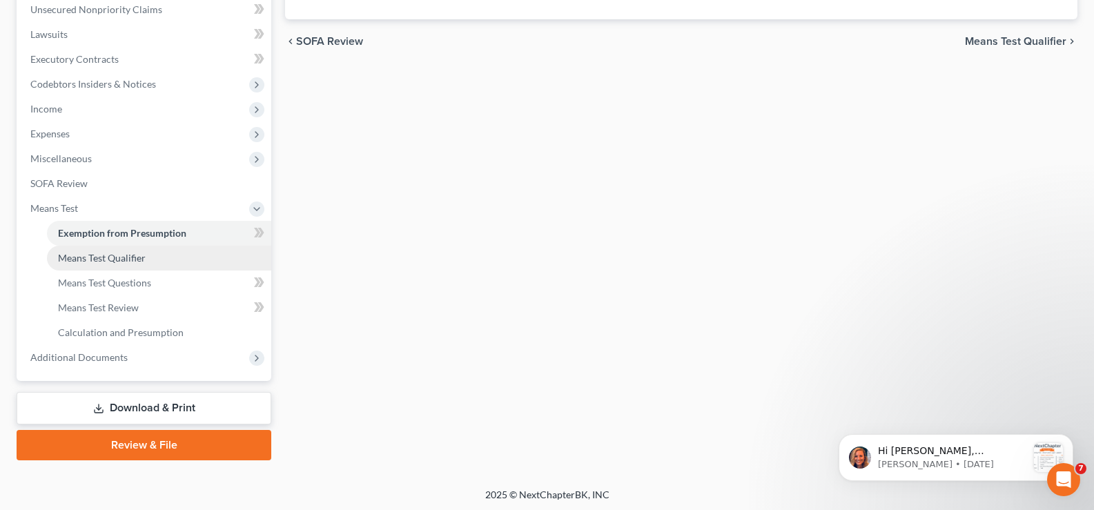
click at [113, 258] on span "Means Test Qualifier" at bounding box center [102, 258] width 88 height 12
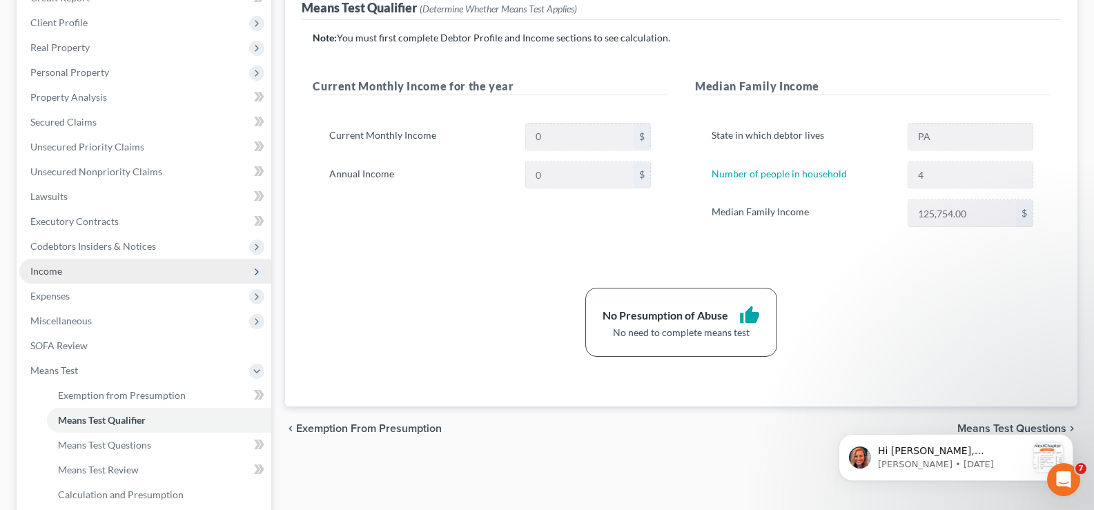
scroll to position [207, 0]
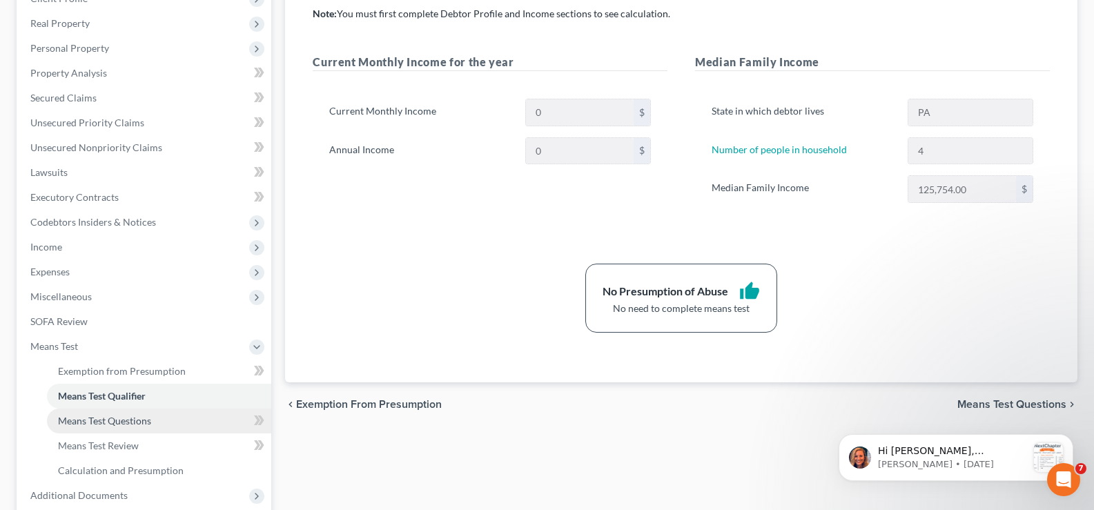
click at [121, 416] on span "Means Test Questions" at bounding box center [104, 421] width 93 height 12
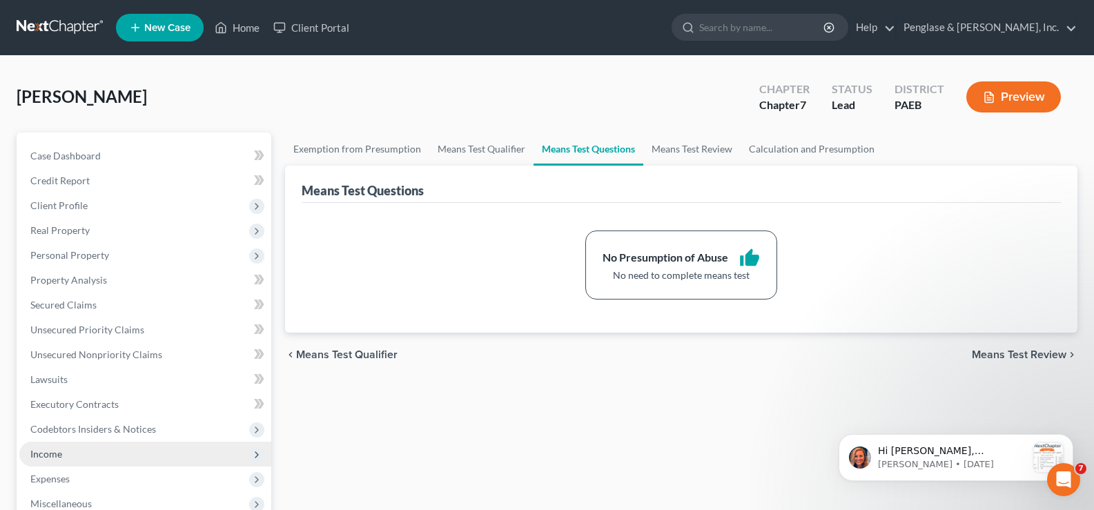
click at [41, 454] on span "Income" at bounding box center [46, 454] width 32 height 12
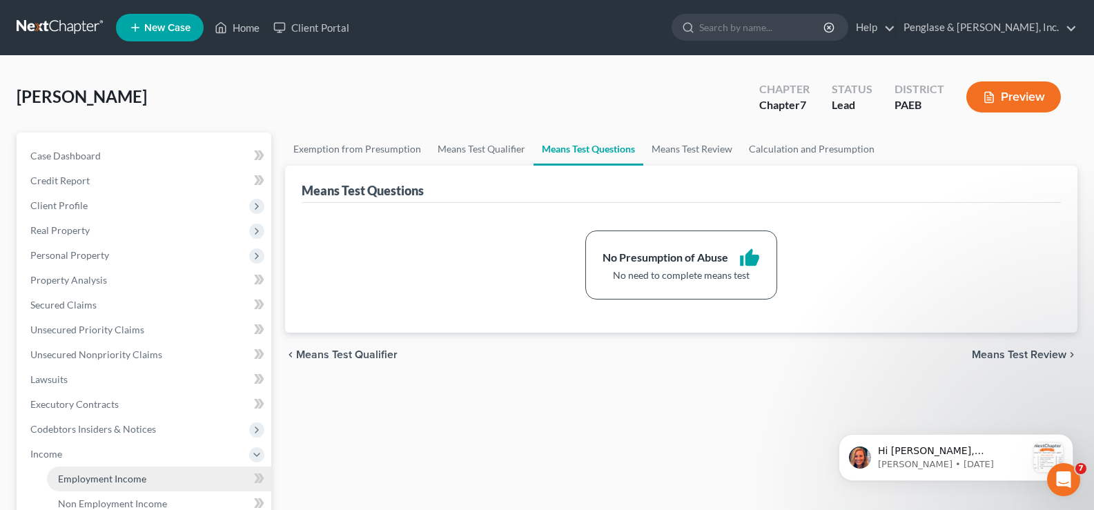
click at [112, 475] on span "Employment Income" at bounding box center [102, 479] width 88 height 12
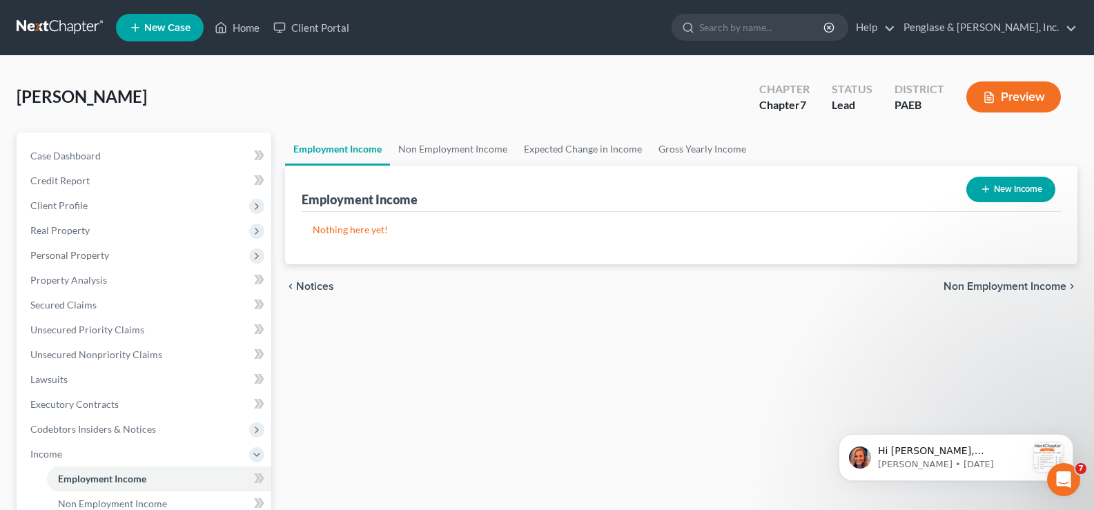
click at [1011, 189] on button "New Income" at bounding box center [1010, 190] width 89 height 26
select select "0"
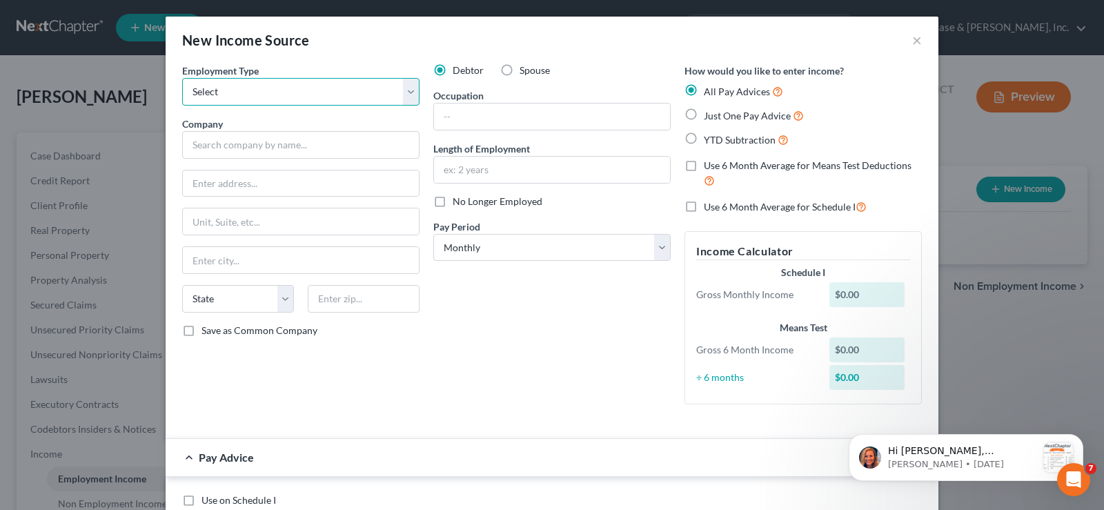
click at [353, 95] on select "Select Full or [DEMOGRAPHIC_DATA] Employment Self Employment" at bounding box center [300, 92] width 237 height 28
select select "0"
click at [182, 78] on select "Select Full or [DEMOGRAPHIC_DATA] Employment Self Employment" at bounding box center [300, 92] width 237 height 28
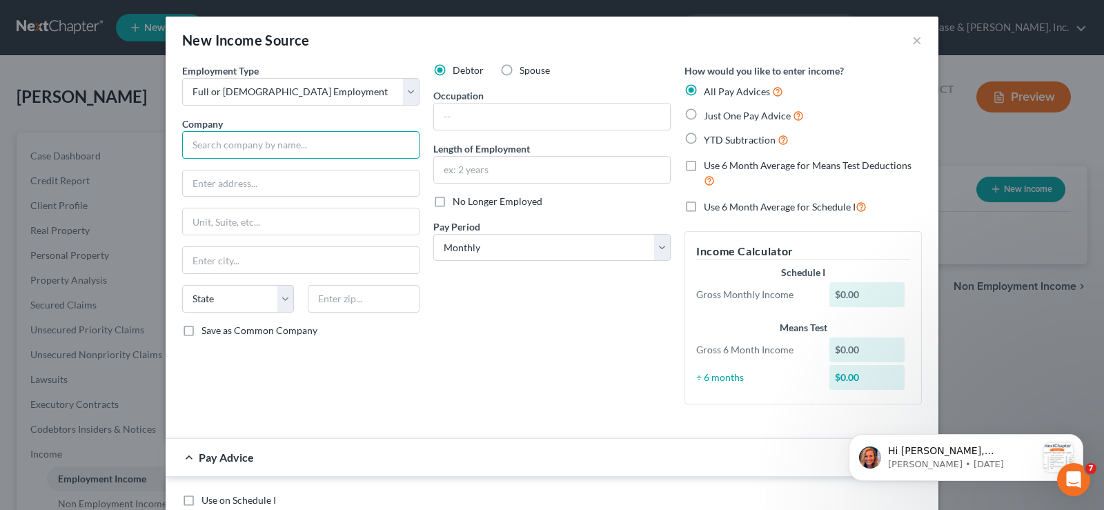
click at [318, 144] on input "text" at bounding box center [300, 145] width 237 height 28
type input "Commonwealth of [US_STATE]"
click at [468, 119] on input "text" at bounding box center [552, 117] width 236 height 26
click at [469, 117] on input "text" at bounding box center [552, 117] width 236 height 26
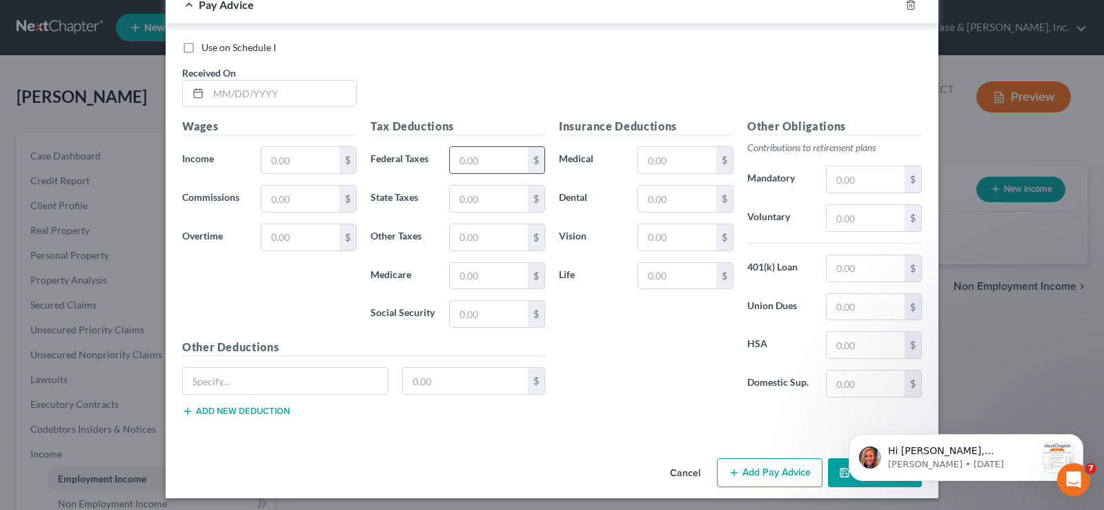
scroll to position [458, 0]
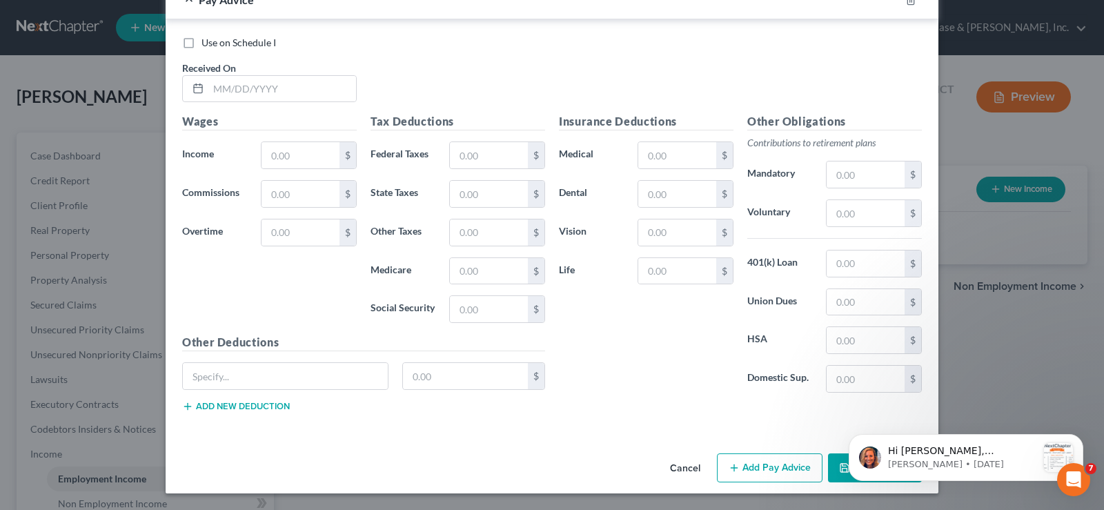
type input "Gaming Control Agent"
click at [569, 433] on div "Use on Schedule I Received On * Wages Income * $ Commissions $ Overtime $ Tax D…" at bounding box center [552, 226] width 773 height 415
click at [833, 467] on html "Hi [PERSON_NAME], NextChapter's Winter '21 Release is here and we are excited t…" at bounding box center [966, 455] width 276 height 97
click at [1080, 439] on icon "Dismiss notification" at bounding box center [1079, 438] width 5 height 5
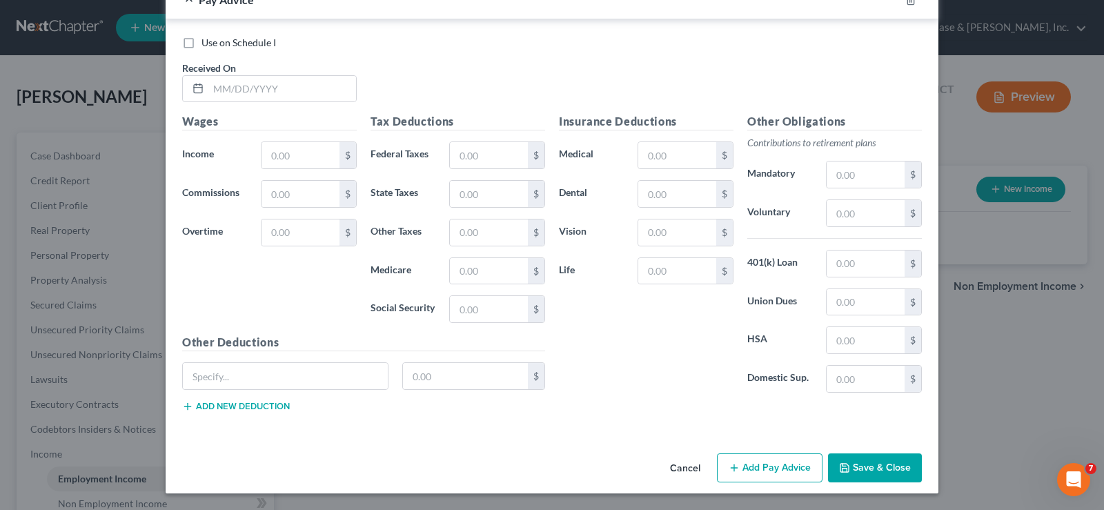
click at [885, 464] on button "Save & Close" at bounding box center [875, 468] width 94 height 29
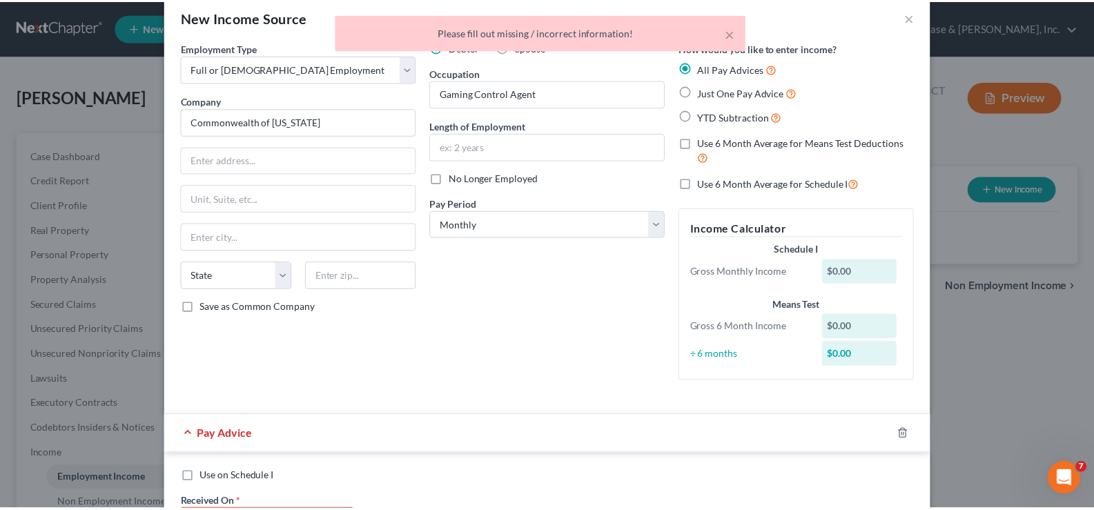
scroll to position [0, 0]
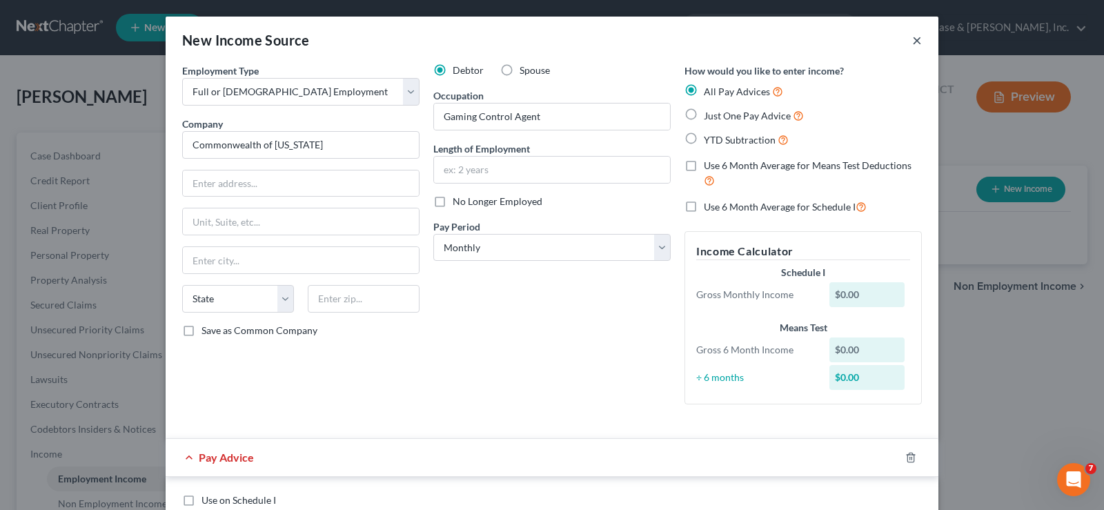
click at [913, 39] on button "×" at bounding box center [918, 40] width 10 height 17
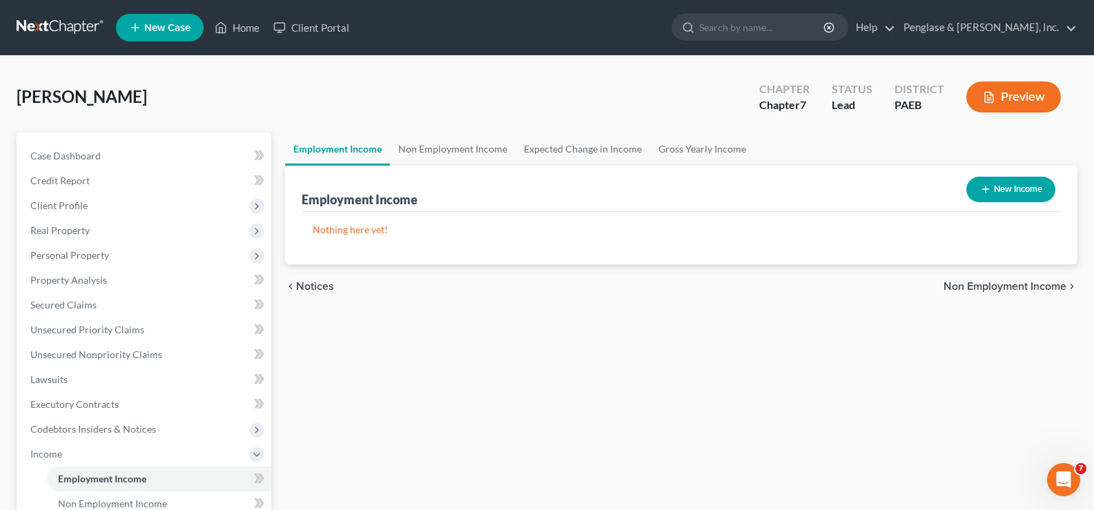
scroll to position [69, 0]
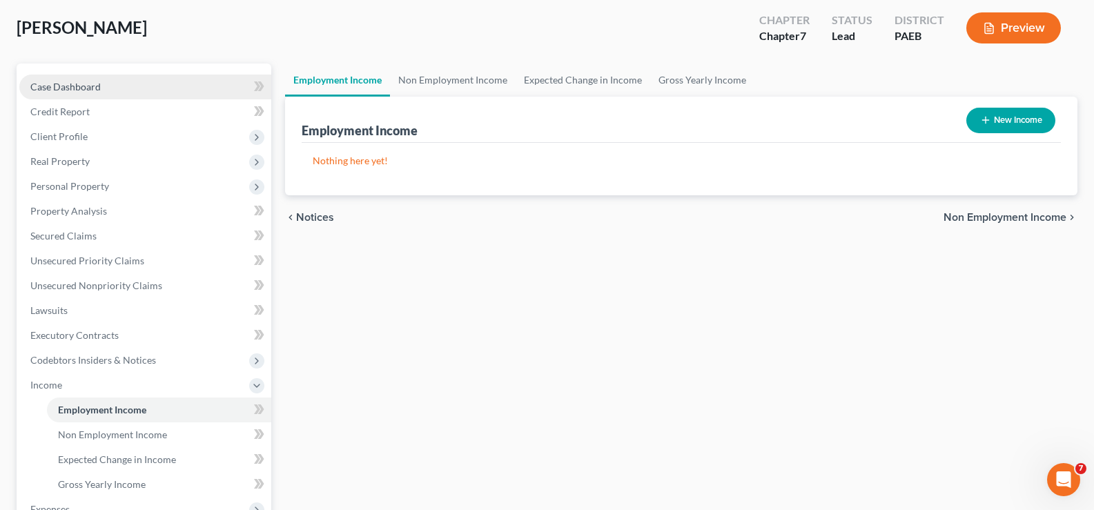
click at [70, 87] on span "Case Dashboard" at bounding box center [65, 87] width 70 height 12
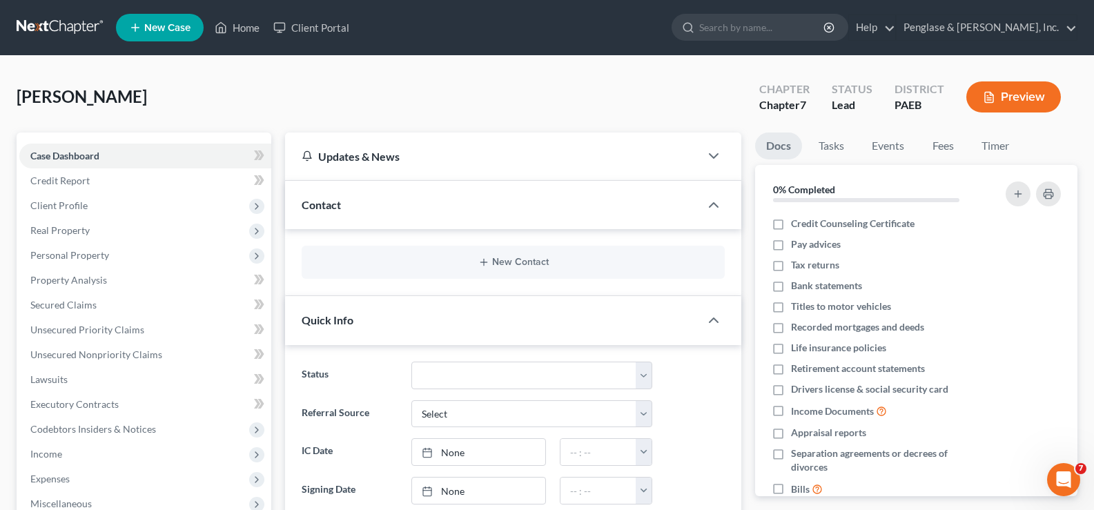
click at [660, 209] on div "Contact" at bounding box center [492, 205] width 415 height 48
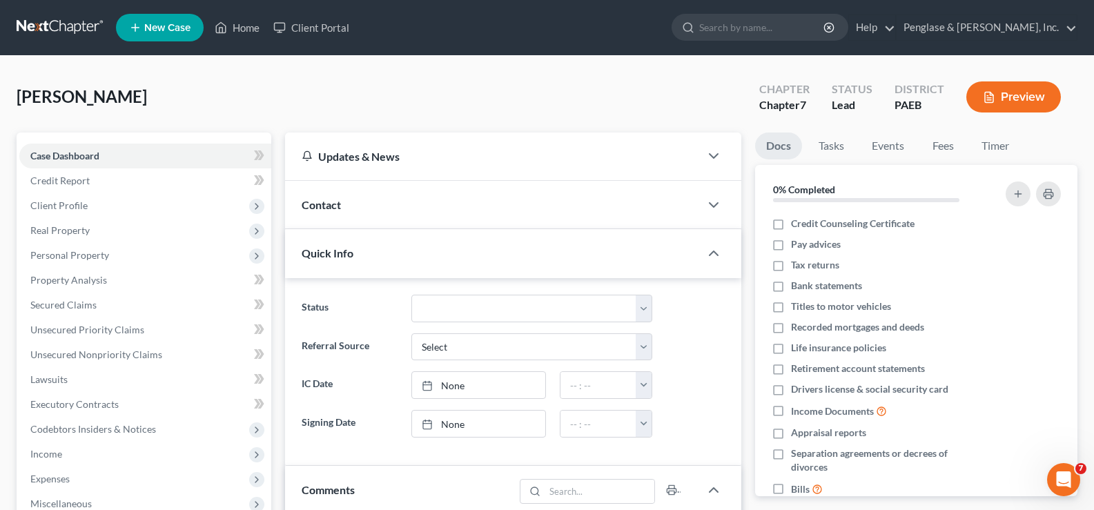
click at [335, 201] on span "Contact" at bounding box center [321, 204] width 39 height 13
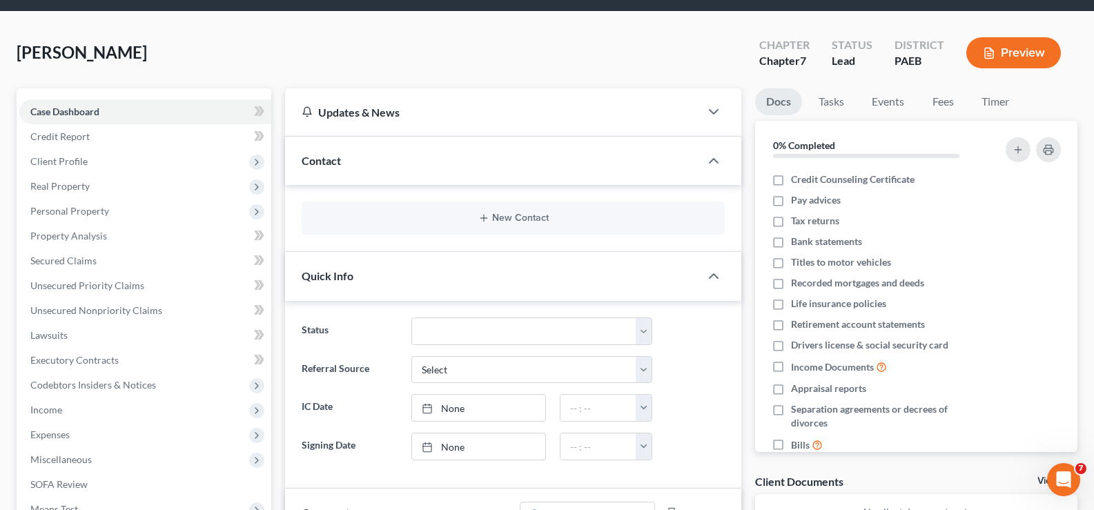
scroll to position [69, 0]
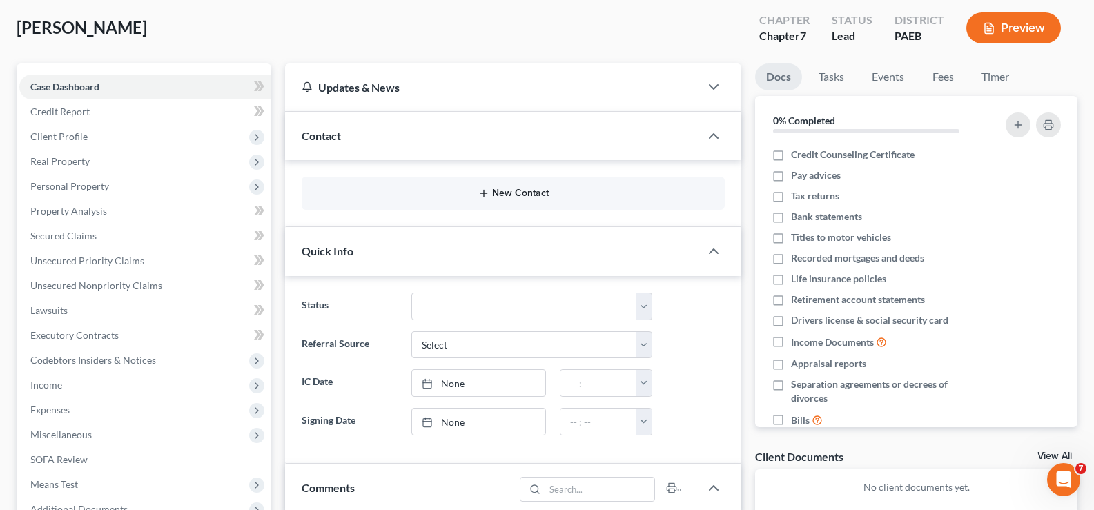
click at [513, 193] on button "New Contact" at bounding box center [513, 193] width 401 height 11
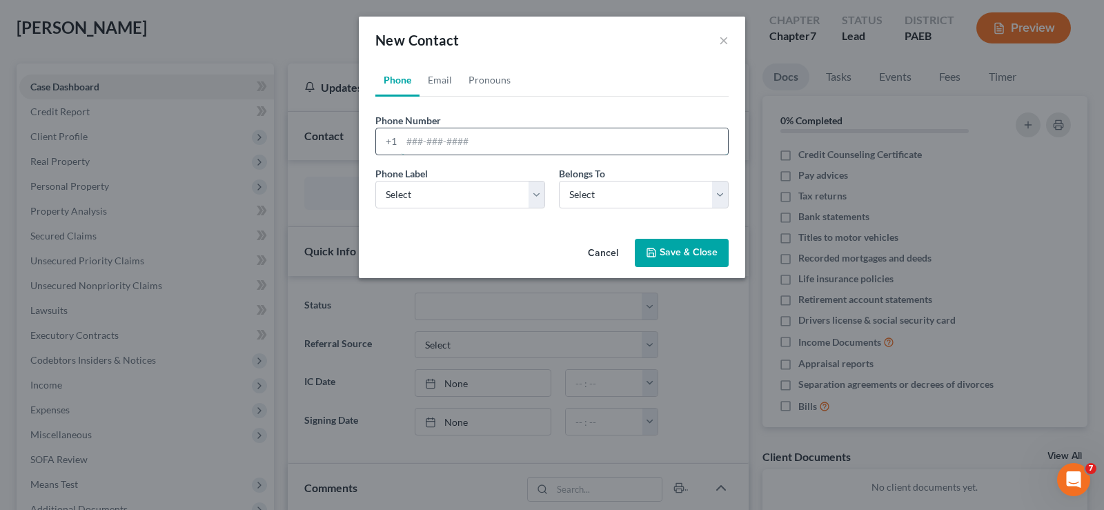
click at [426, 148] on input "tel" at bounding box center [565, 141] width 327 height 26
type input "[PHONE_NUMBER]"
click at [411, 198] on select "Select Mobile Home Work Other" at bounding box center [461, 195] width 170 height 28
select select "0"
click at [376, 181] on select "Select Mobile Home Work Other" at bounding box center [461, 195] width 170 height 28
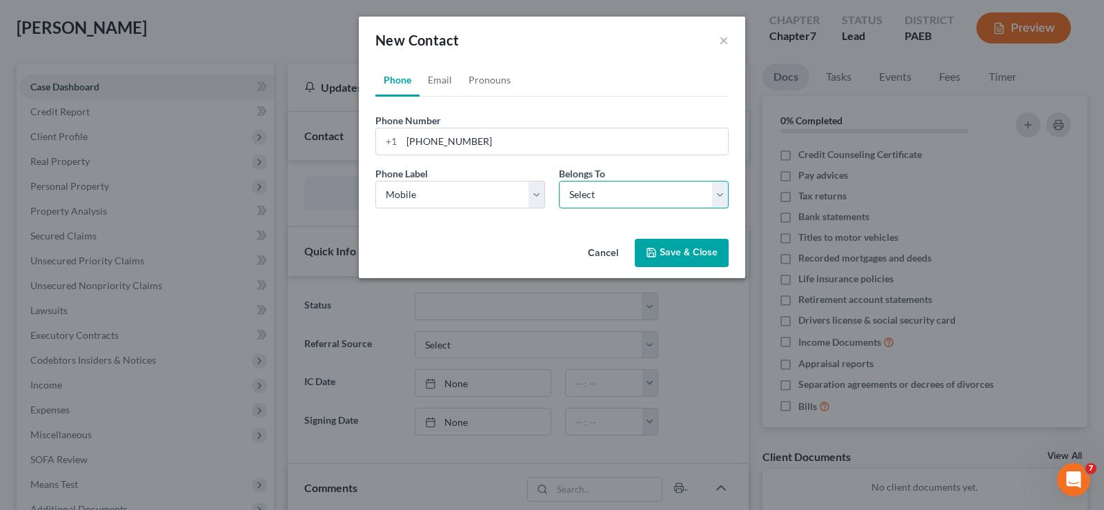
click at [598, 191] on select "Select Client Spouse Other" at bounding box center [644, 195] width 170 height 28
select select "0"
click at [559, 181] on select "Select Client Spouse Other" at bounding box center [644, 195] width 170 height 28
click at [671, 253] on button "Save & Close" at bounding box center [682, 253] width 94 height 29
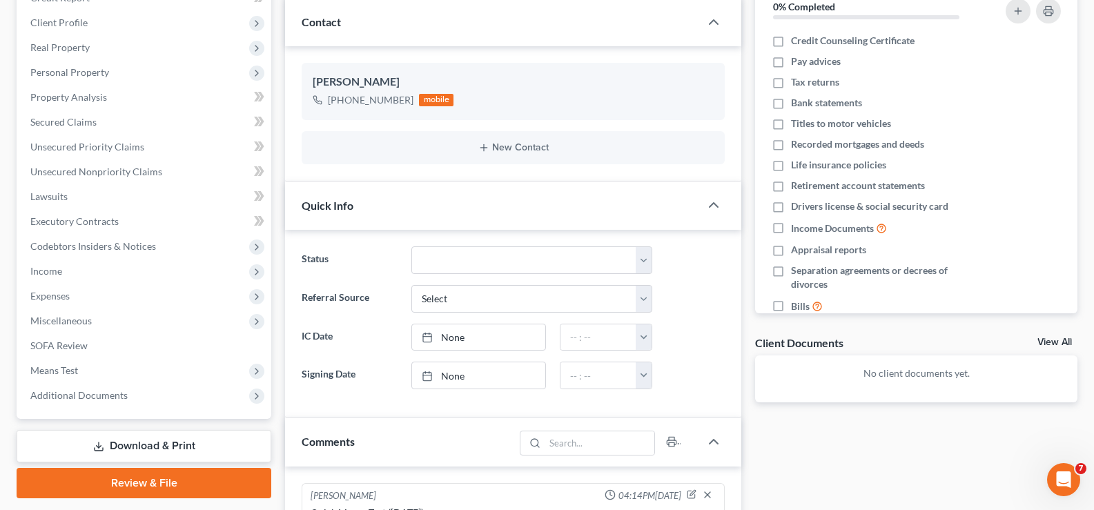
scroll to position [207, 0]
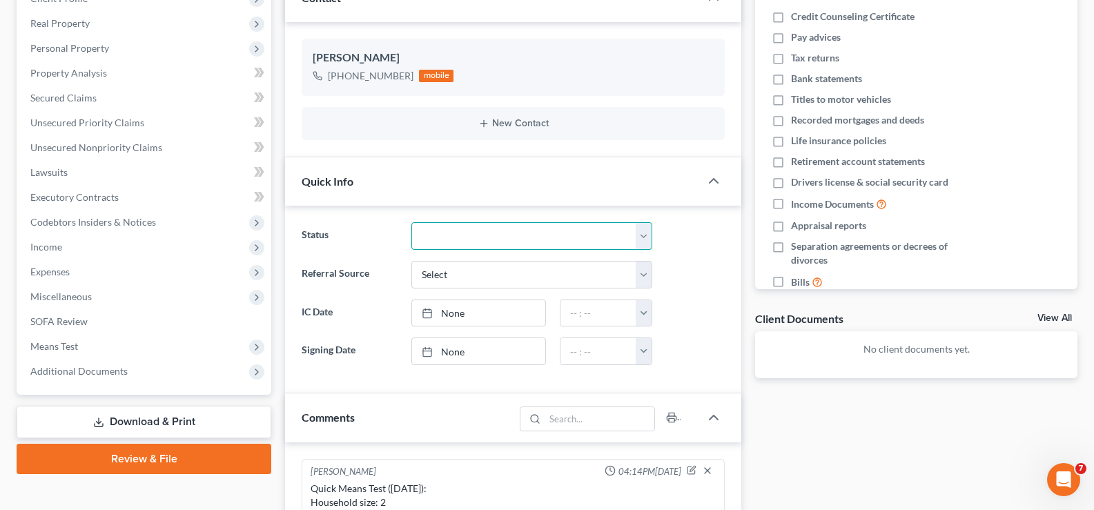
click at [639, 235] on select "Discharged Discharged & Reported Discharge Litigation Dismissal Notice Dismisse…" at bounding box center [531, 236] width 241 height 28
select select "9"
click at [411, 222] on select "Discharged Discharged & Reported Discharge Litigation Dismissal Notice Dismisse…" at bounding box center [531, 236] width 241 height 28
click at [553, 273] on select "Select Word Of Mouth Previous Clients Direct Mail Website Google Search Modern …" at bounding box center [531, 275] width 241 height 28
select select "0"
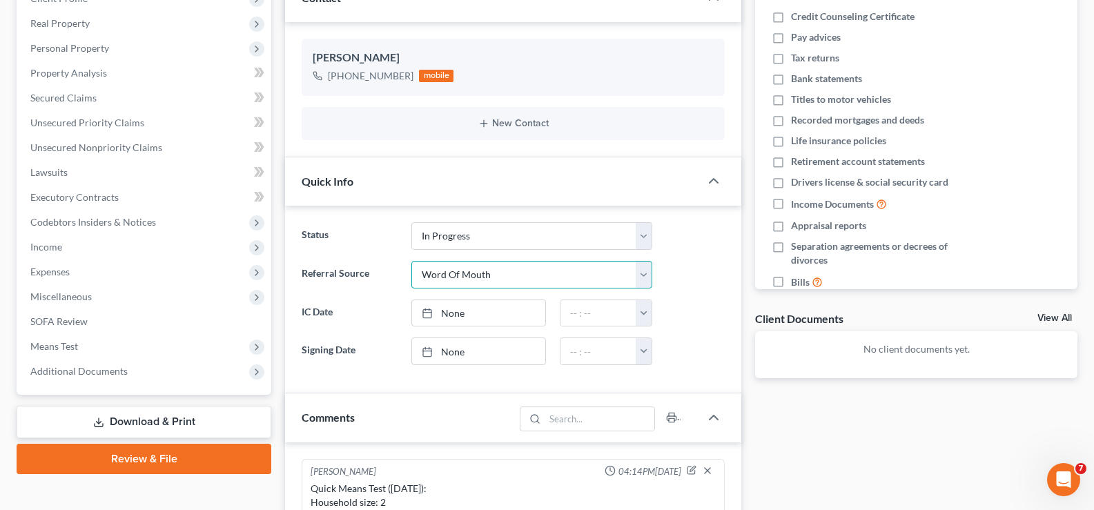
click at [411, 261] on select "Select Word Of Mouth Previous Clients Direct Mail Website Google Search Modern …" at bounding box center [531, 275] width 241 height 28
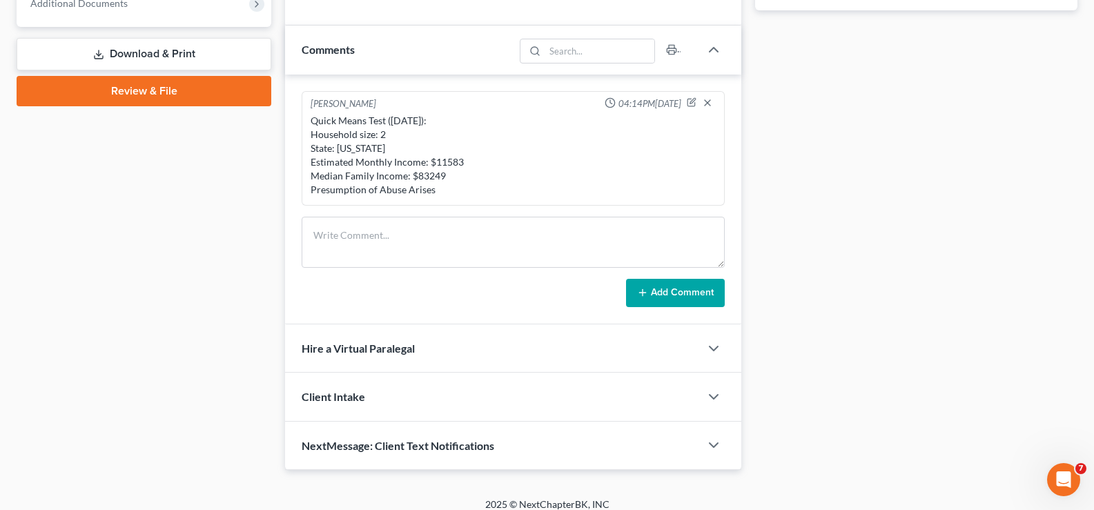
scroll to position [587, 0]
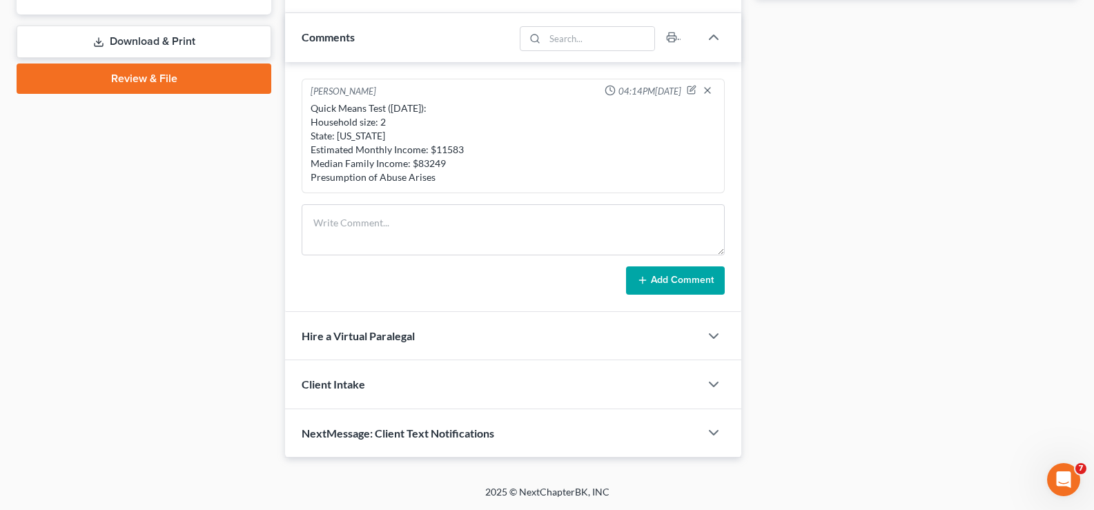
click at [681, 379] on div "Client Intake" at bounding box center [492, 384] width 415 height 48
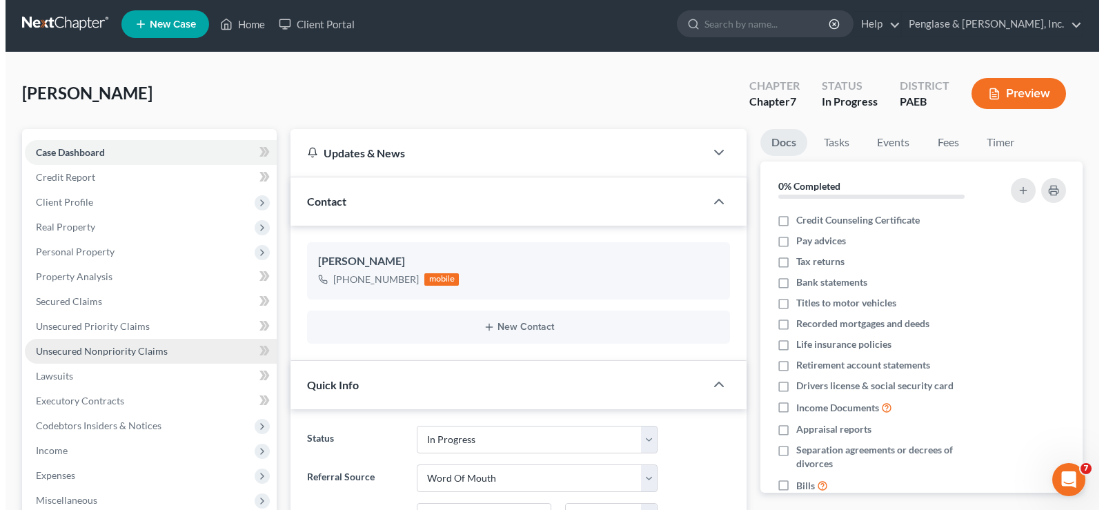
scroll to position [0, 0]
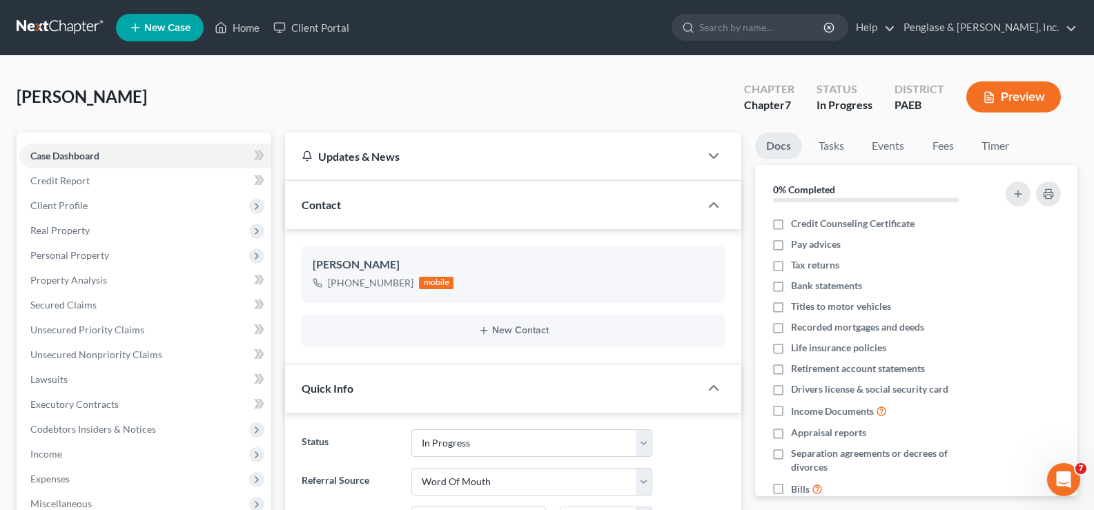
click at [1015, 99] on button "Preview" at bounding box center [1013, 96] width 95 height 31
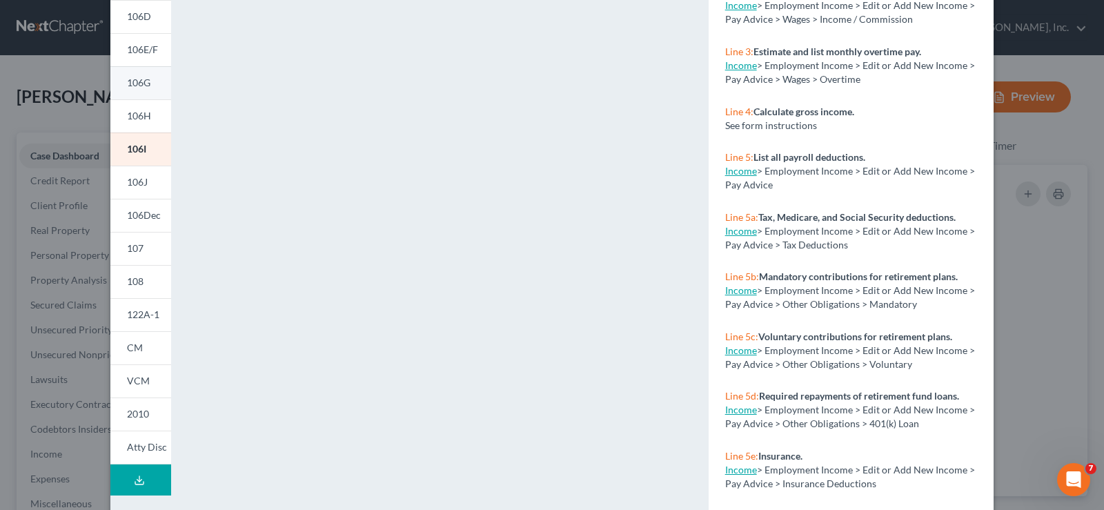
scroll to position [269, 0]
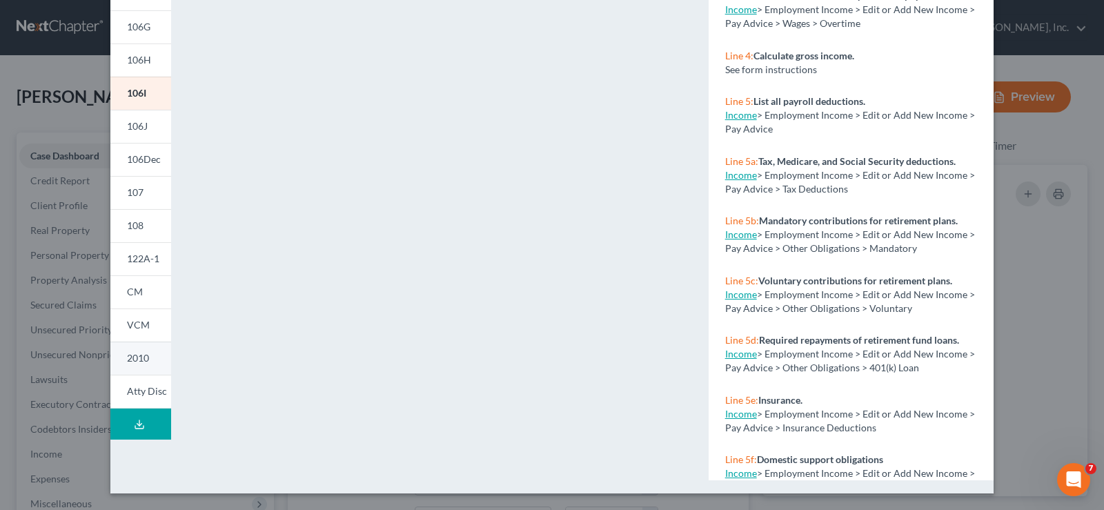
click at [137, 366] on link "2010" at bounding box center [140, 358] width 61 height 33
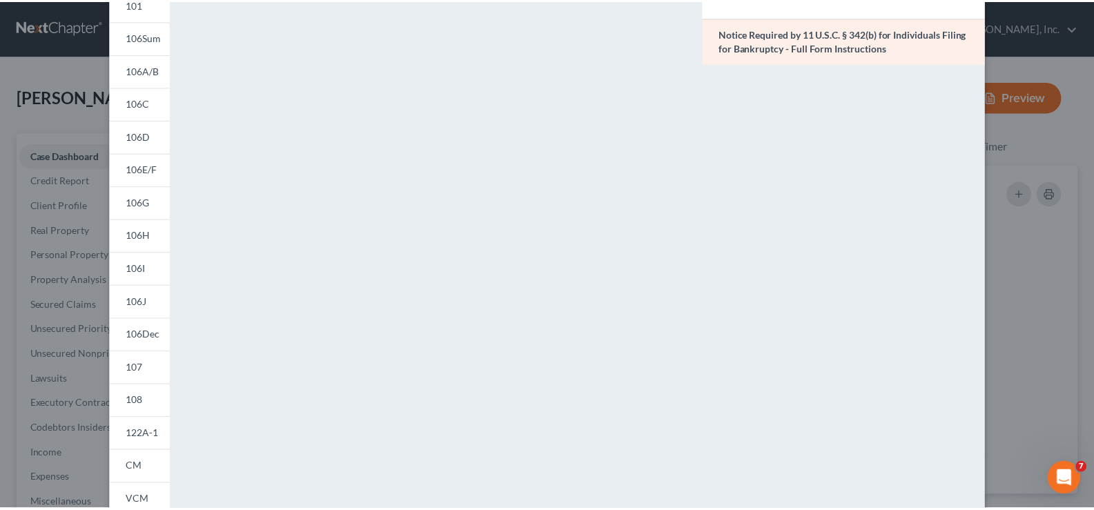
scroll to position [0, 0]
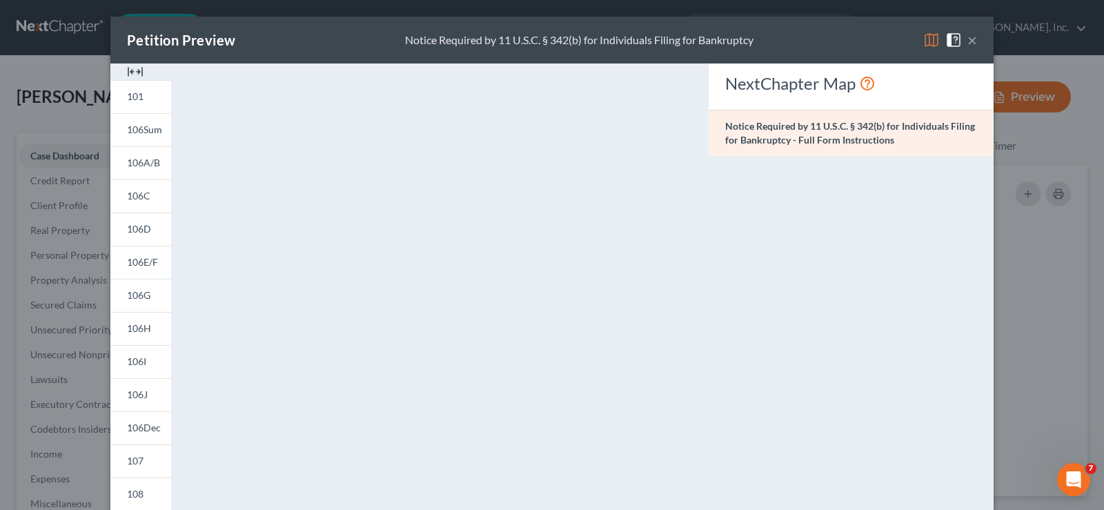
click at [970, 37] on button "×" at bounding box center [973, 40] width 10 height 17
